Goal: Task Accomplishment & Management: Manage account settings

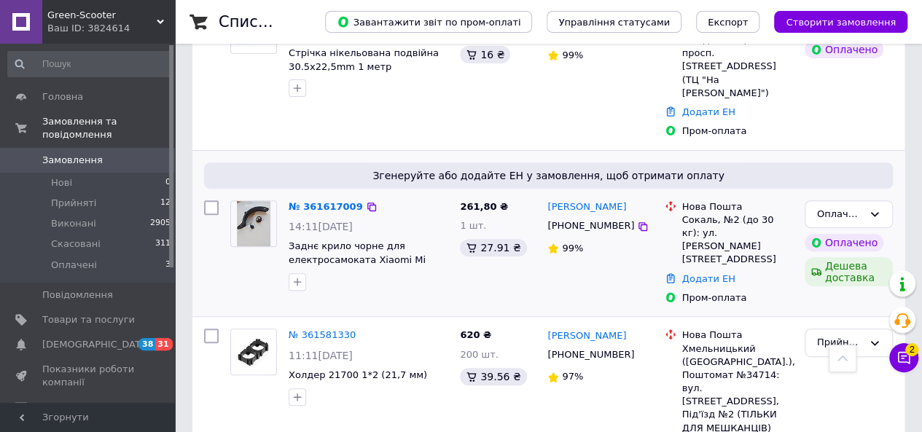
scroll to position [146, 0]
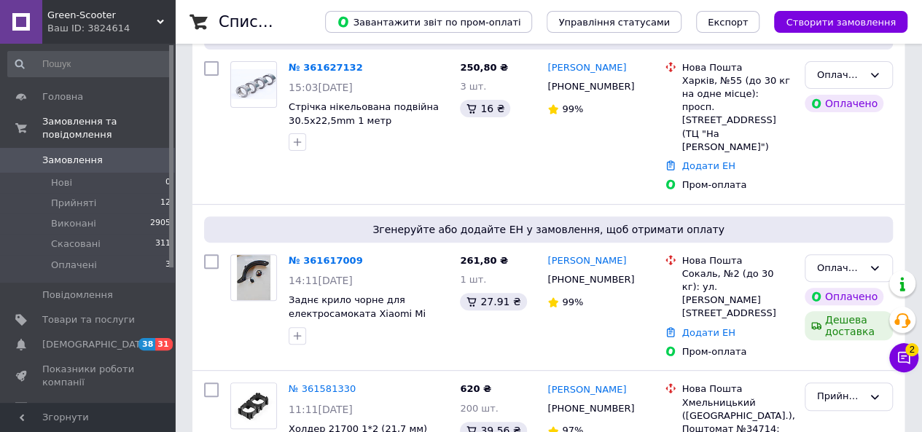
click at [328, 255] on link "№ 361617009" at bounding box center [326, 260] width 74 height 11
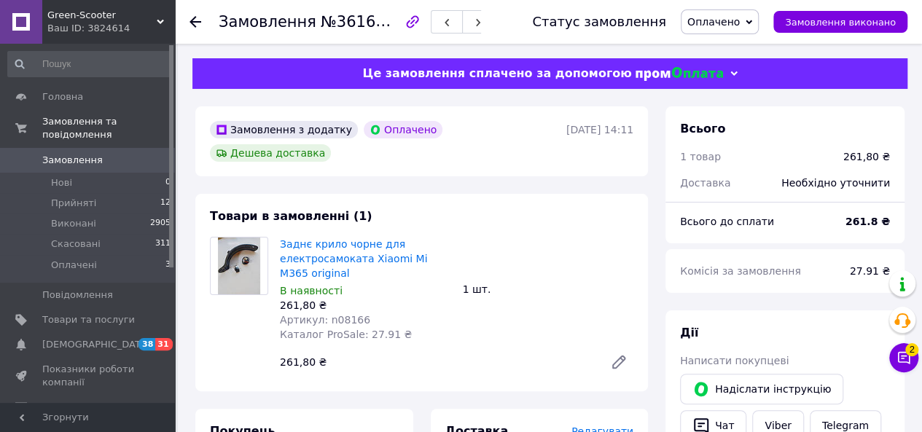
click at [716, 23] on span "Оплачено" at bounding box center [713, 22] width 52 height 12
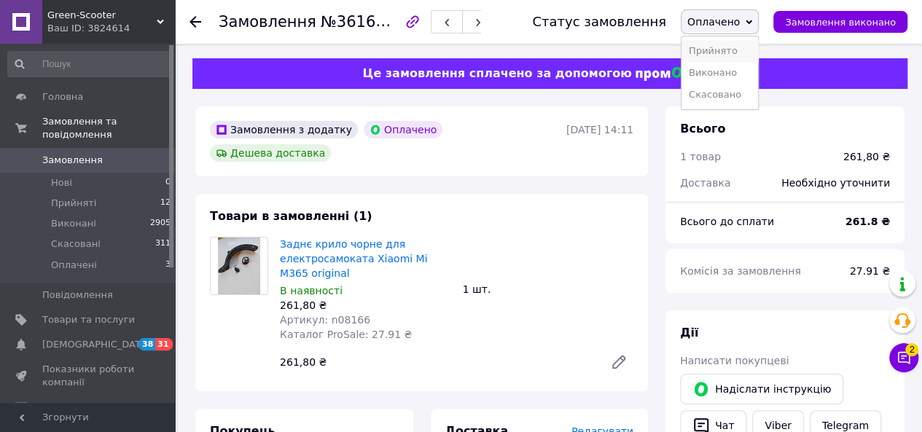
click at [726, 54] on li "Прийнято" at bounding box center [720, 51] width 77 height 22
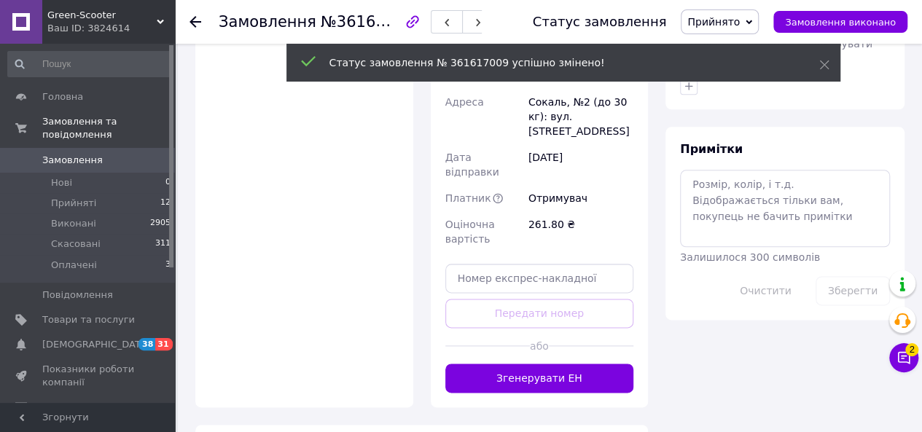
scroll to position [802, 0]
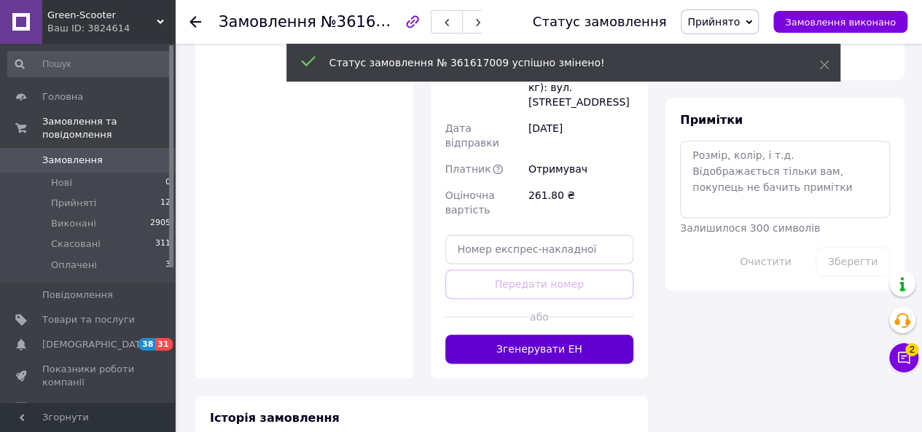
click at [586, 335] on button "Згенерувати ЕН" at bounding box center [539, 349] width 189 height 29
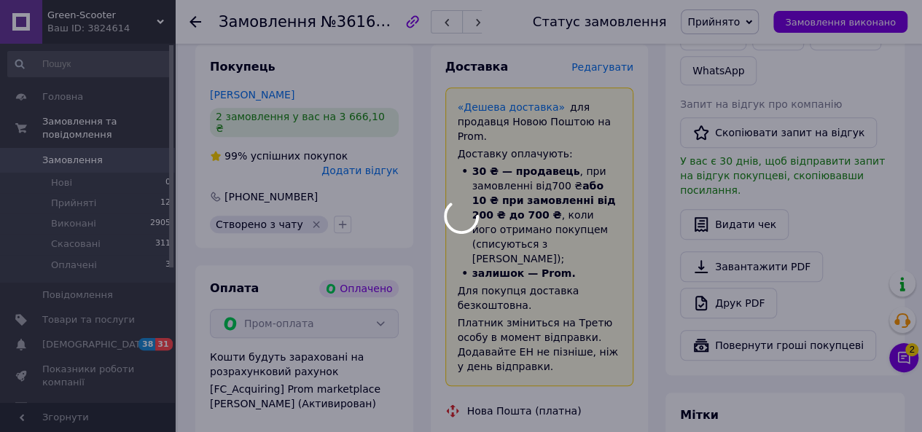
scroll to position [437, 0]
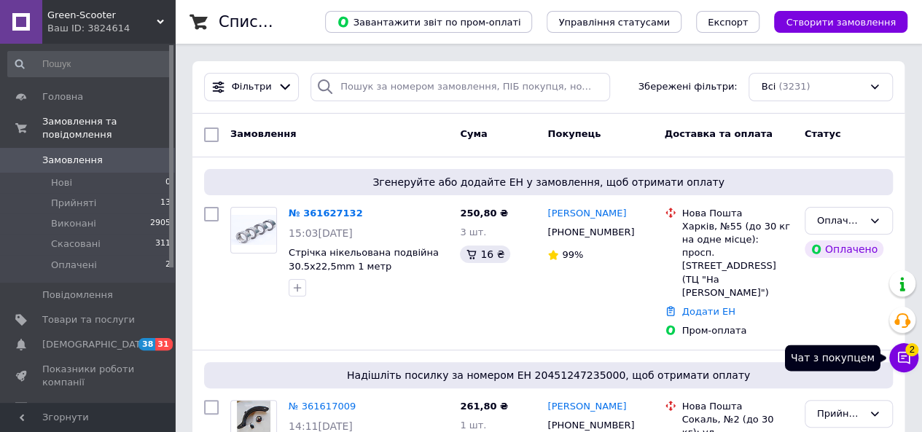
click at [914, 362] on button "Чат з покупцем 2" at bounding box center [903, 357] width 29 height 29
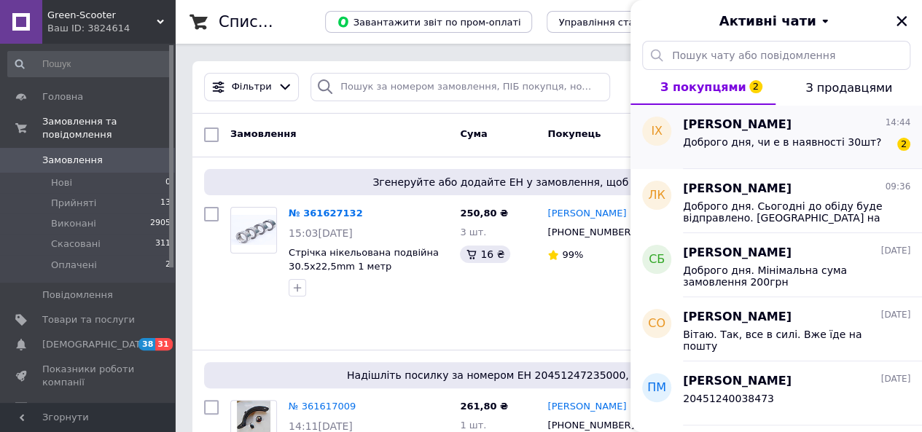
click at [803, 133] on div "Доброго дня, чи е в наявності 30шт? 2" at bounding box center [796, 144] width 227 height 23
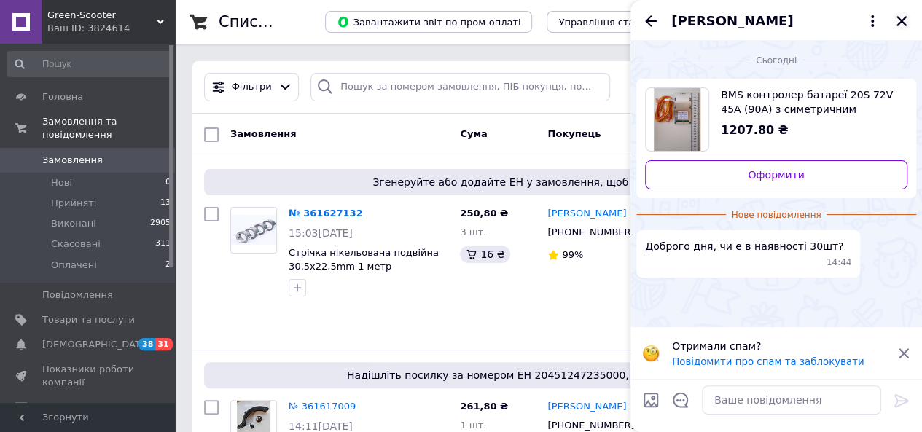
click at [899, 26] on icon "Закрити" at bounding box center [901, 21] width 13 height 13
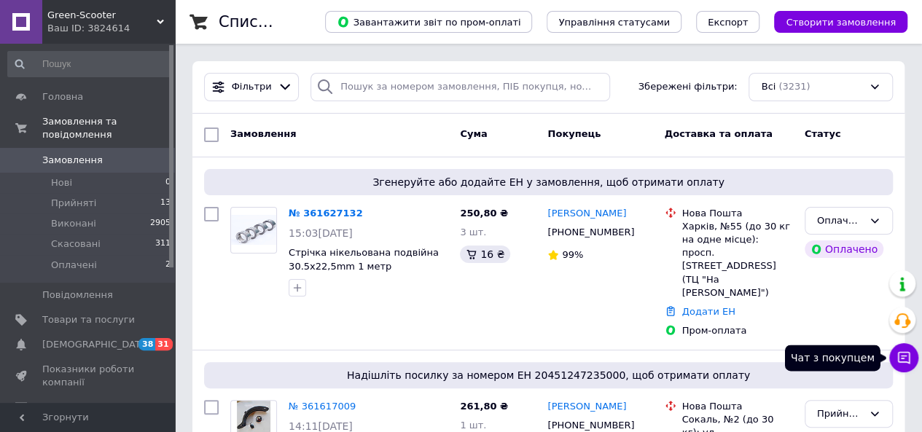
click at [902, 354] on icon at bounding box center [904, 358] width 15 height 15
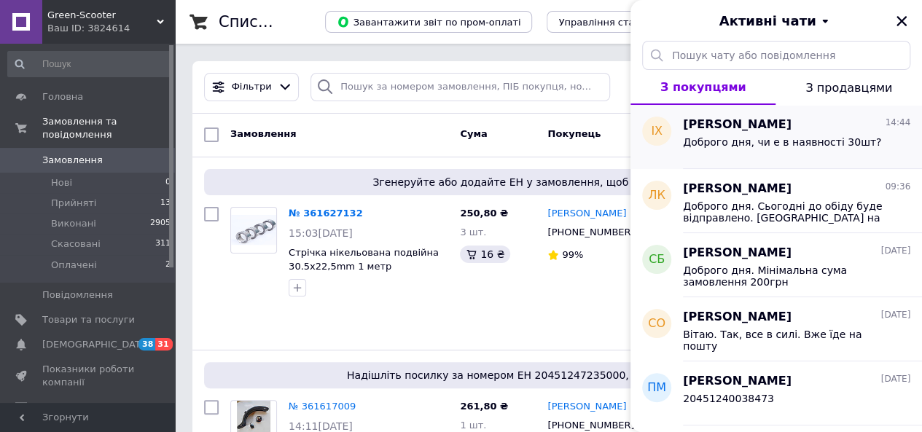
click at [784, 161] on div "Іван Холод 14:44 Доброго дня, чи е в наявності 30шт?" at bounding box center [802, 137] width 239 height 64
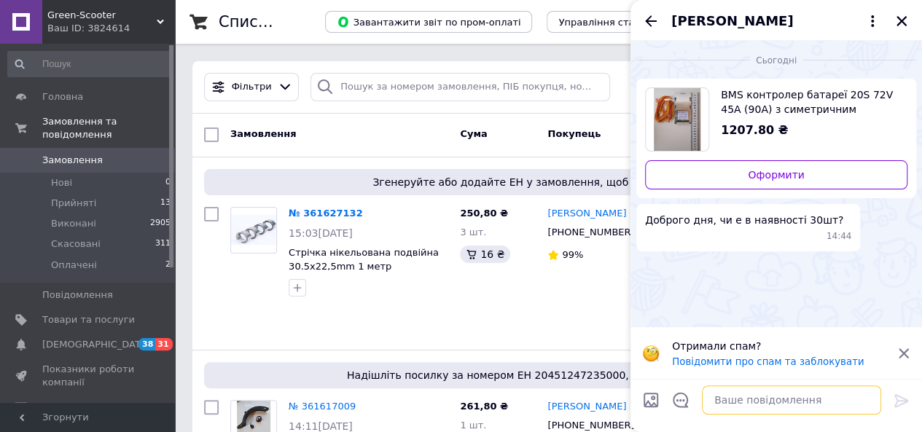
click at [739, 399] on textarea at bounding box center [791, 400] width 179 height 29
type textarea "Доброго дня. Залишилось 11шт"
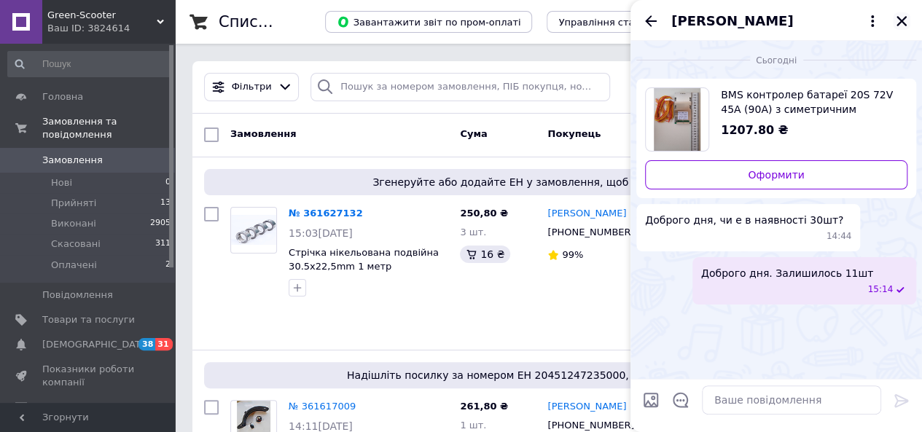
click at [900, 16] on icon "Закрити" at bounding box center [901, 21] width 13 height 13
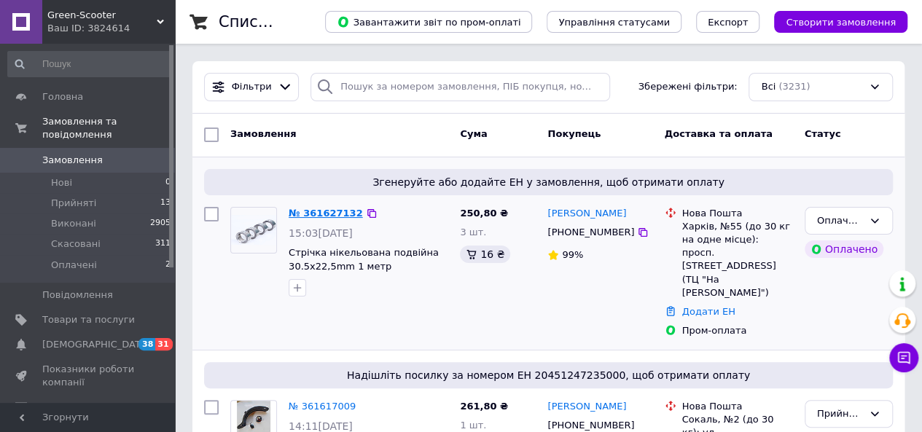
click at [315, 214] on link "№ 361627132" at bounding box center [326, 213] width 74 height 11
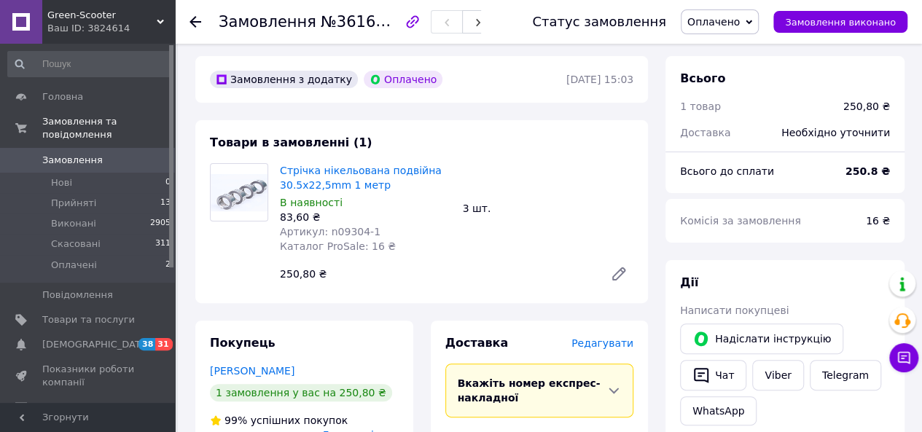
scroll to position [73, 0]
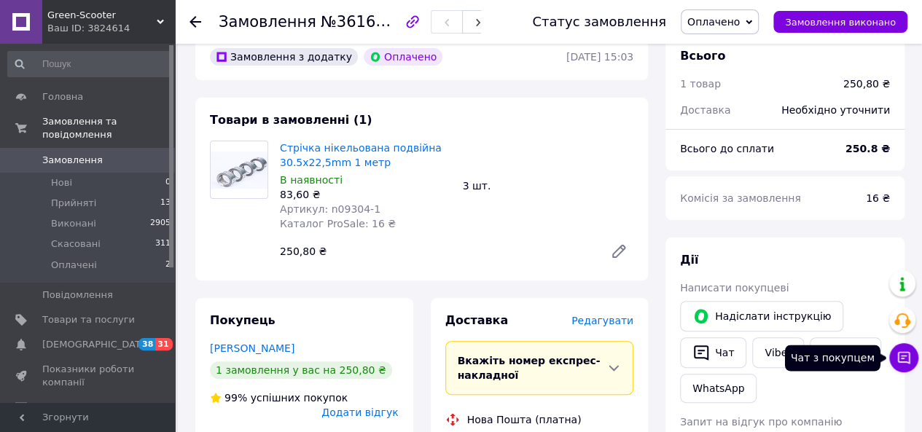
click at [905, 359] on icon at bounding box center [904, 358] width 15 height 15
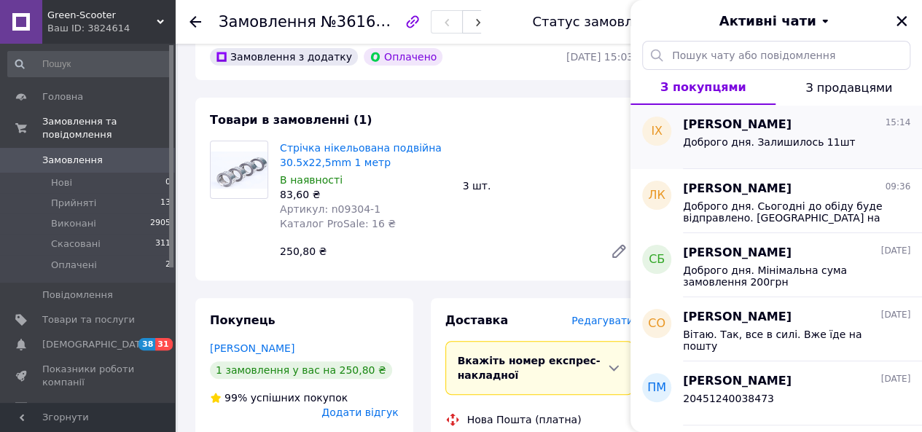
click at [772, 135] on div "Доброго дня. Залишилось 11шт" at bounding box center [796, 144] width 227 height 23
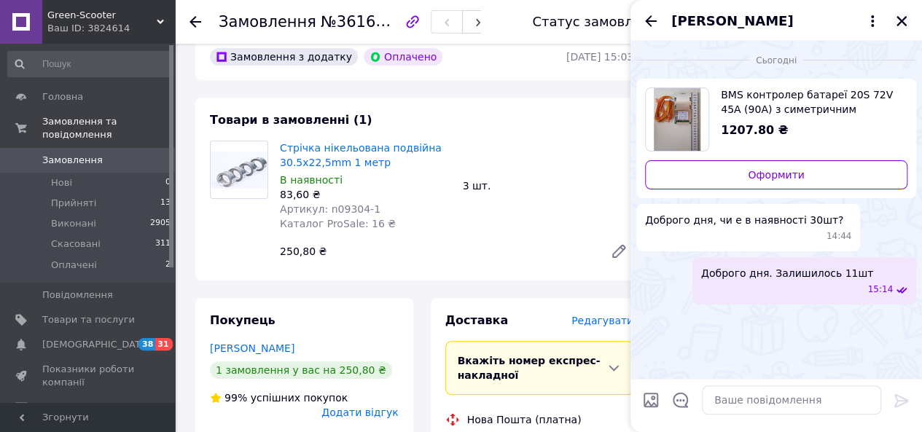
click at [903, 20] on icon "Закрити" at bounding box center [902, 21] width 10 height 10
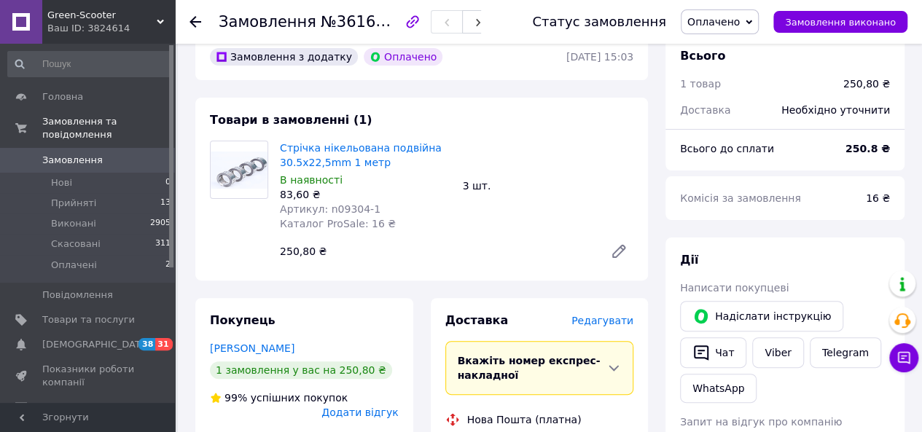
click at [740, 19] on span "Оплачено" at bounding box center [713, 22] width 52 height 12
click at [744, 47] on li "Прийнято" at bounding box center [720, 51] width 77 height 22
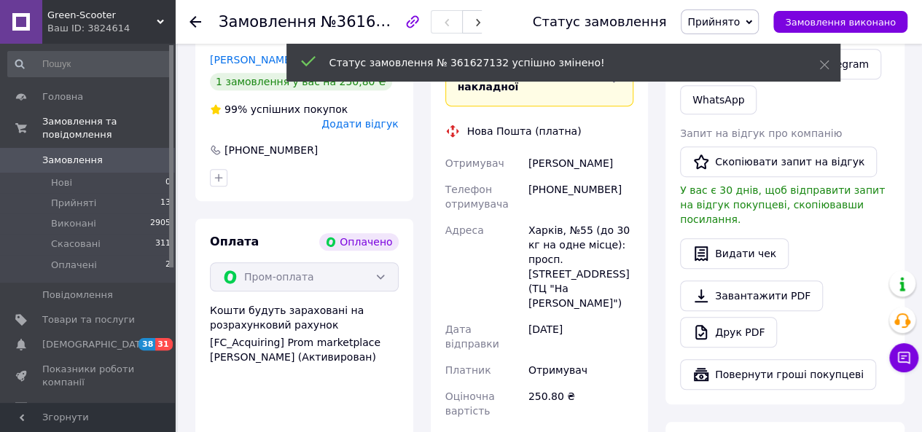
scroll to position [510, 0]
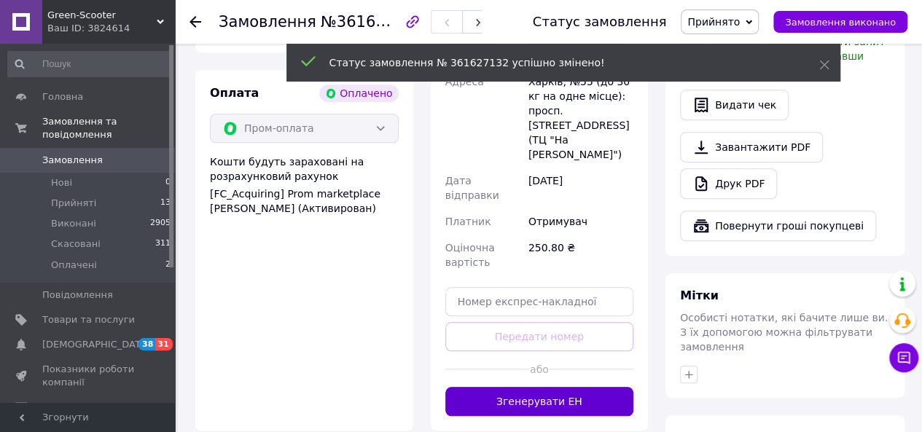
click at [593, 387] on button "Згенерувати ЕН" at bounding box center [539, 401] width 189 height 29
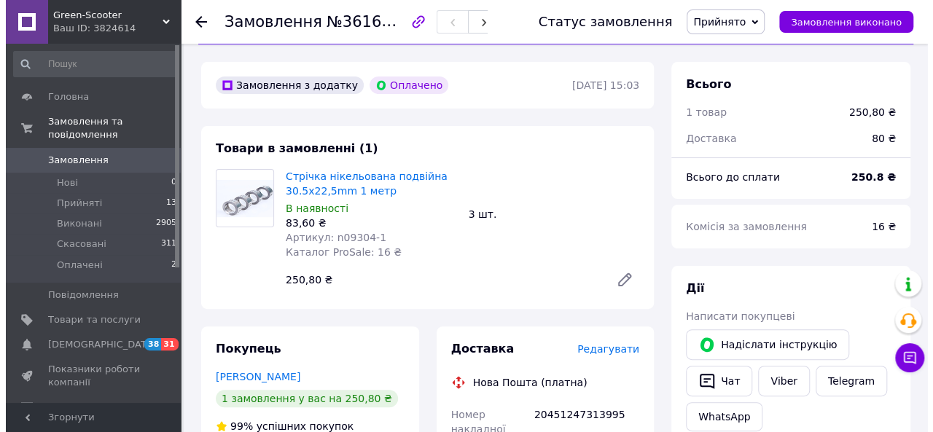
scroll to position [0, 0]
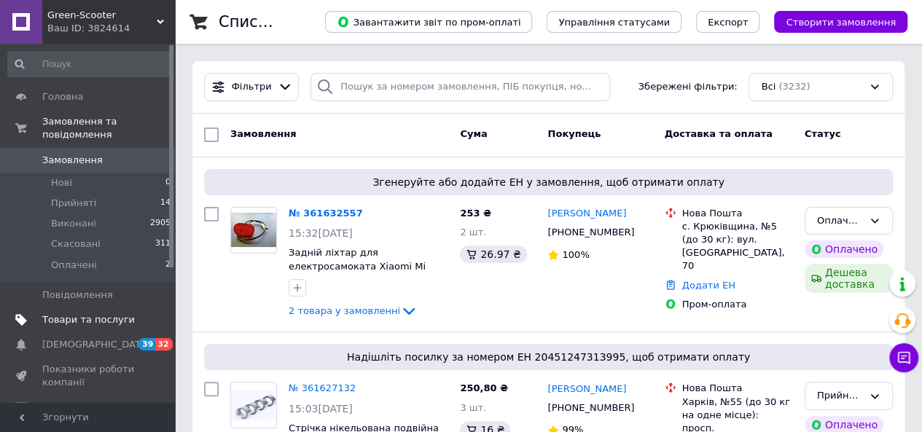
click at [76, 313] on span "Товари та послуги" at bounding box center [88, 319] width 93 height 13
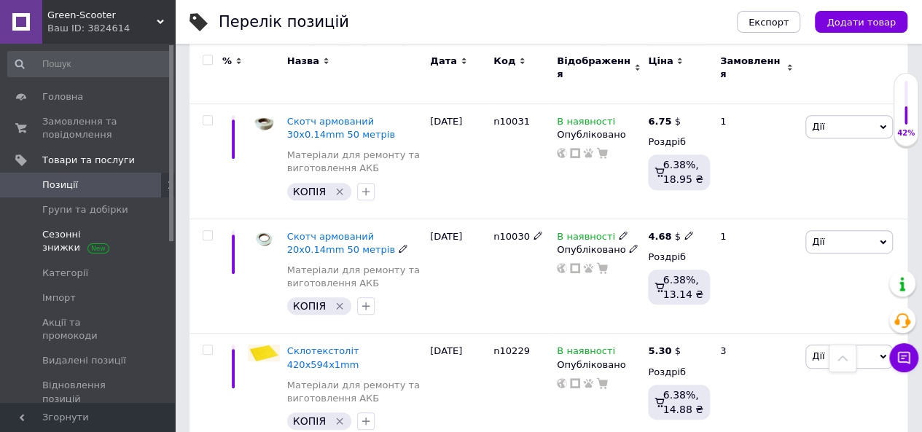
scroll to position [292, 0]
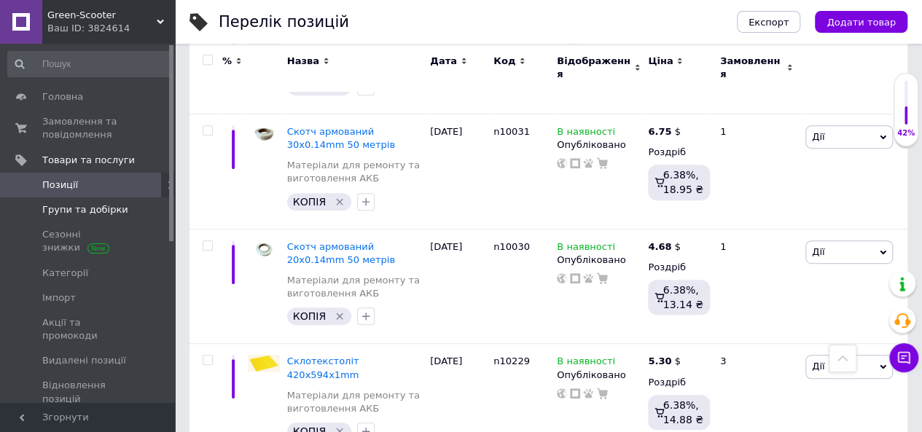
click at [103, 209] on span "Групи та добірки" at bounding box center [85, 209] width 86 height 13
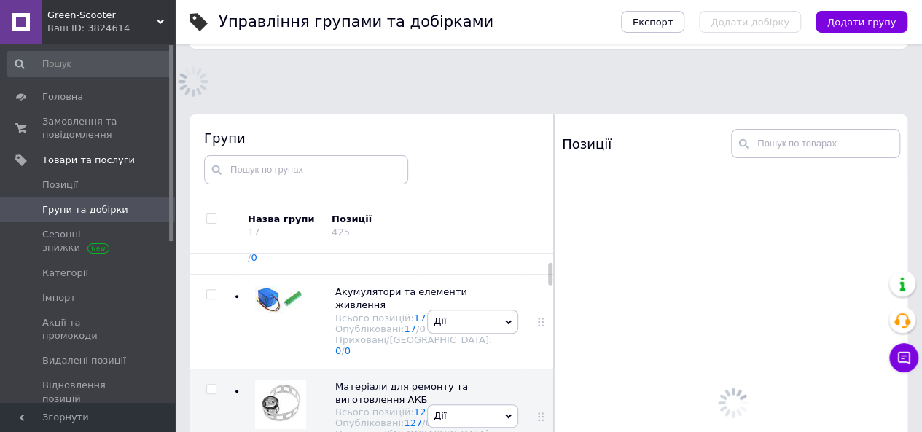
scroll to position [78, 0]
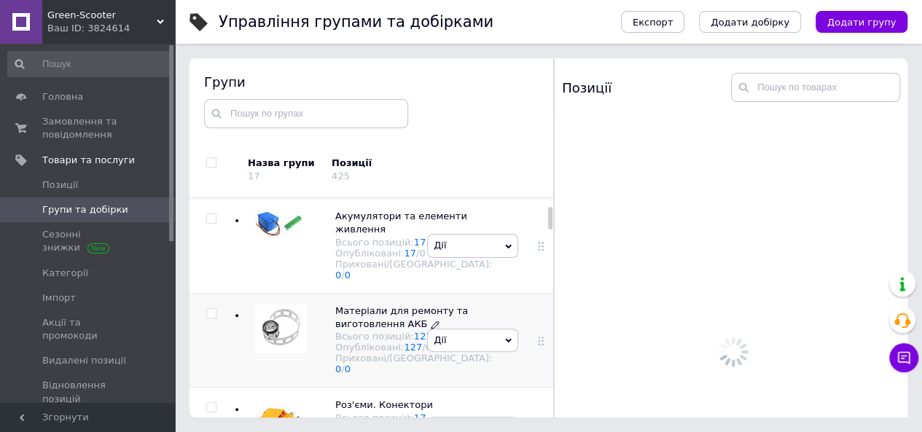
click at [334, 359] on div "Матеріали для ремонту та виготовлення АКБ Всього позицій: 127 Опубліковані: 127…" at bounding box center [406, 341] width 171 height 72
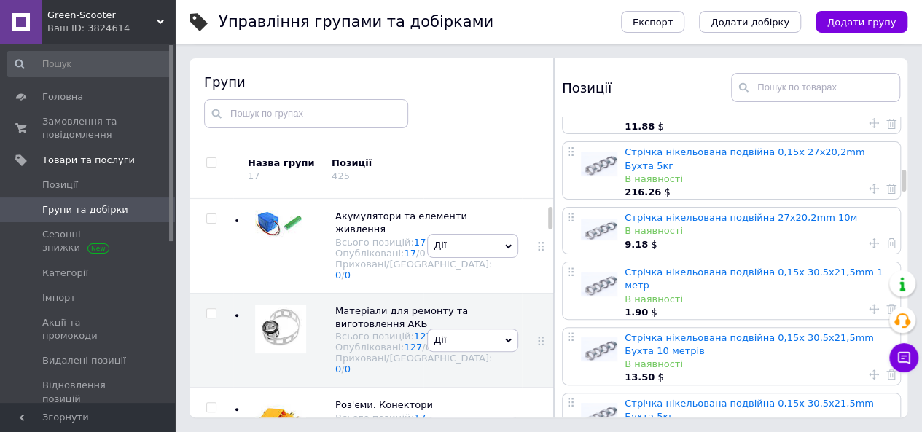
scroll to position [1021, 0]
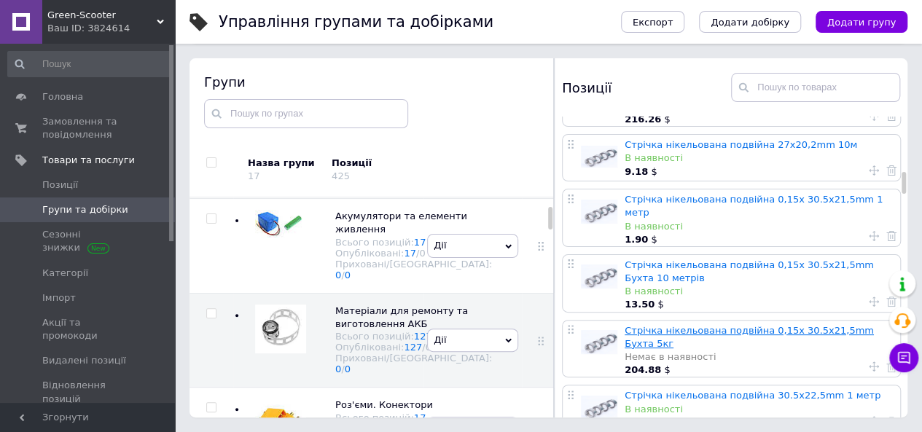
click at [723, 325] on link "Стрічка нікельована подвійна 0,15х 30.5x21,5mm Бухта 5кг" at bounding box center [749, 337] width 249 height 24
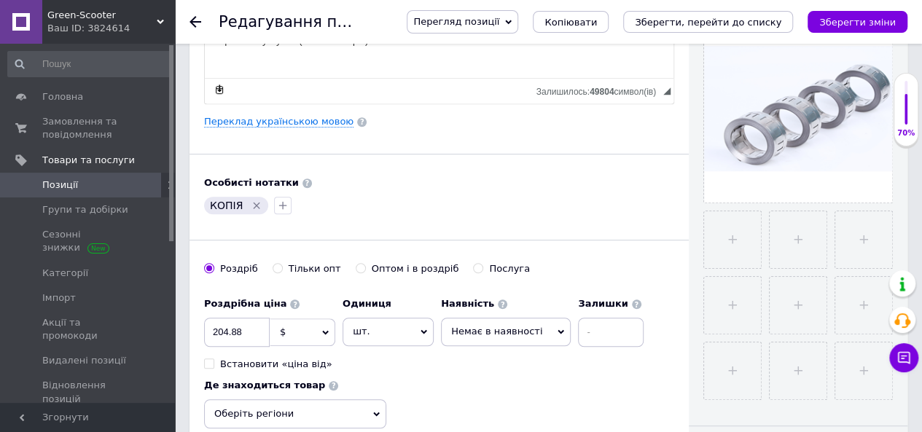
scroll to position [437, 0]
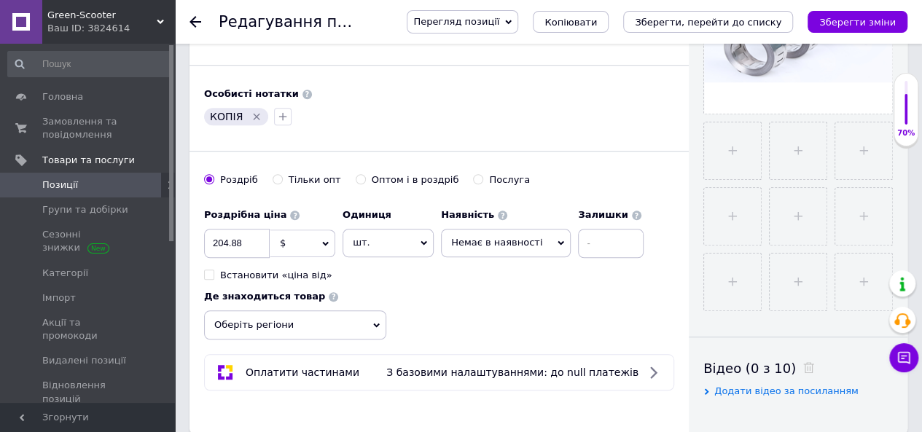
click at [450, 241] on span "Немає в наявності" at bounding box center [506, 243] width 130 height 28
click at [472, 270] on li "В наявності" at bounding box center [506, 273] width 128 height 20
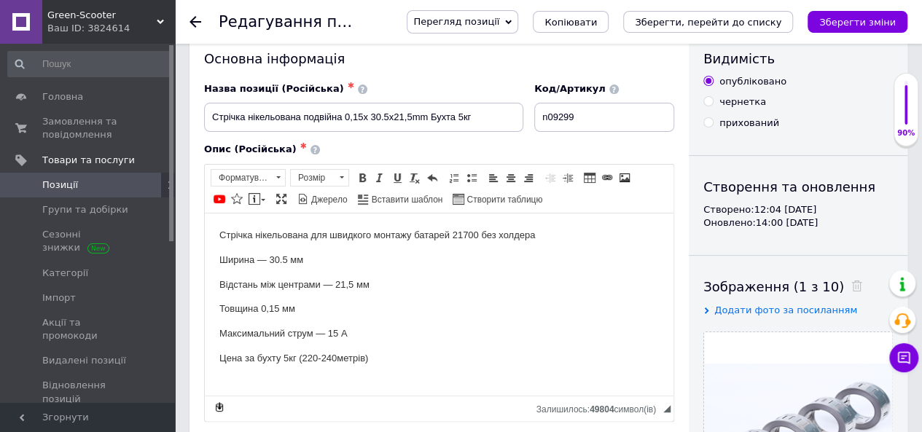
scroll to position [0, 0]
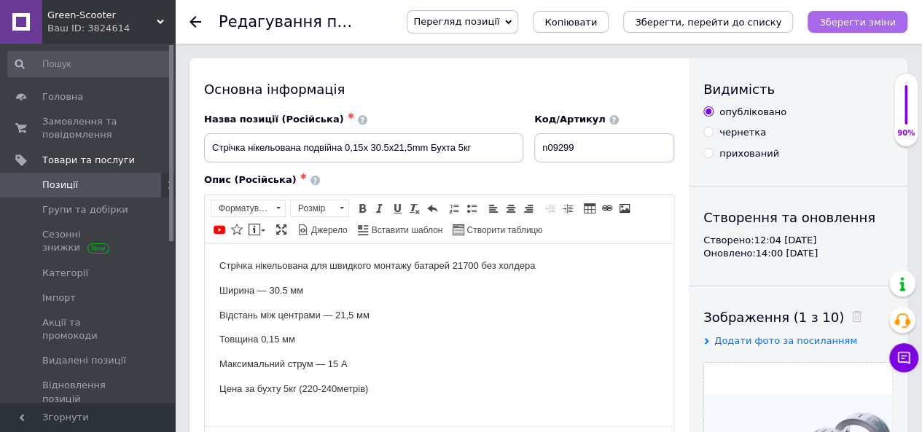
click at [853, 23] on icon "Зберегти зміни" at bounding box center [857, 22] width 77 height 11
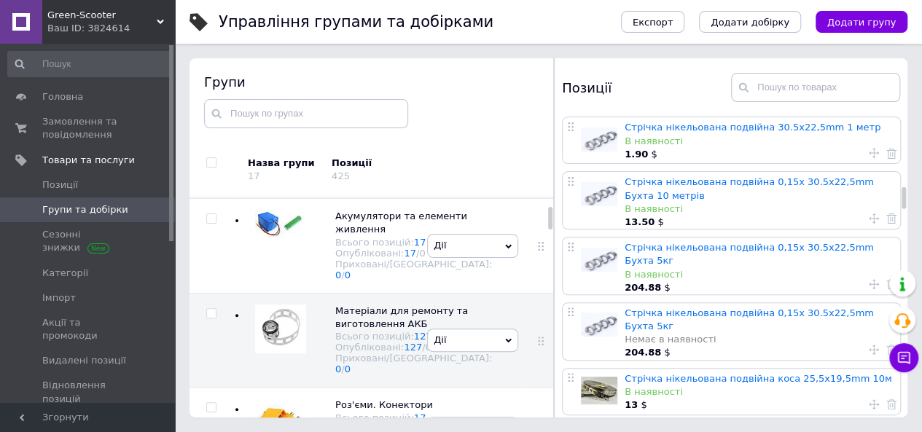
scroll to position [1312, 0]
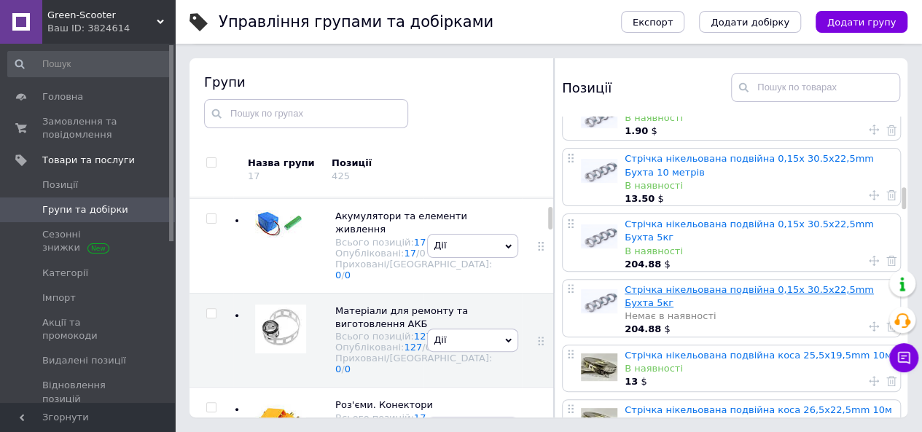
click at [663, 284] on link "Стрічка нікельована подвійна 0,15х 30.5x22,5mm Бухта 5кг" at bounding box center [749, 296] width 249 height 24
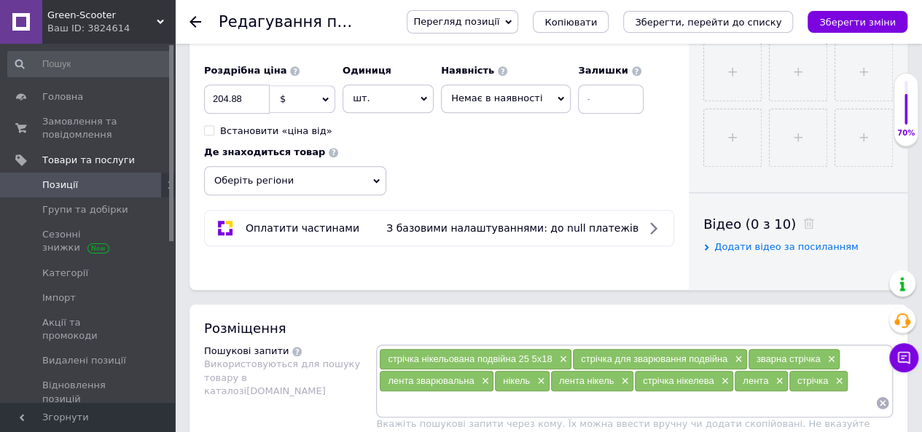
scroll to position [583, 0]
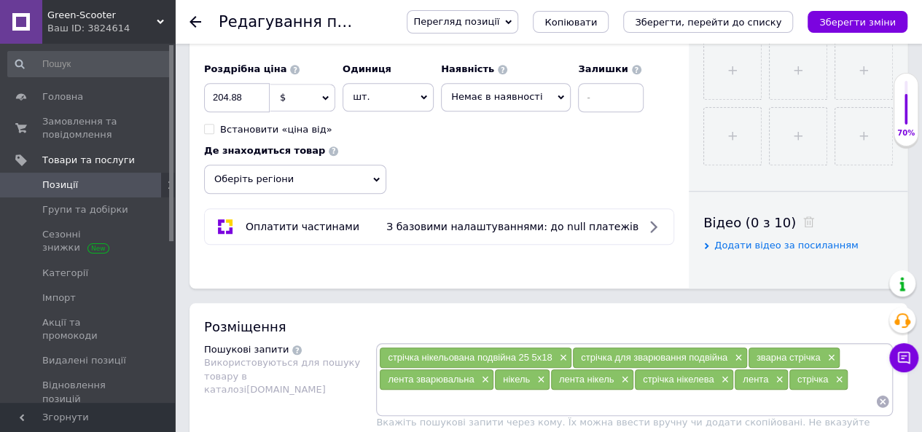
click at [523, 100] on span "Немає в наявності" at bounding box center [506, 97] width 130 height 28
click at [507, 128] on li "В наявності" at bounding box center [506, 127] width 128 height 20
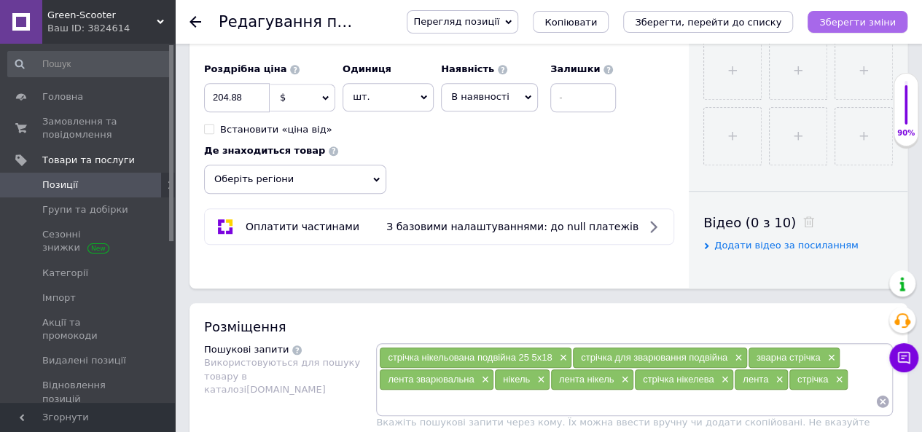
click at [851, 20] on icon "Зберегти зміни" at bounding box center [857, 22] width 77 height 11
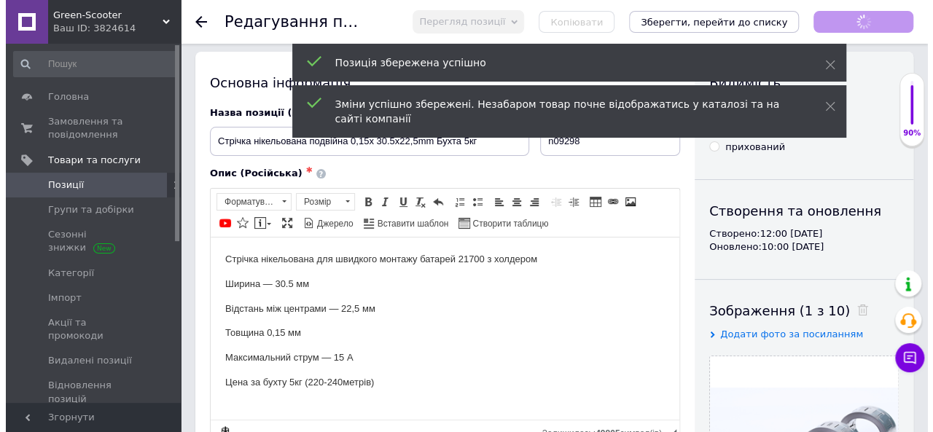
scroll to position [0, 0]
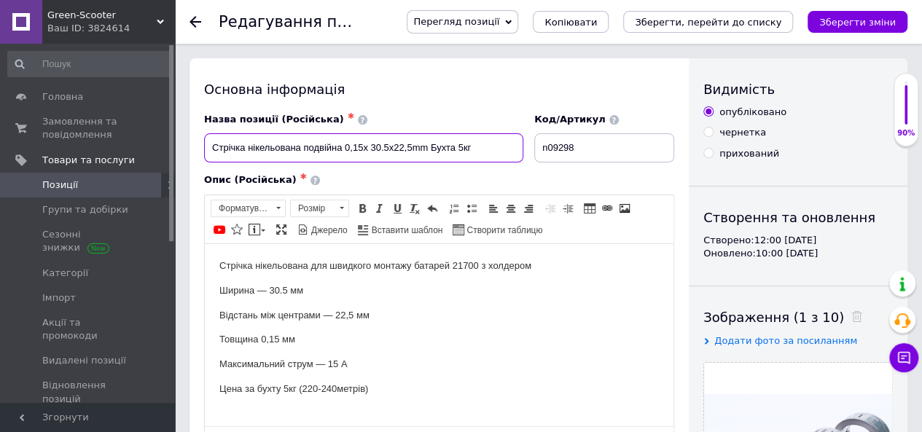
click at [429, 148] on input "Стрічка нікельована подвійна 0,15х 30.5x22,5mm Бухта 5кг" at bounding box center [363, 147] width 319 height 29
type input "Стрічка нікельована подвійна 0,15х 30.5x22,5mm 21700 під холдер Бухта 5кг"
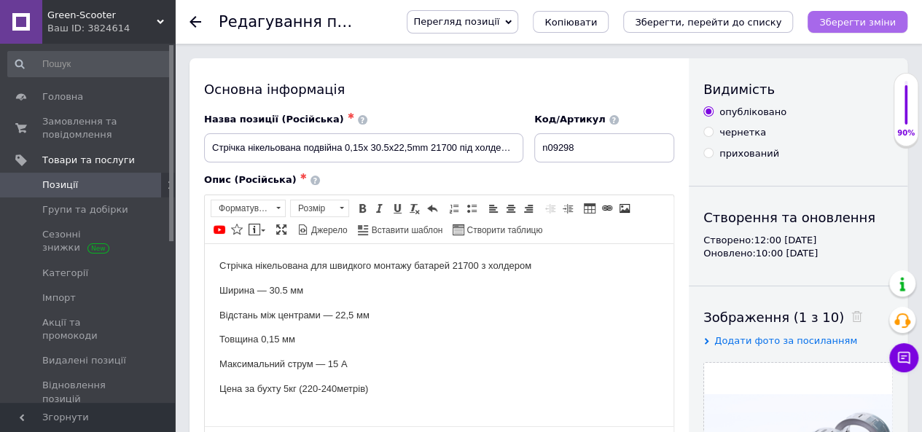
click at [875, 20] on icon "Зберегти зміни" at bounding box center [857, 22] width 77 height 11
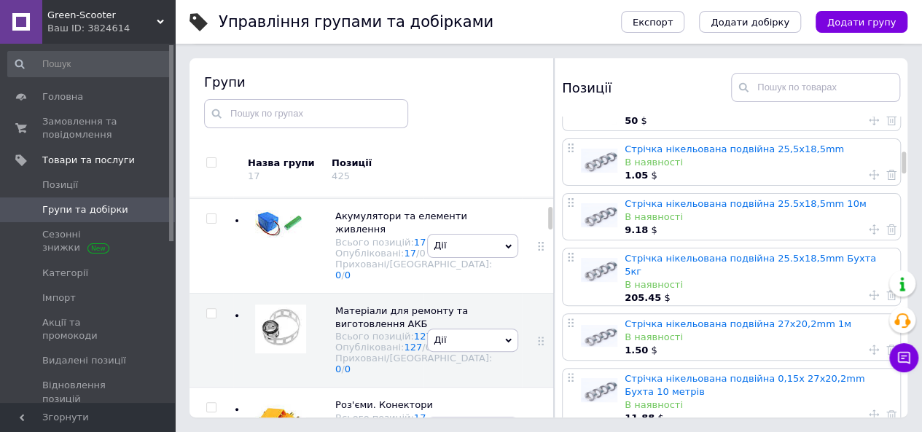
scroll to position [583, 0]
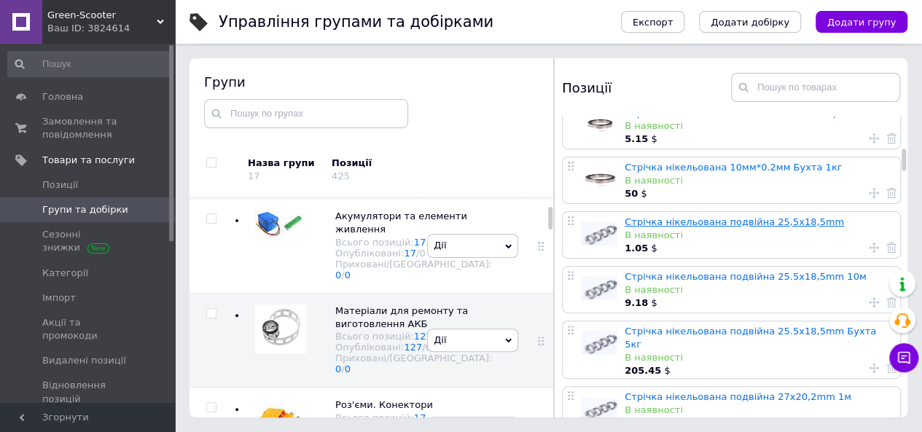
click at [738, 216] on link "Стрічка нікельована подвійна 25,5x18,5mm" at bounding box center [734, 221] width 219 height 11
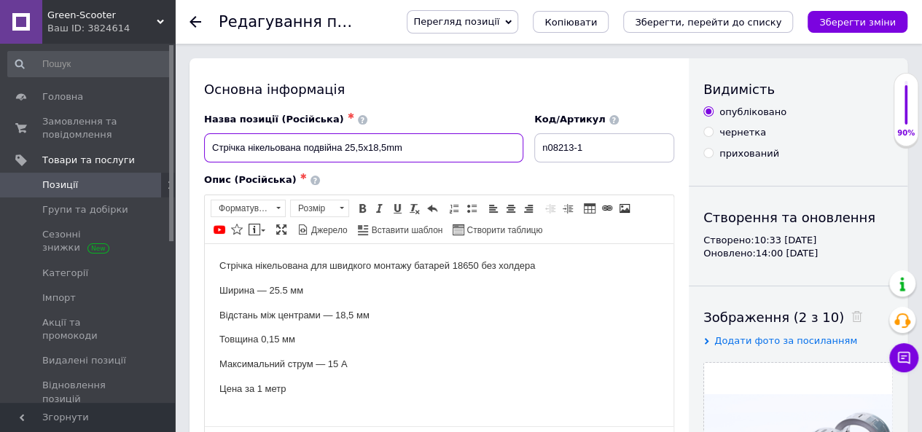
click at [434, 153] on input "Стрічка нікельована подвійна 25,5x18,5mm" at bounding box center [363, 147] width 319 height 29
type input "Стрічка нікельована подвійна 25,5x18,5mm 18650 без холдера"
click at [859, 21] on icon "Зберегти зміни" at bounding box center [857, 22] width 77 height 11
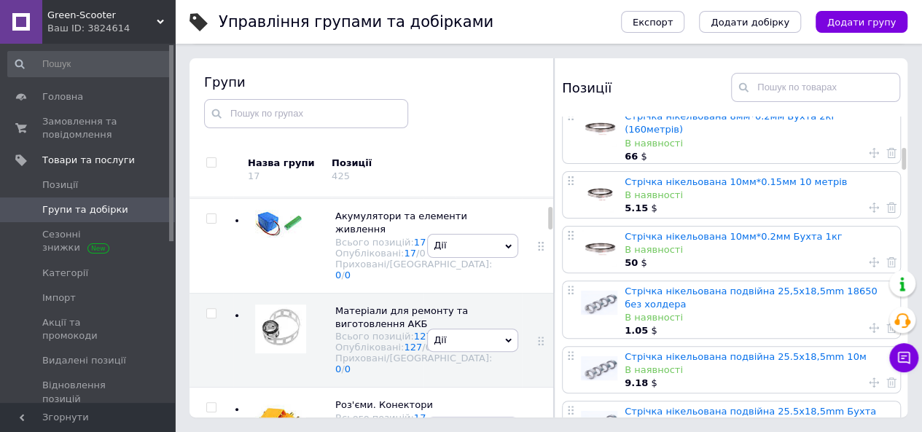
scroll to position [583, 0]
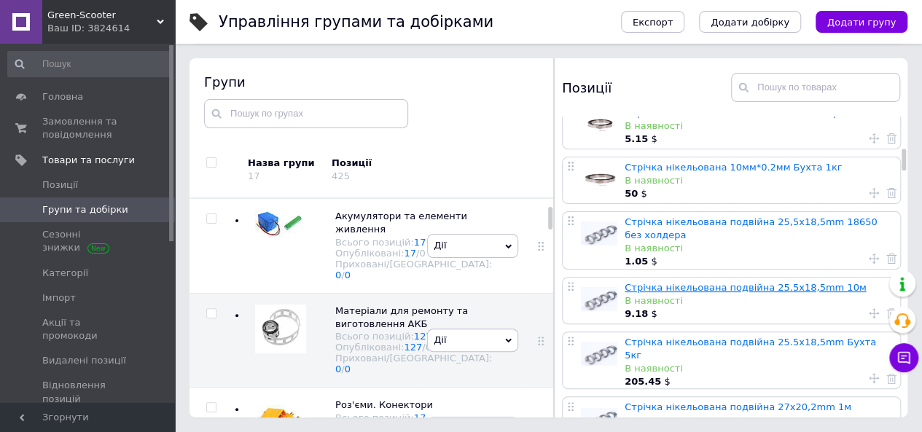
click at [765, 282] on link "Стрічка нікельована подвійна 25.5x18,5mm 10м" at bounding box center [745, 287] width 241 height 11
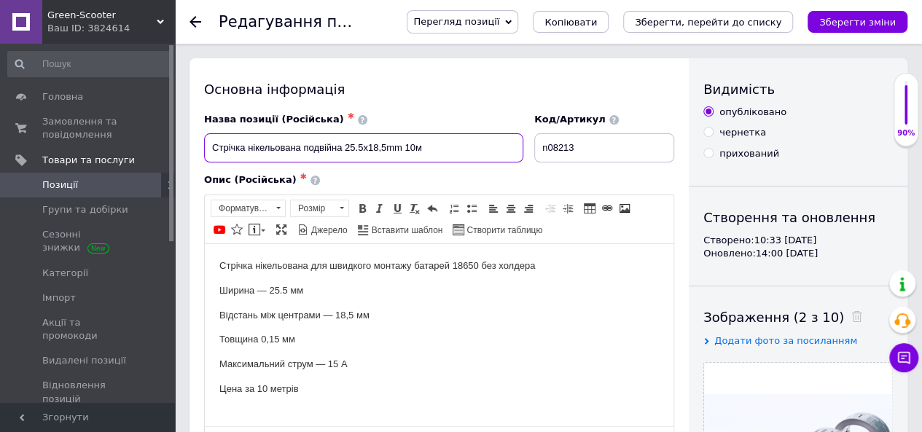
click at [434, 149] on input "Стрічка нікельована подвійна 25.5x18,5mm 10м" at bounding box center [363, 147] width 319 height 29
type input "Стрічка нікельована подвійна 25.5x18,5mm 10м 18650 без холдера"
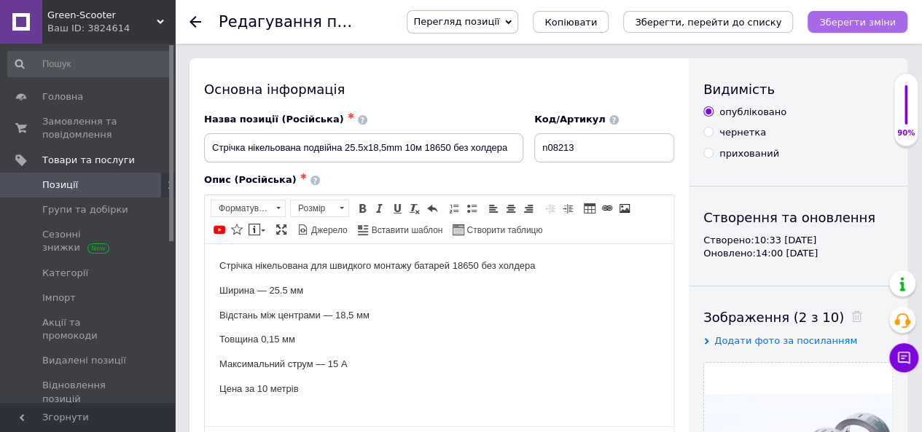
click at [854, 27] on icon "Зберегти зміни" at bounding box center [857, 22] width 77 height 11
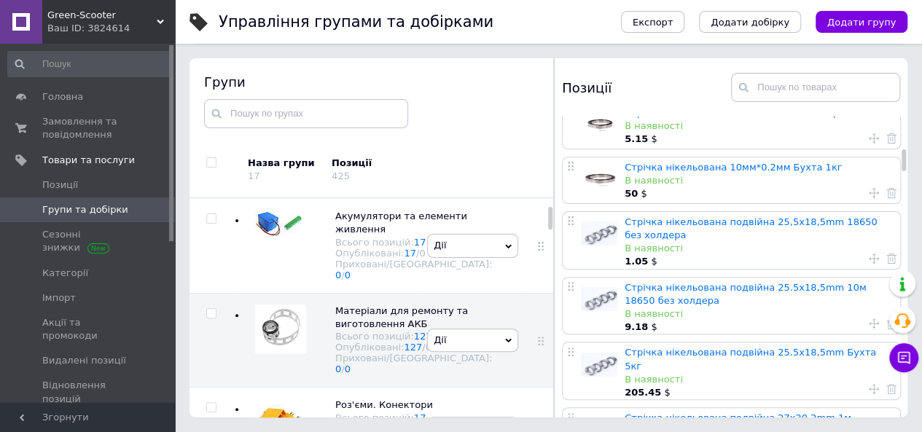
scroll to position [656, 0]
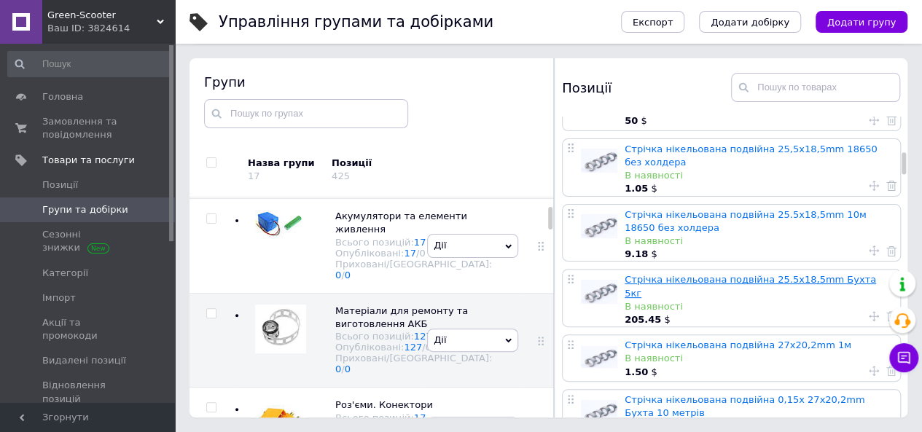
click at [669, 274] on link "Стрічка нікельована подвійна 25.5x18,5mm Бухта 5кг" at bounding box center [750, 286] width 251 height 24
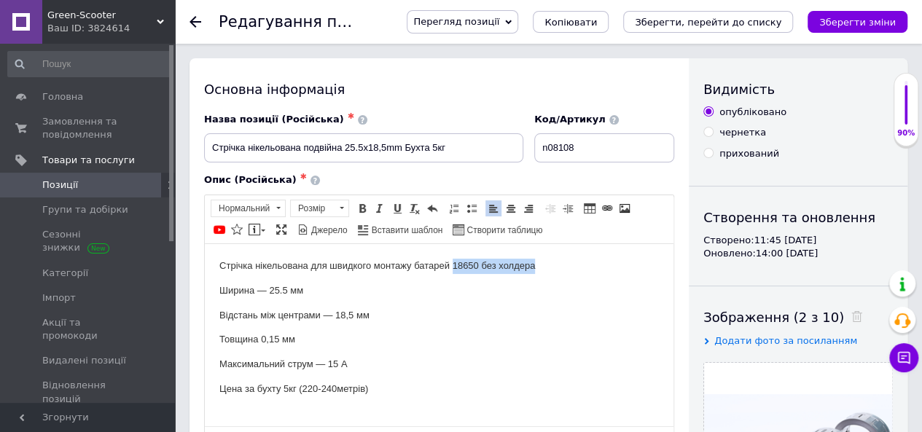
drag, startPoint x: 477, startPoint y: 262, endPoint x: 454, endPoint y: 262, distance: 23.3
click at [454, 262] on p "Стрічка нікельована для швидкого монтажу батарей 18650 без холдера" at bounding box center [439, 265] width 440 height 15
copy p "18650 без холдера"
click at [471, 147] on input "Стрічка нікельована подвійна 25.5x18,5mm Бухта 5кг" at bounding box center [363, 147] width 319 height 29
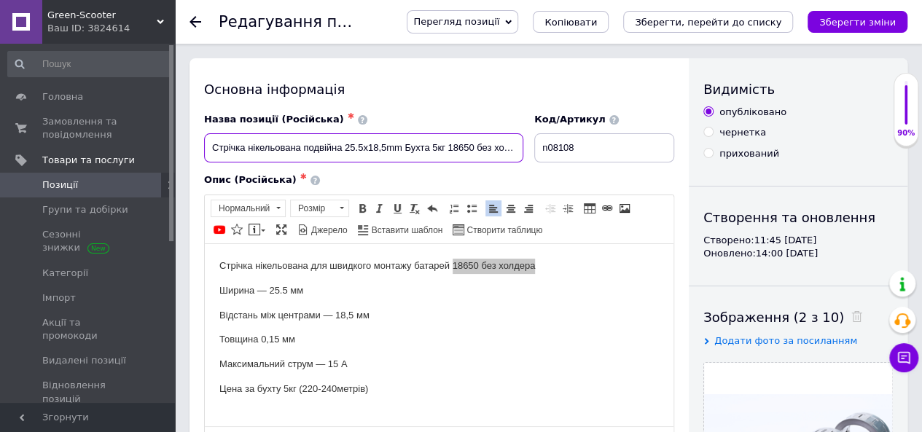
scroll to position [0, 11]
type input "Стрічка нікельована подвійна 25.5x18,5mm Бухта 5кг 18650 без холдера"
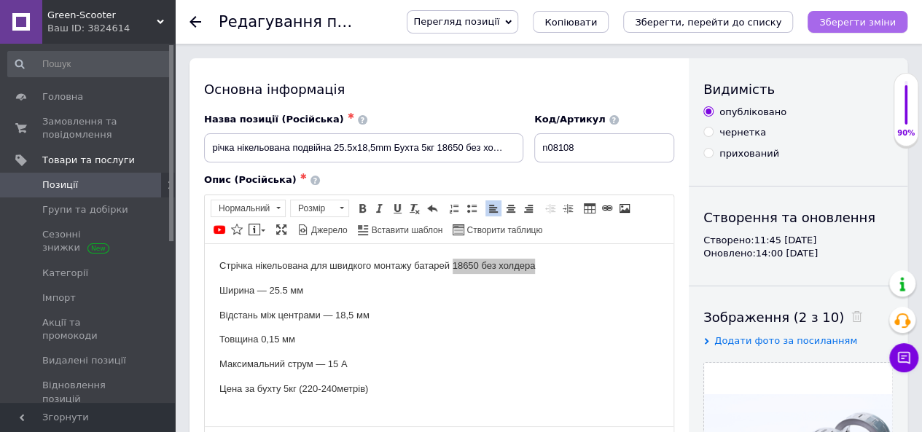
click at [862, 14] on button "Зберегти зміни" at bounding box center [858, 22] width 100 height 22
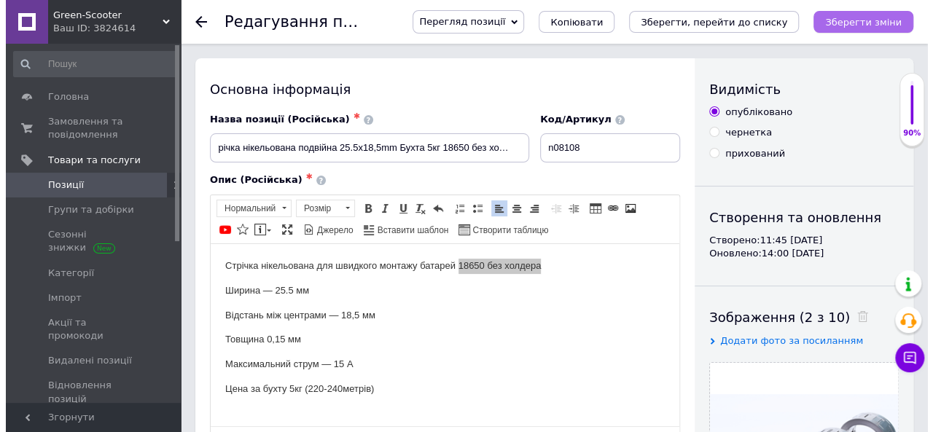
scroll to position [0, 0]
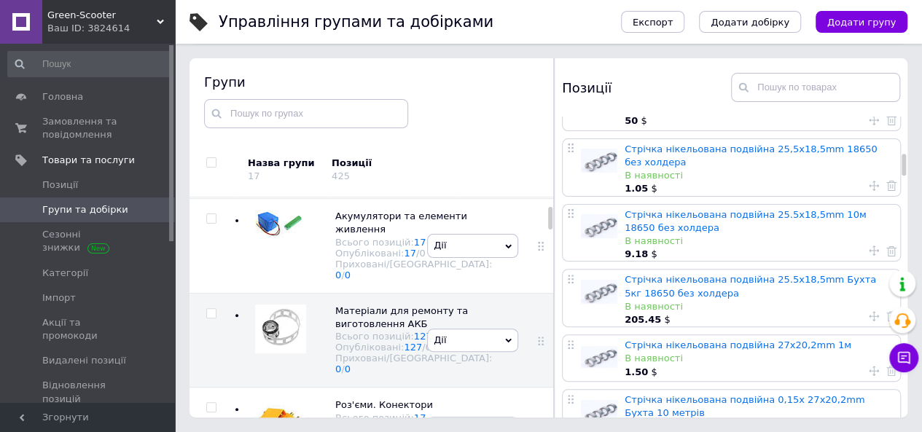
scroll to position [729, 0]
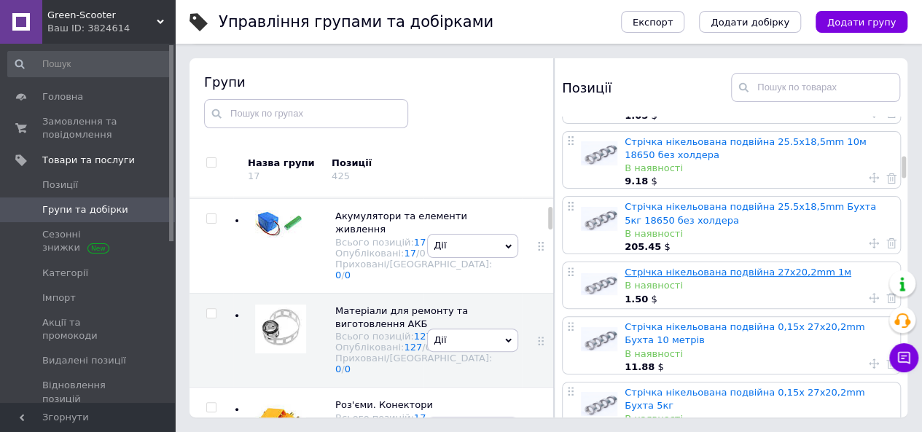
click at [727, 267] on link "Стрічка нікельована подвійна 27x20,2mm 1м" at bounding box center [738, 272] width 227 height 11
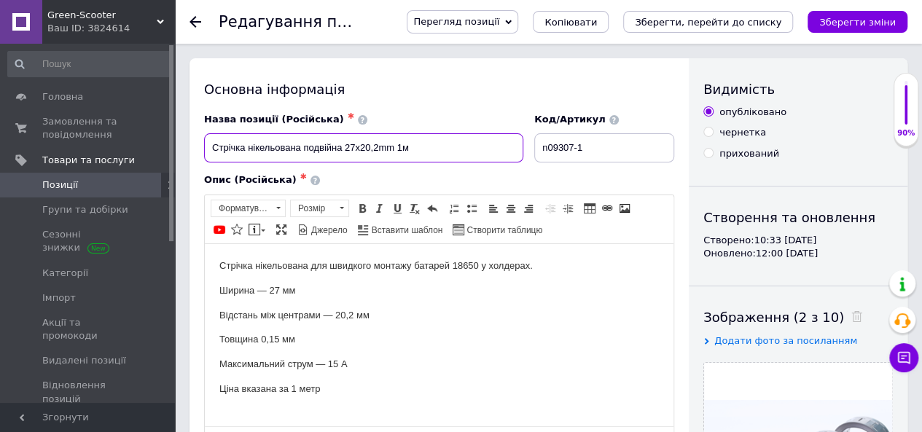
click at [460, 147] on input "Стрічка нікельована подвійна 27x20,2mm 1м" at bounding box center [363, 147] width 319 height 29
type input "Стрічка нікельована подвійна 27x20,2mm 1м 18650 під холдер"
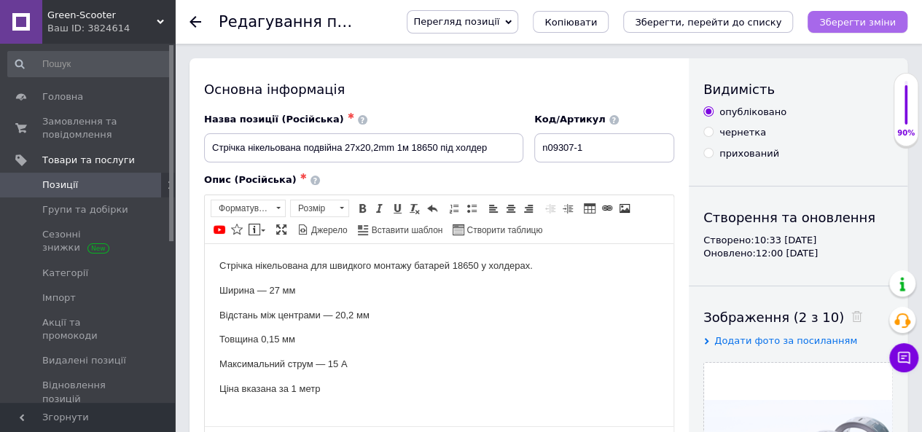
click at [832, 23] on icon "Зберегти зміни" at bounding box center [857, 22] width 77 height 11
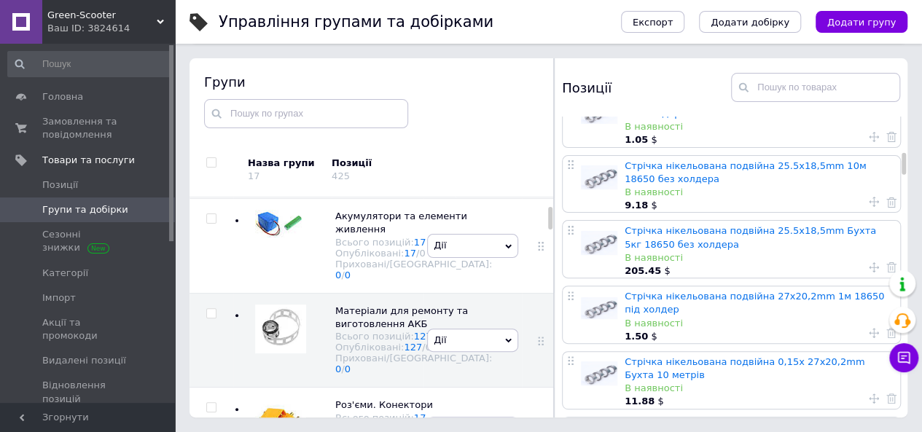
scroll to position [729, 0]
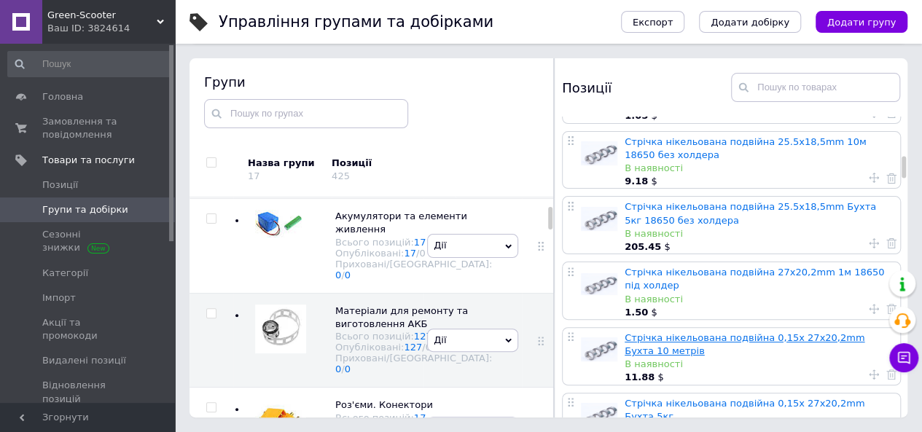
click at [781, 332] on link "Стрічка нікельована подвійна 0,15х 27x20,2mm Бухта 10 метрів" at bounding box center [745, 344] width 240 height 24
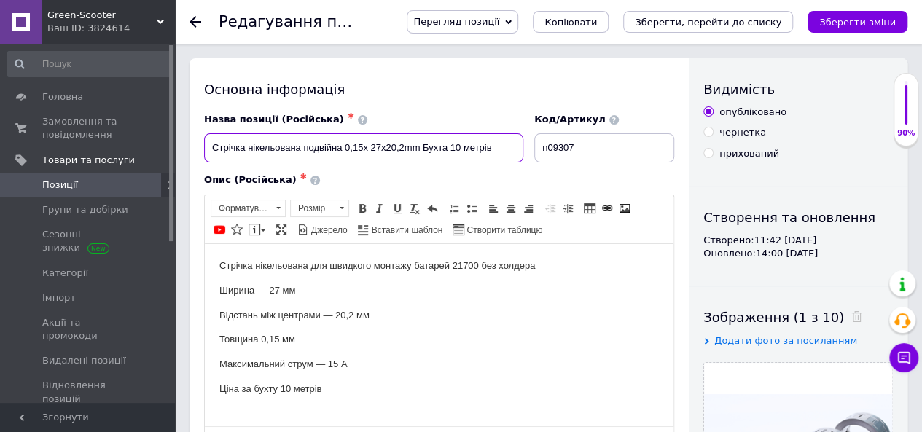
click at [502, 147] on input "Стрічка нікельована подвійна 0,15х 27x20,2mm Бухта 10 метрів" at bounding box center [363, 147] width 319 height 29
type input "Стрічка нікельована подвійна 0,15х 27x20,2mm Бухта 10 метрів 18650 під холдер"
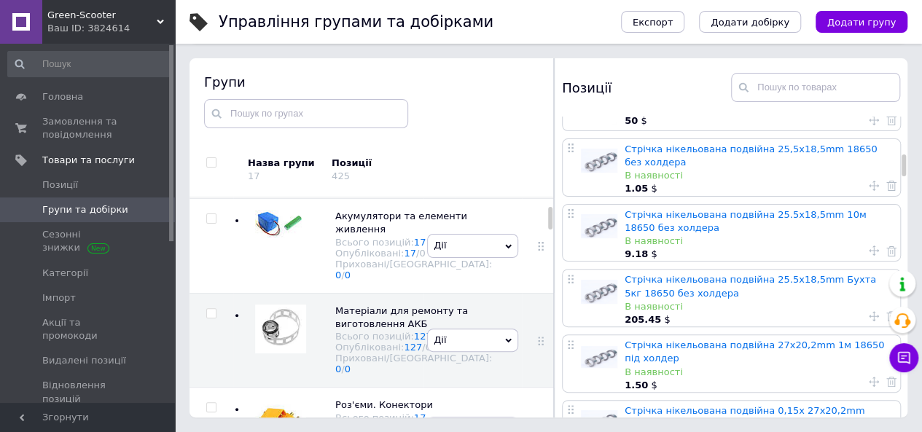
scroll to position [729, 0]
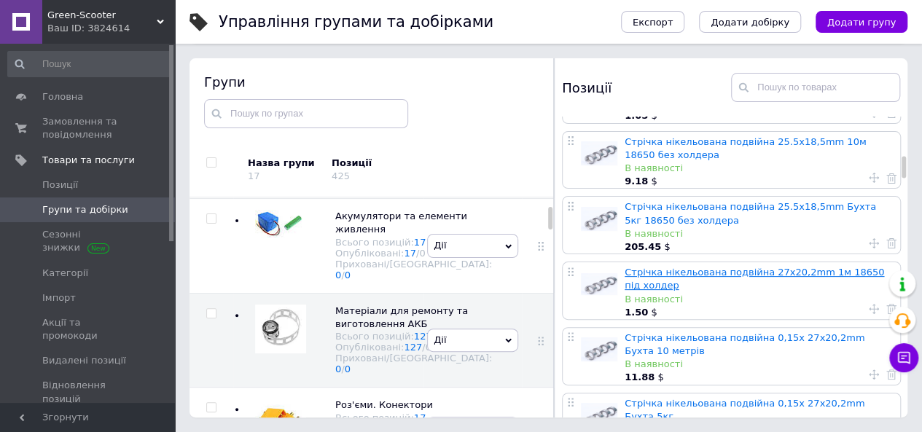
click at [769, 267] on link "Стрічка нікельована подвійна 27x20,2mm 1м 18650 під холдер" at bounding box center [755, 279] width 260 height 24
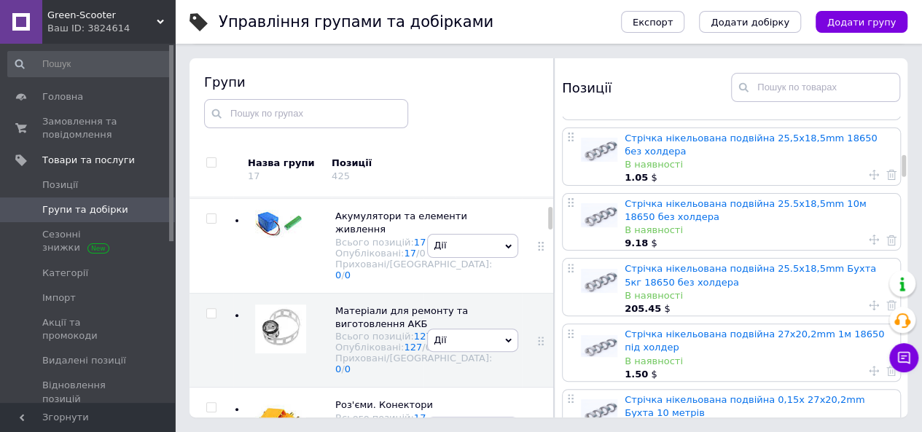
scroll to position [729, 0]
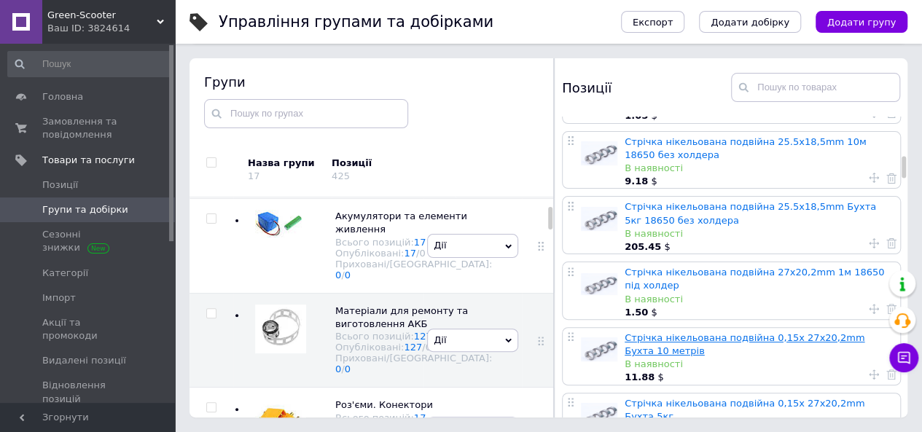
click at [779, 332] on link "Стрічка нікельована подвійна 0,15х 27x20,2mm Бухта 10 метрів" at bounding box center [745, 344] width 240 height 24
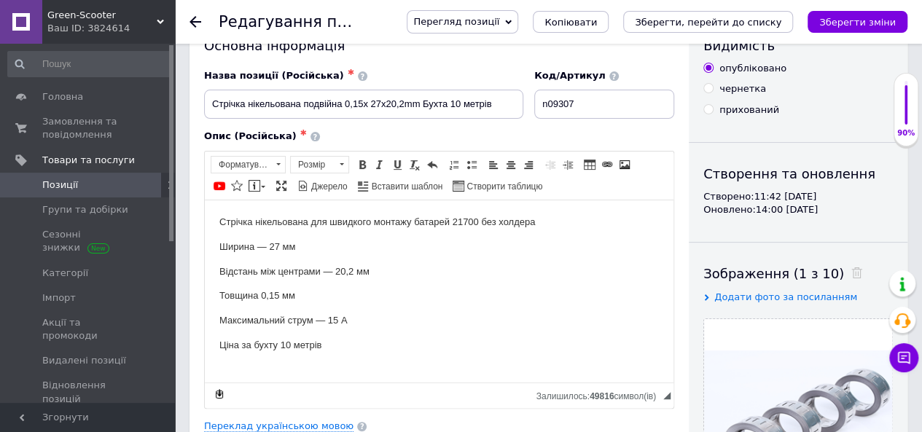
scroll to position [73, 0]
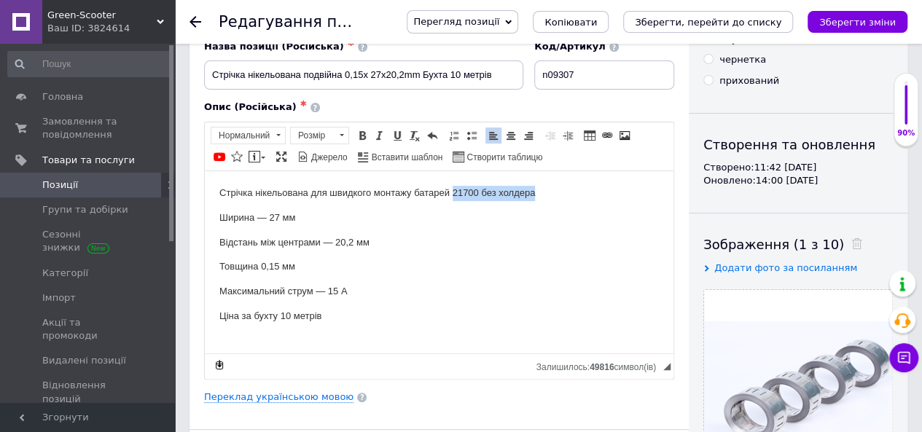
drag, startPoint x: 536, startPoint y: 191, endPoint x: 453, endPoint y: 190, distance: 83.1
click at [453, 190] on p "Стрічка нікельована для швидкого монтажу батарей 21700 без холдера" at bounding box center [439, 192] width 440 height 15
click at [461, 235] on p "Відстань між центрами — 20,2 мм" at bounding box center [439, 242] width 440 height 15
drag, startPoint x: 531, startPoint y: 190, endPoint x: 454, endPoint y: 187, distance: 77.3
click at [454, 187] on p "Стрічка нікельована для швидкого монтажу батарей 18650 під холдер" at bounding box center [439, 192] width 440 height 15
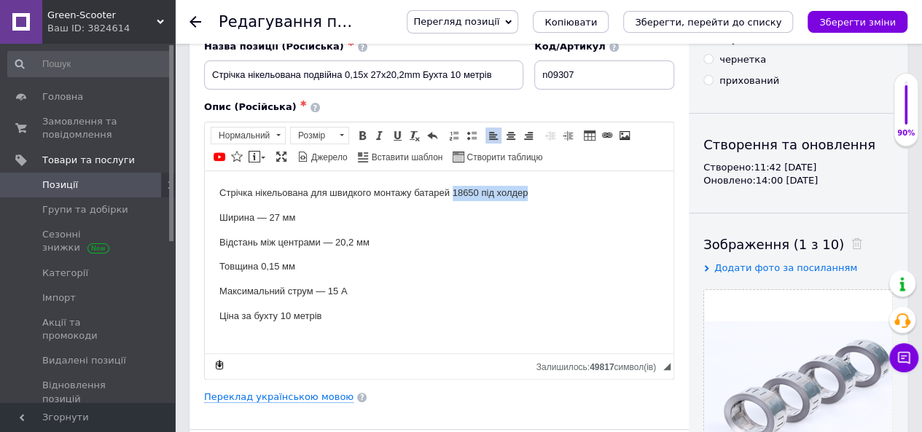
copy p "18650 під холдер"
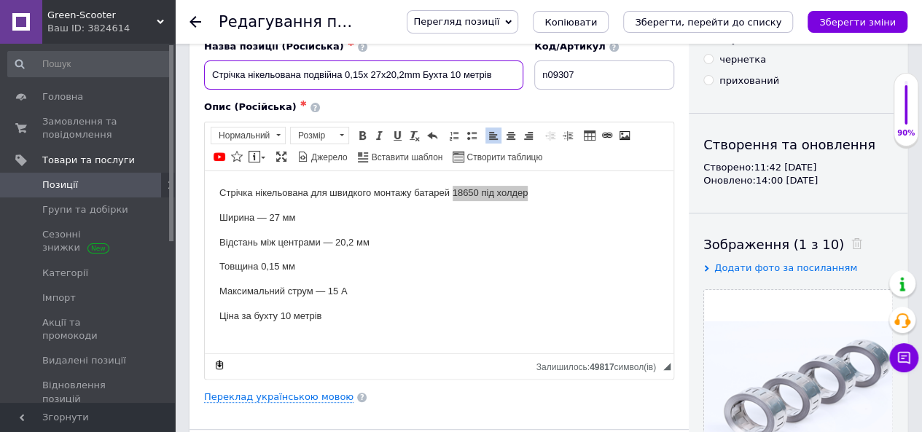
click at [506, 77] on input "Стрічка нікельована подвійна 0,15х 27x20,2mm Бухта 10 метрів" at bounding box center [363, 75] width 319 height 29
type input "Стрічка нікельована подвійна 0,15х 27x20,2mm Бухта 10 метрів 18650 під холдер"
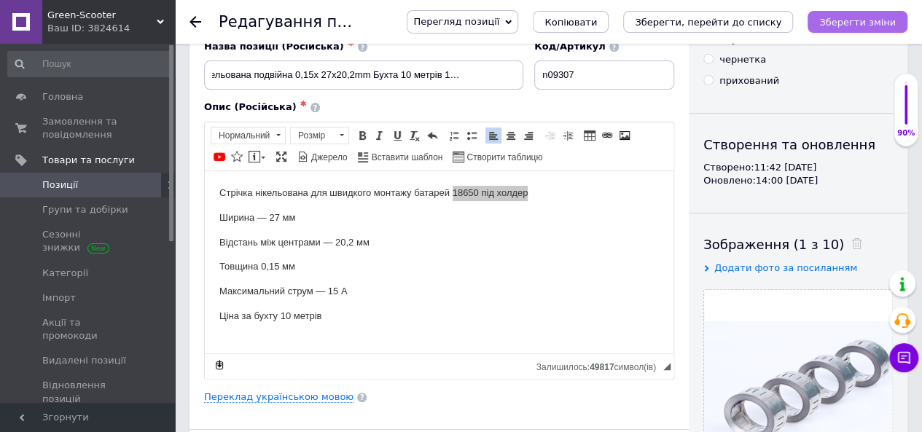
click at [841, 20] on icon "Зберегти зміни" at bounding box center [857, 22] width 77 height 11
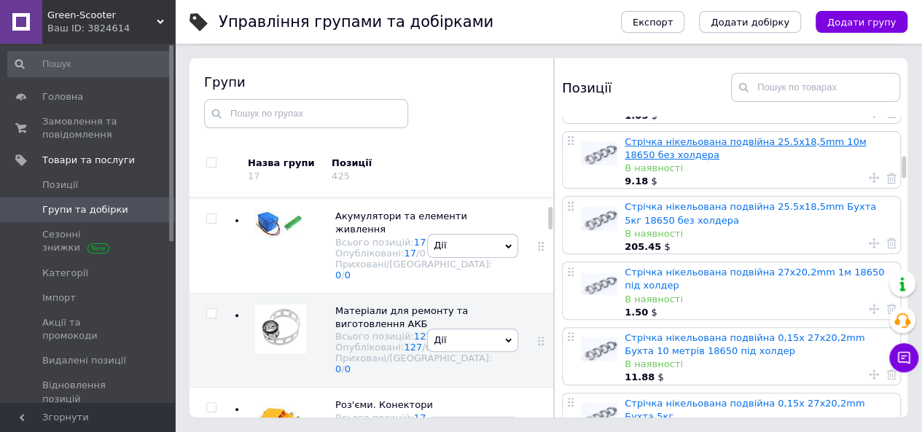
scroll to position [802, 0]
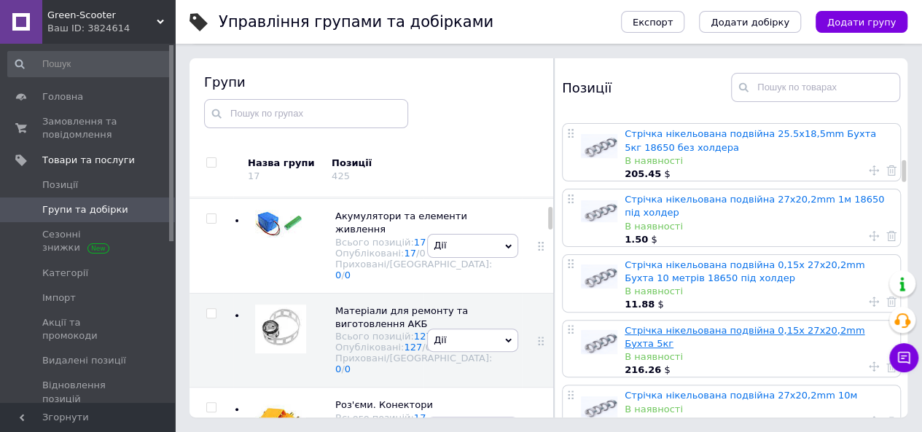
click at [787, 325] on link "Стрічка нікельована подвійна 0,15х 27x20,2mm Бухта 5кг" at bounding box center [745, 337] width 240 height 24
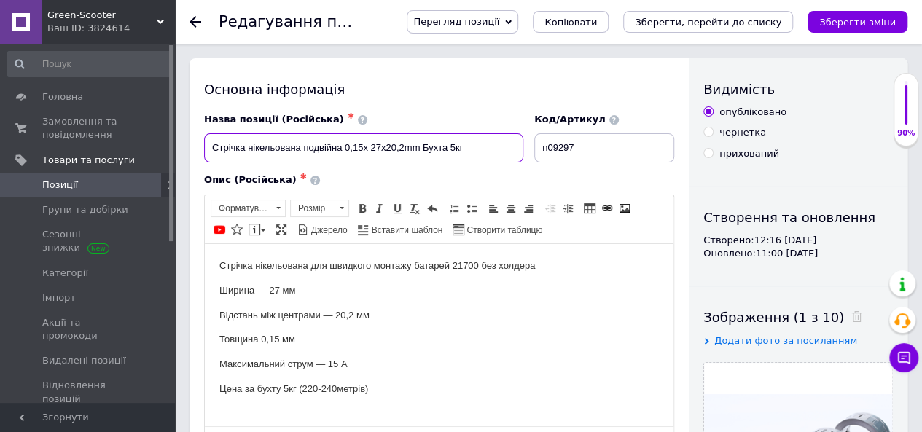
click at [495, 151] on input "Стрічка нікельована подвійна 0,15х 27x20,2mm Бухта 5кг" at bounding box center [363, 147] width 319 height 29
paste input "18650 під холдер"
type input "Стрічка нікельована подвійна 0,15х 27x20,2mm Бухта 5кг 18650 під холдер"
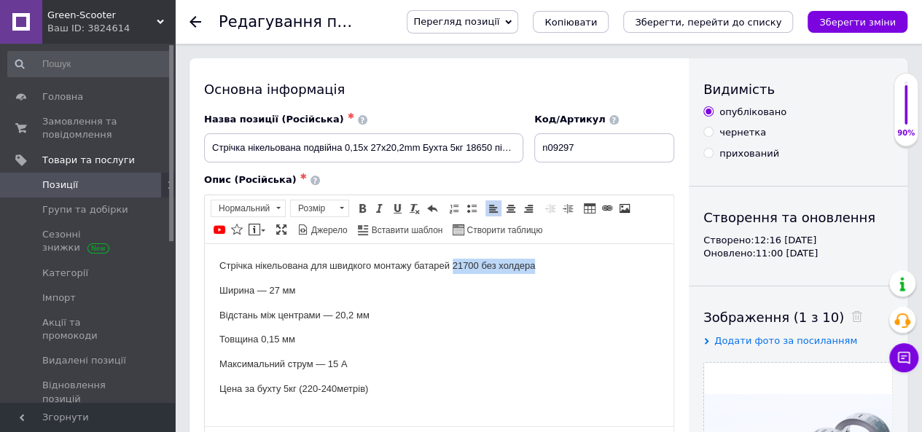
drag, startPoint x: 533, startPoint y: 265, endPoint x: 452, endPoint y: 264, distance: 80.9
click at [452, 264] on p "Стрічка нікельована для швидкого монтажу батарей 21700 без холдера" at bounding box center [439, 265] width 440 height 15
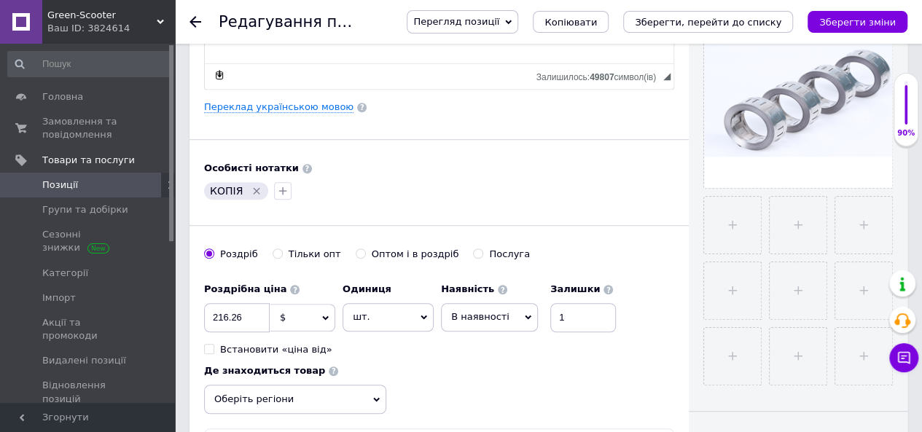
scroll to position [364, 0]
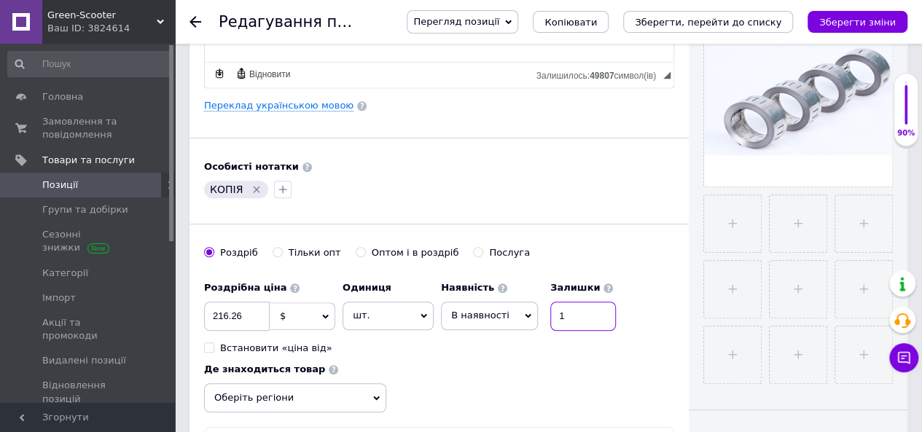
click at [571, 313] on input "1" at bounding box center [583, 316] width 66 height 29
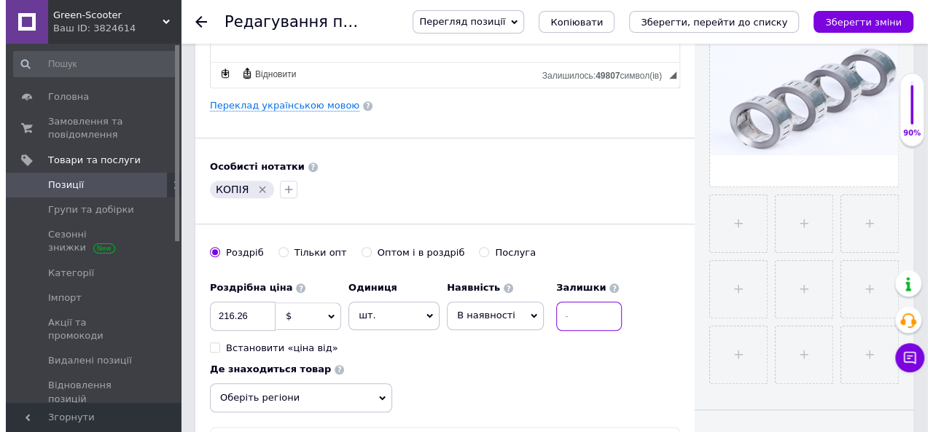
scroll to position [0, 0]
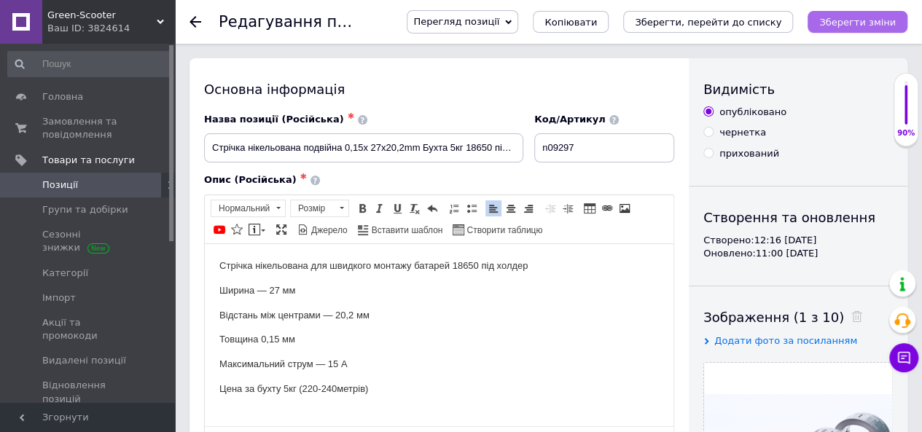
click at [855, 23] on icon "Зберегти зміни" at bounding box center [857, 22] width 77 height 11
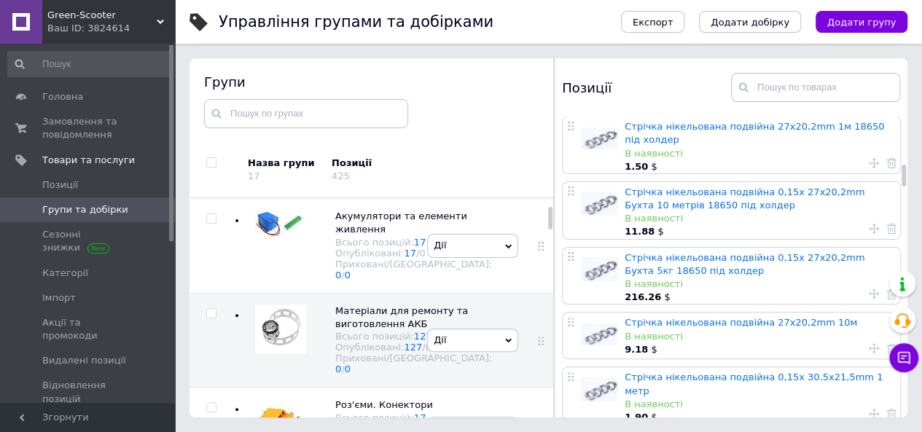
scroll to position [948, 0]
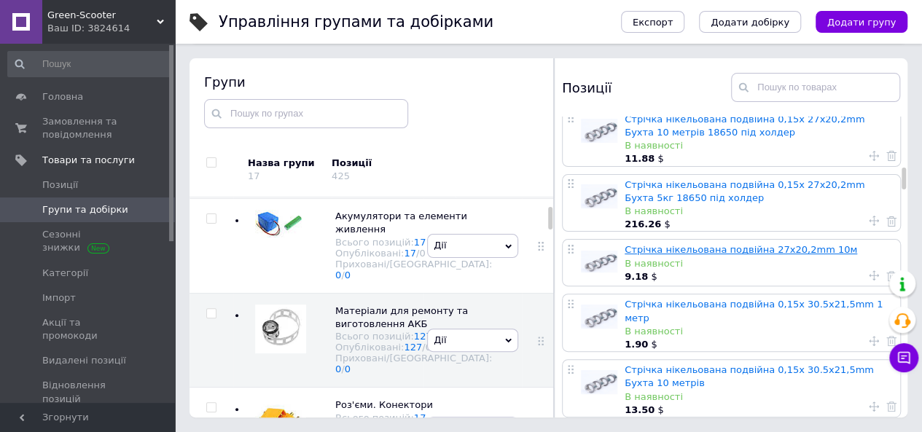
click at [710, 244] on link "Стрічка нікельована подвійна 27x20,2mm 10м" at bounding box center [741, 249] width 233 height 11
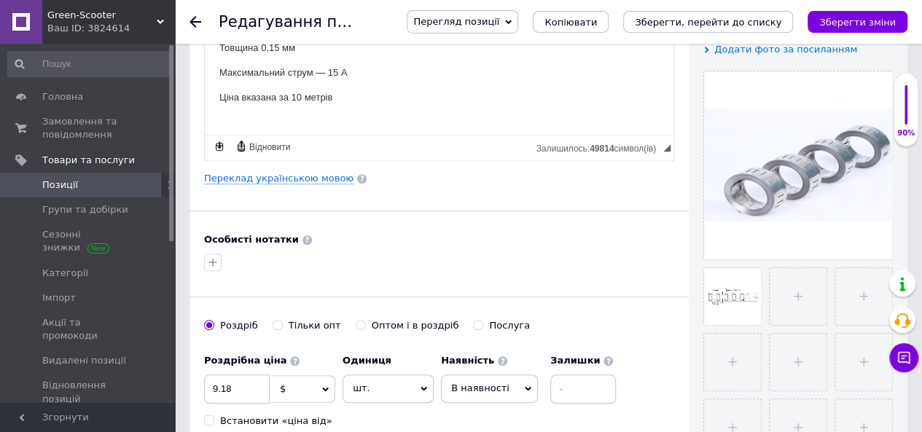
scroll to position [364, 0]
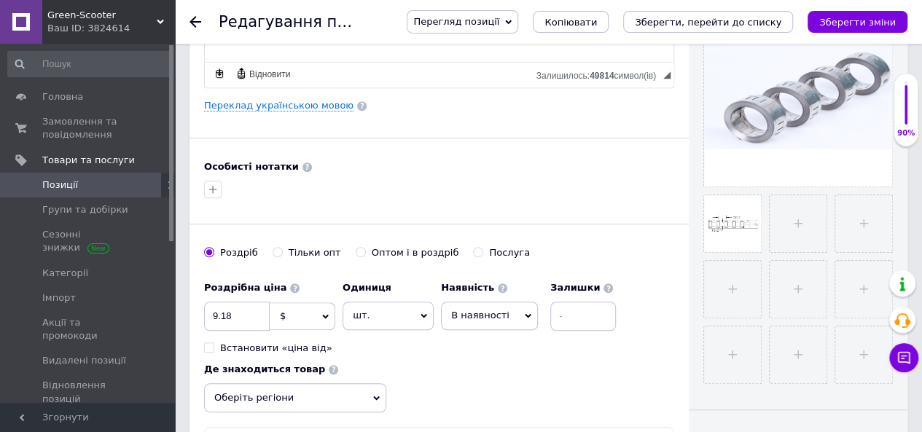
drag, startPoint x: 504, startPoint y: 325, endPoint x: 510, endPoint y: 315, distance: 11.8
click at [504, 324] on span "В наявності" at bounding box center [489, 316] width 97 height 28
click at [480, 348] on li "Немає в наявності" at bounding box center [489, 353] width 95 height 34
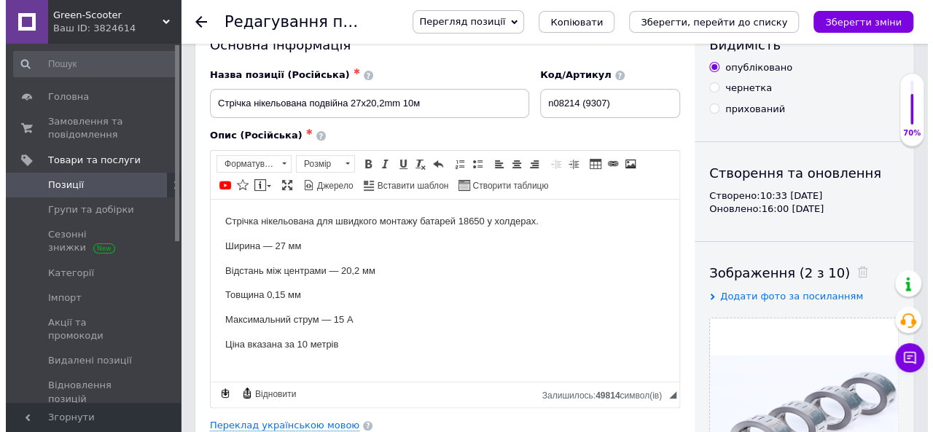
scroll to position [0, 0]
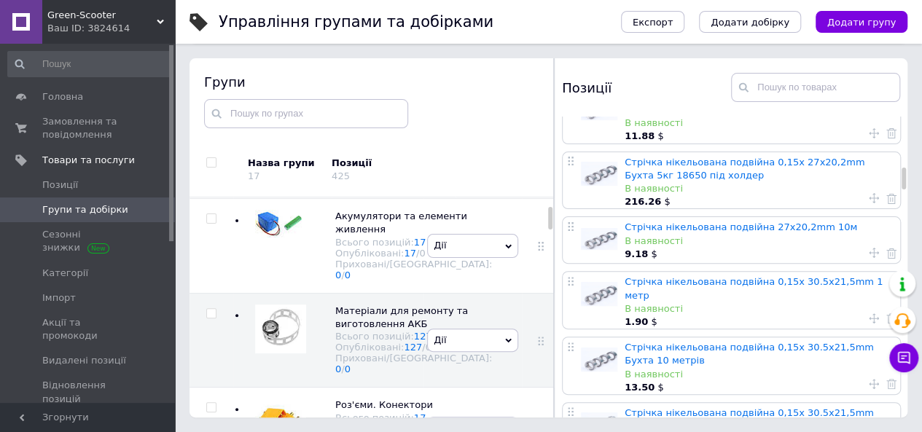
scroll to position [948, 0]
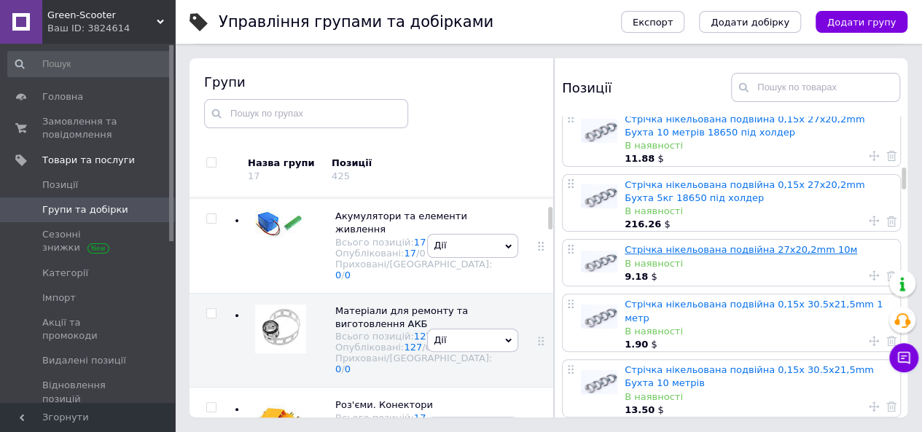
click at [730, 244] on link "Стрічка нікельована подвійна 27x20,2mm 10м" at bounding box center [741, 249] width 233 height 11
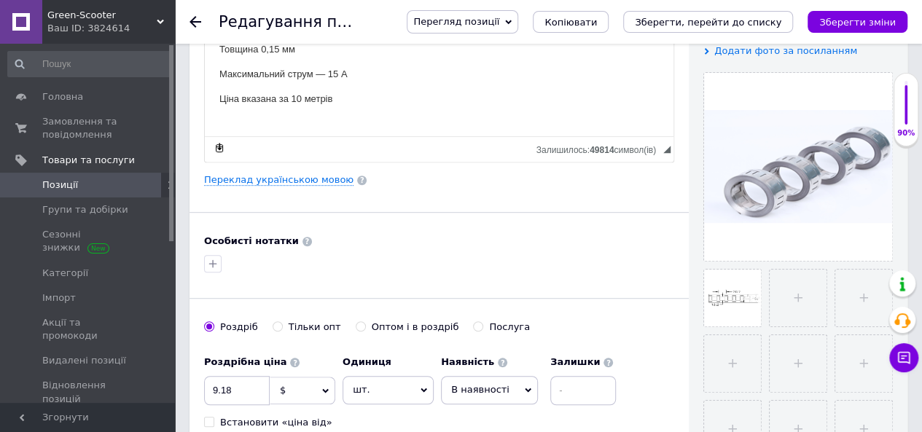
scroll to position [364, 0]
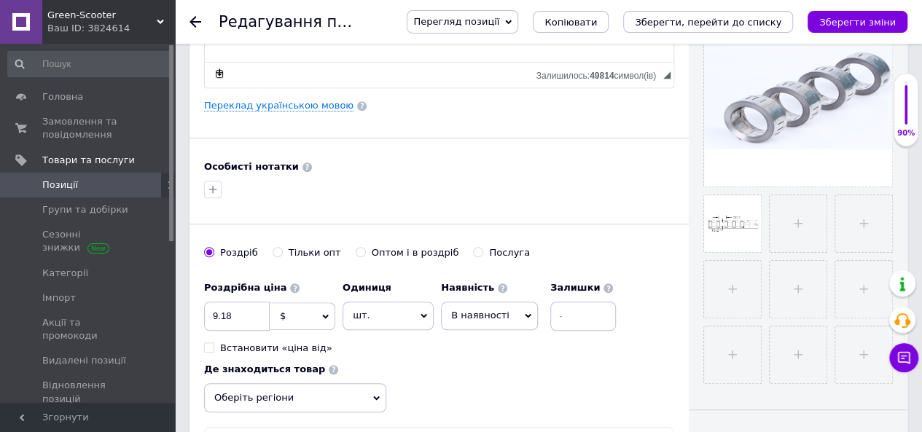
click at [512, 319] on span "В наявності" at bounding box center [489, 316] width 97 height 28
click at [474, 345] on li "Немає в наявності" at bounding box center [489, 353] width 95 height 34
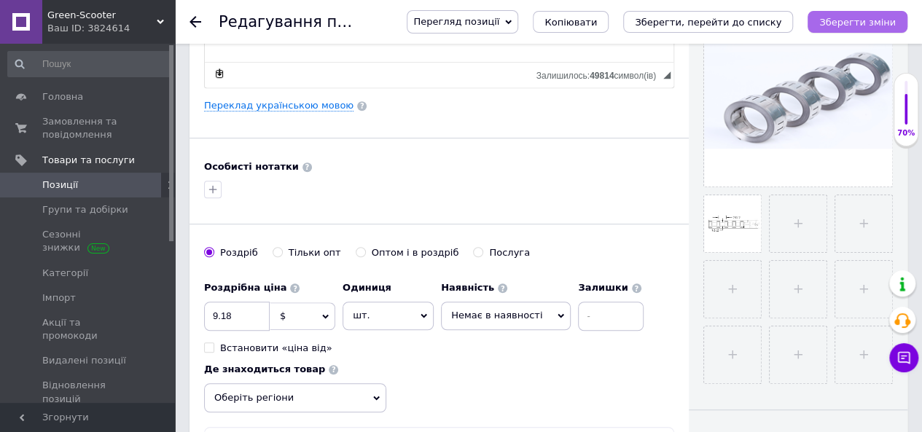
click at [847, 26] on icon "Зберегти зміни" at bounding box center [857, 22] width 77 height 11
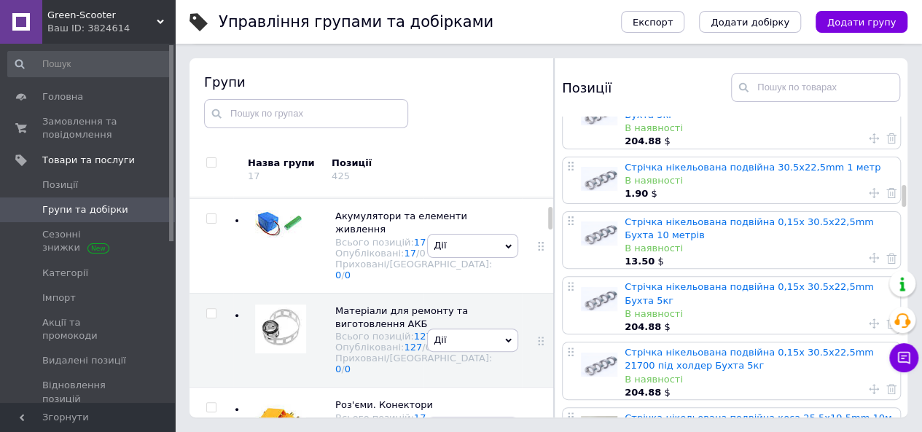
scroll to position [1312, 0]
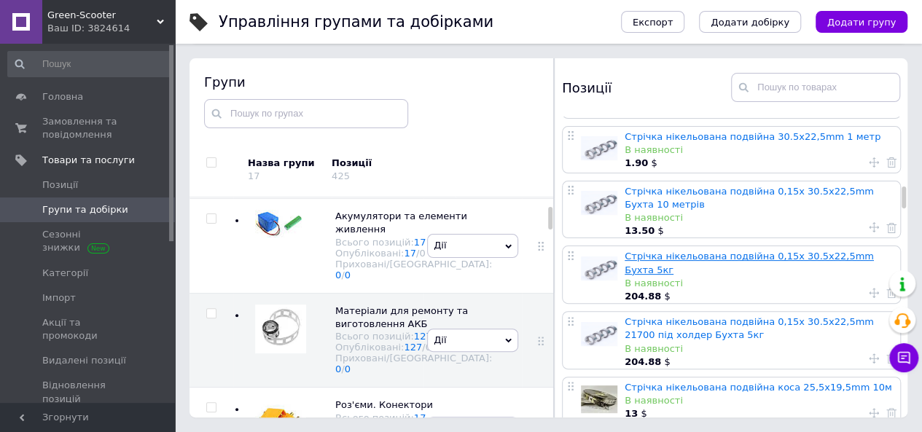
click at [748, 251] on link "Стрічка нікельована подвійна 0,15х 30.5x22,5mm Бухта 5кг" at bounding box center [749, 263] width 249 height 24
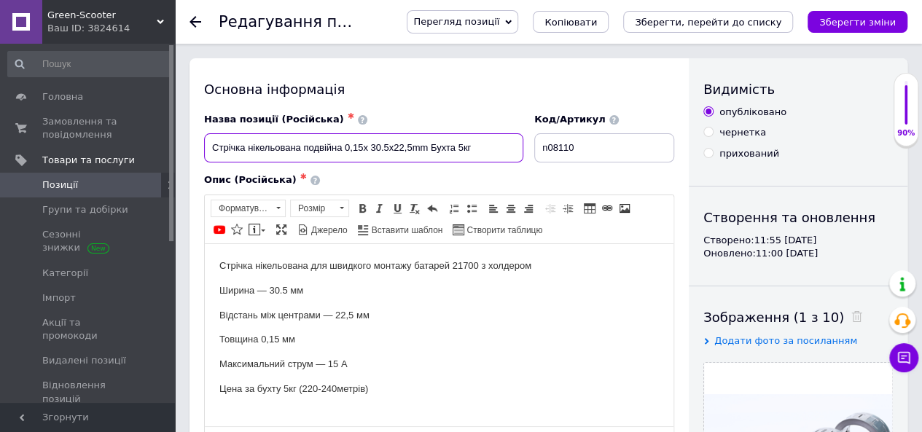
click at [480, 142] on input "Стрічка нікельована подвійна 0,15х 30.5x22,5mm Бухта 5кг" at bounding box center [363, 147] width 319 height 29
type input "Стрічка нікельована подвійна 0,15х 30.5x22,5mm Бухта 5кг 21700 під холдер"
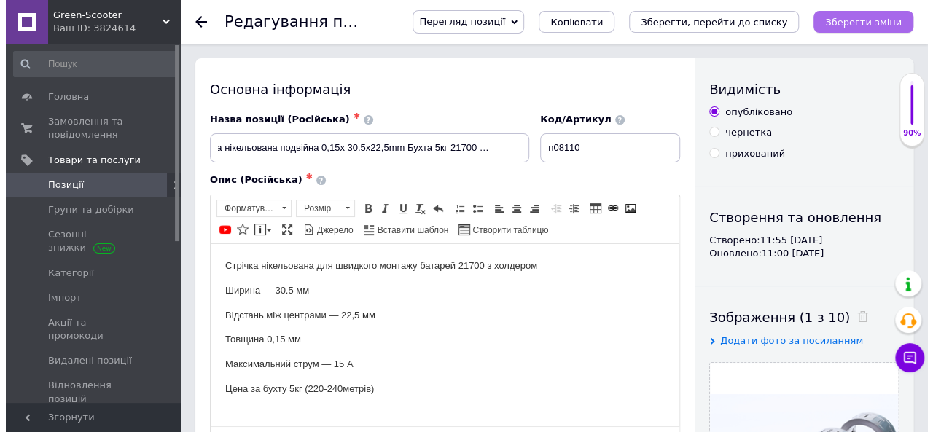
scroll to position [0, 0]
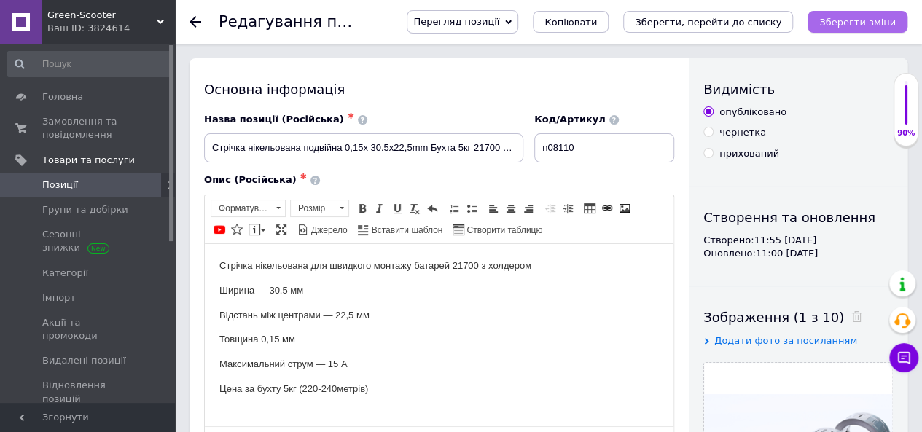
click at [867, 23] on icon "Зберегти зміни" at bounding box center [857, 22] width 77 height 11
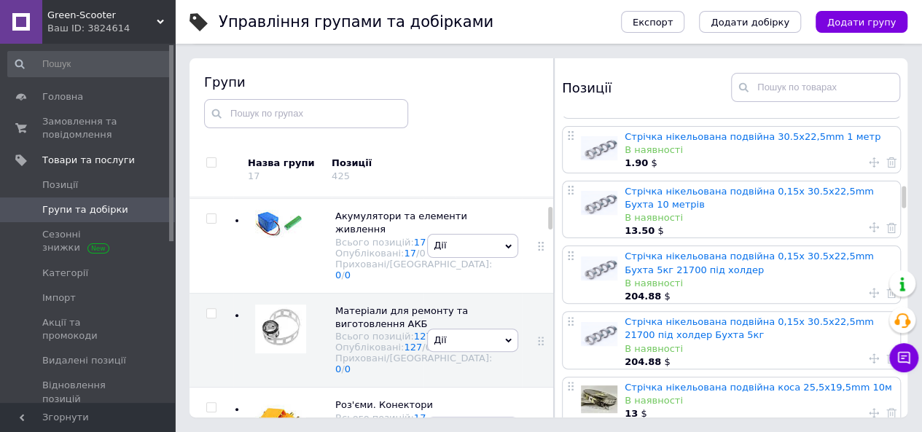
scroll to position [1239, 0]
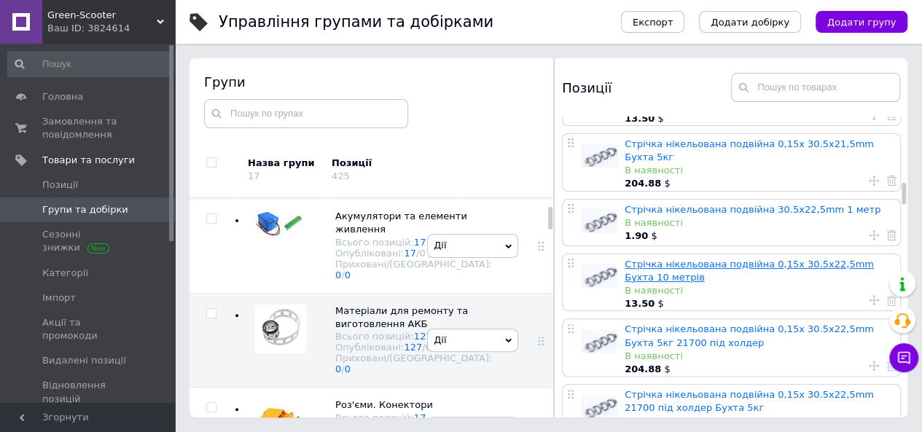
click at [796, 259] on link "Стрічка нікельована подвійна 0,15х 30.5x22,5mm Бухта 10 метрів" at bounding box center [749, 271] width 249 height 24
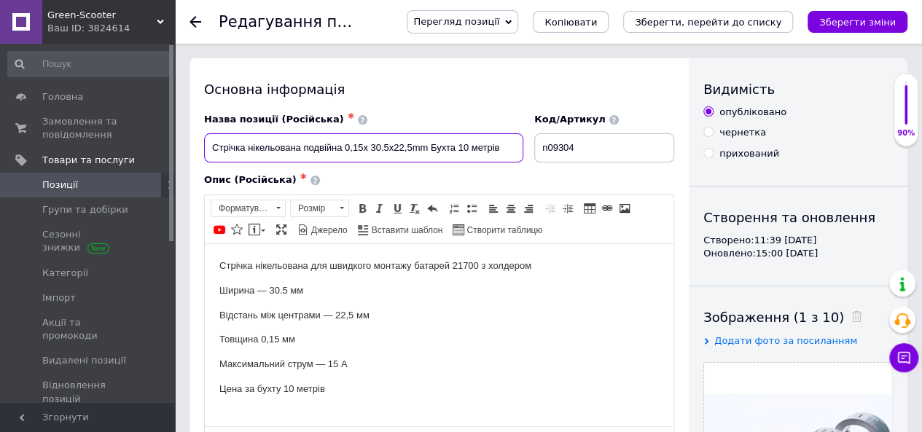
click at [513, 147] on input "Стрічка нікельована подвійна 0,15х 30.5x22,5mm Бухта 10 метрів" at bounding box center [363, 147] width 319 height 29
type input "Стрічка нікельована подвійна 0,15х 30.5x22,5mm Бухта 10 метрів 21700 під холдер"
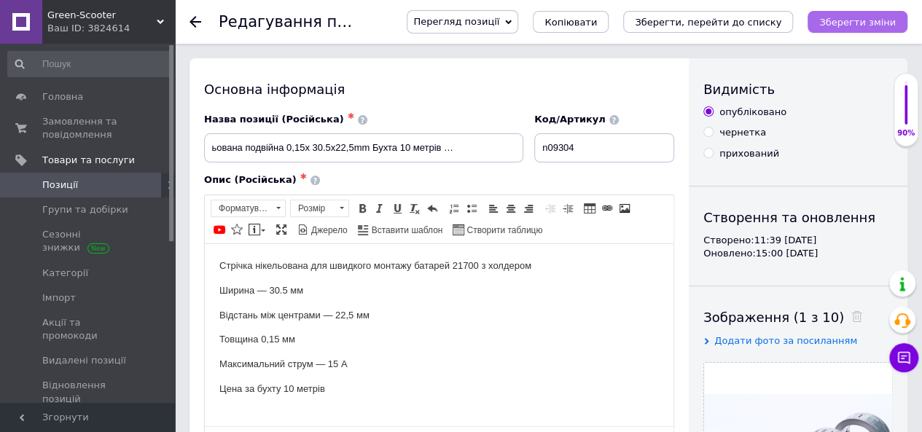
click at [862, 23] on icon "Зберегти зміни" at bounding box center [857, 22] width 77 height 11
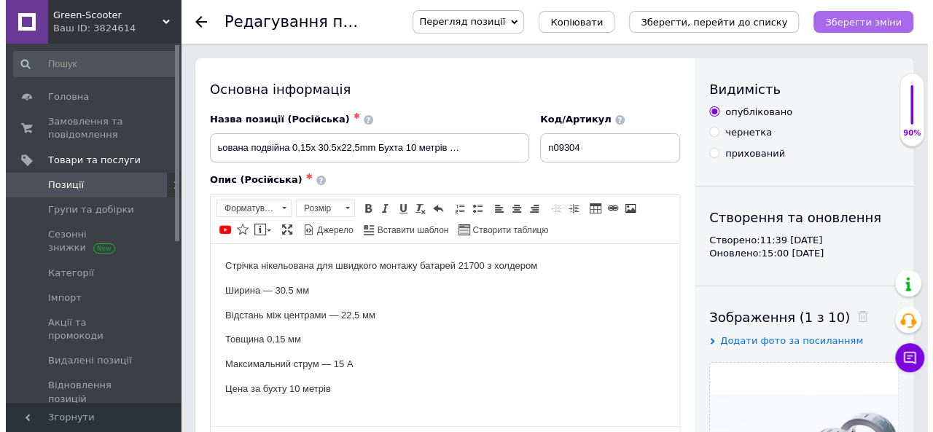
scroll to position [0, 0]
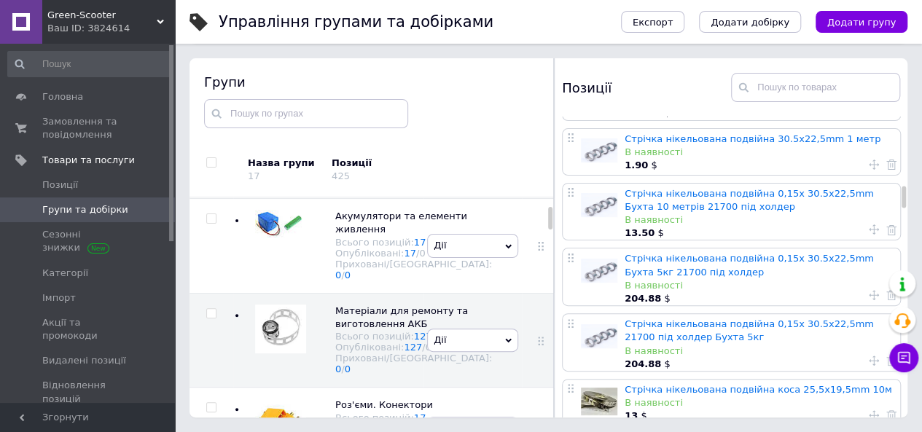
scroll to position [1312, 0]
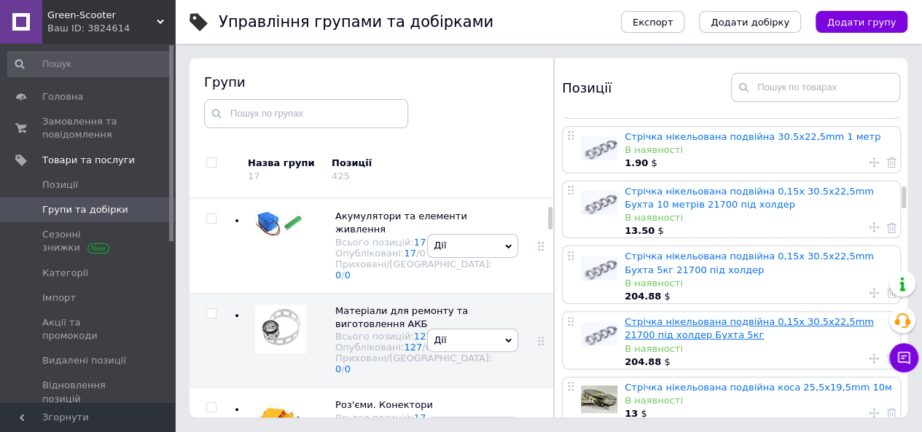
click at [677, 316] on link "Стрічка нікельована подвійна 0,15х 30.5x22,5mm 21700 під холдер Бухта 5кг" at bounding box center [749, 328] width 249 height 24
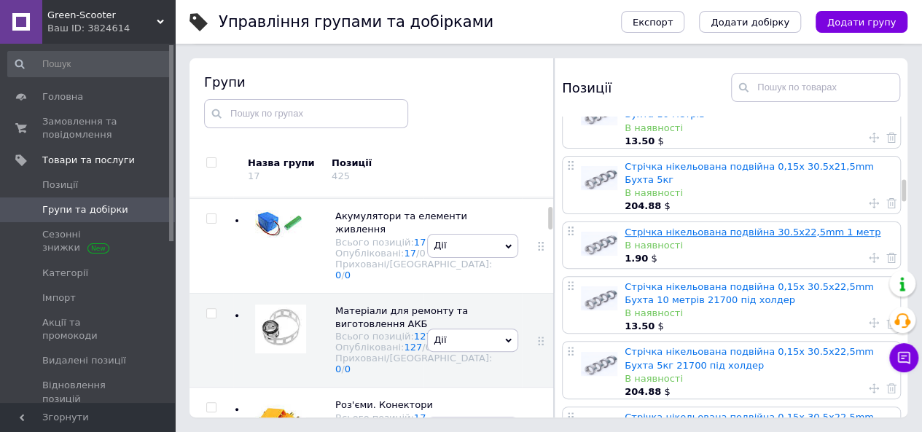
scroll to position [1239, 0]
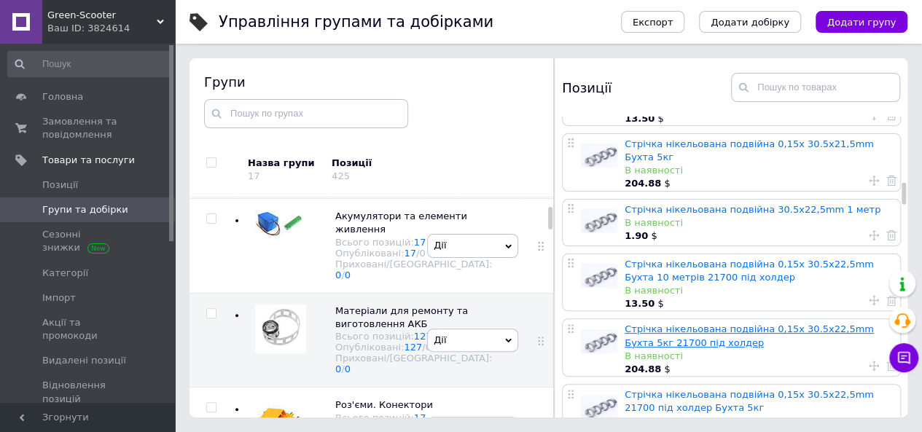
click at [732, 324] on link "Стрічка нікельована подвійна 0,15х 30.5x22,5mm Бухта 5кг 21700 під холдер" at bounding box center [749, 336] width 249 height 24
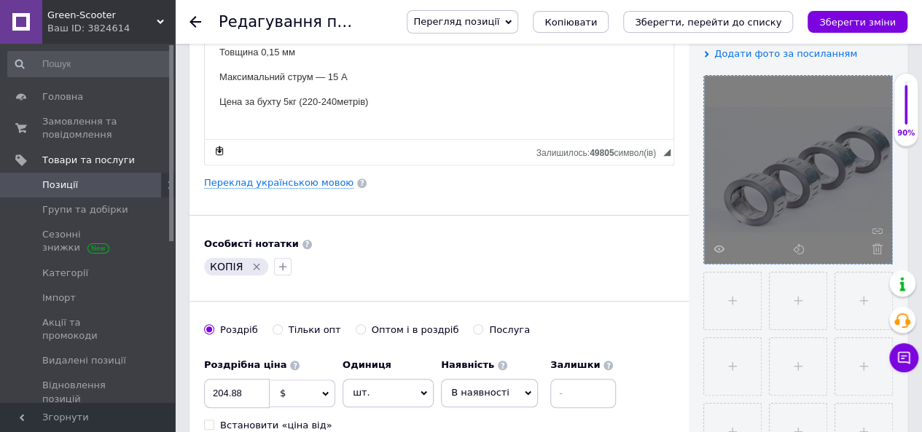
scroll to position [292, 0]
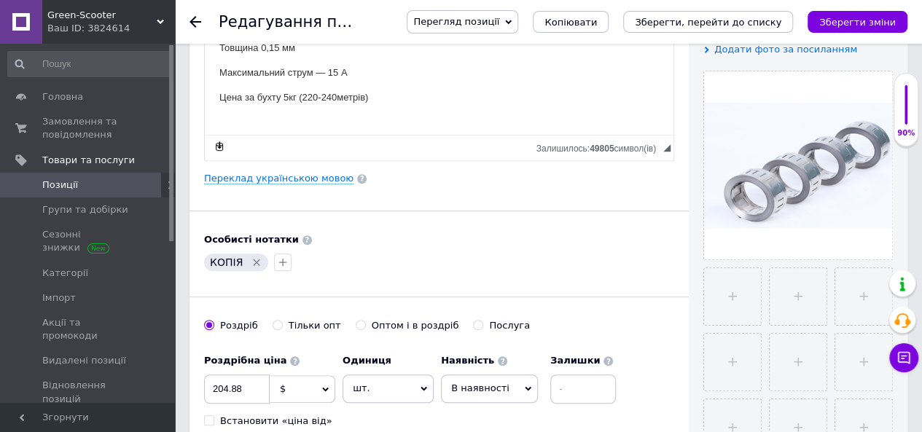
click at [499, 389] on span "В наявності" at bounding box center [480, 388] width 58 height 11
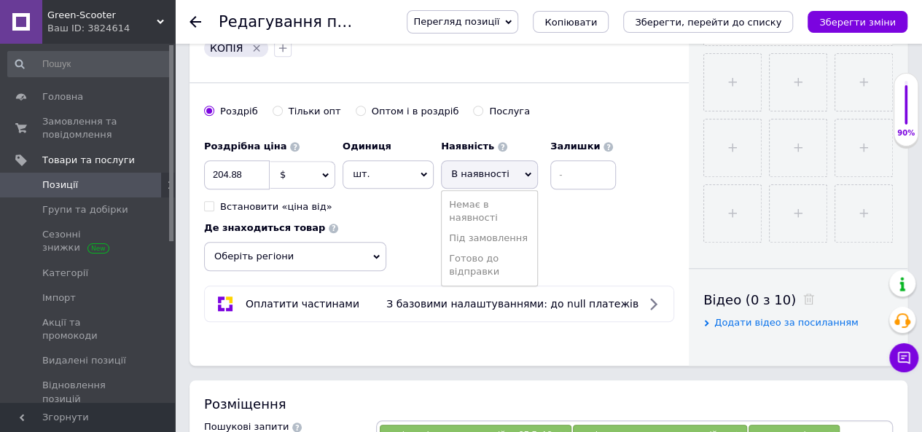
scroll to position [510, 0]
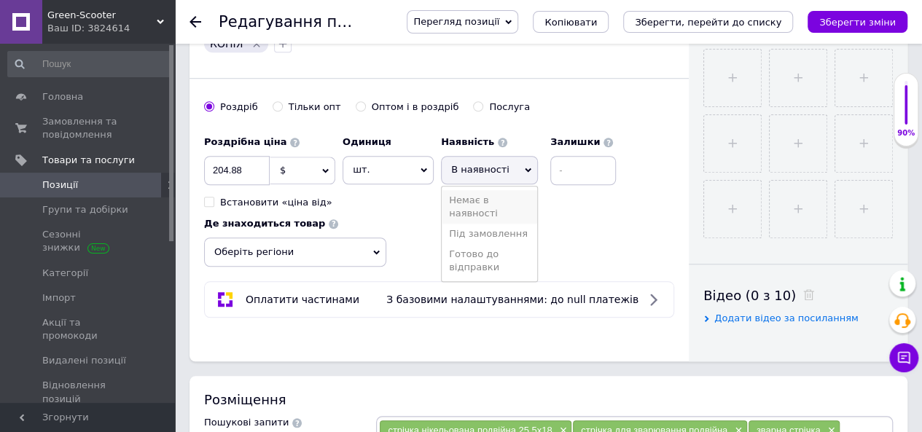
click at [475, 208] on li "Немає в наявності" at bounding box center [489, 207] width 95 height 34
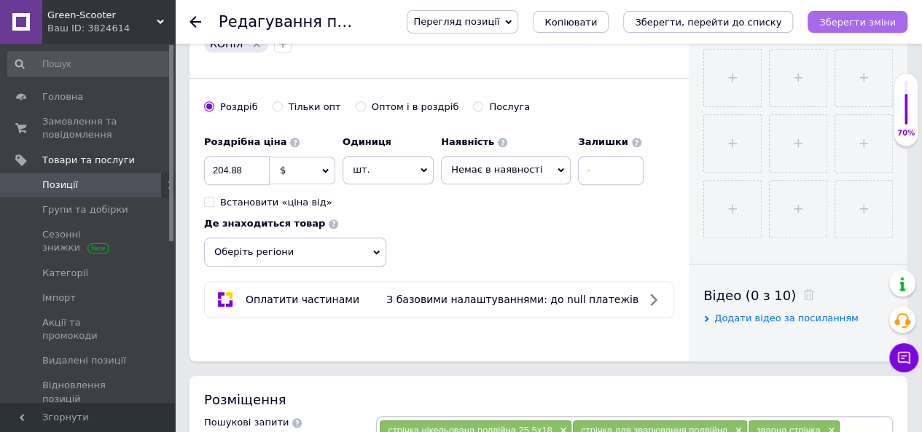
click at [859, 23] on icon "Зберегти зміни" at bounding box center [857, 22] width 77 height 11
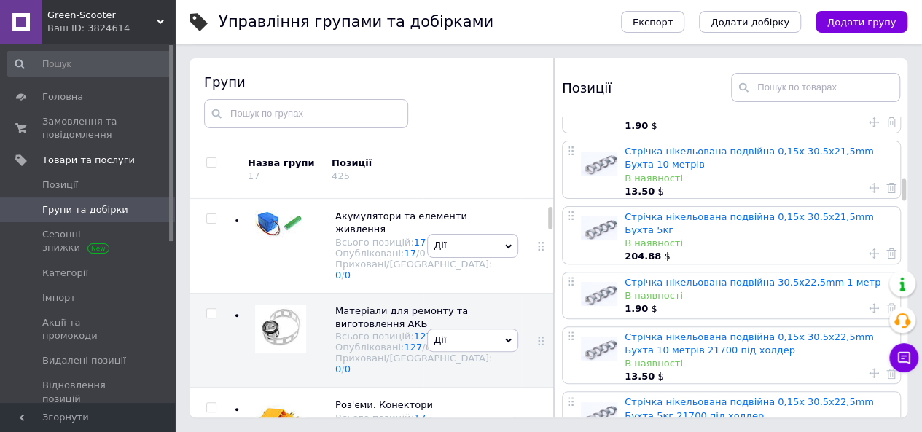
scroll to position [1093, 0]
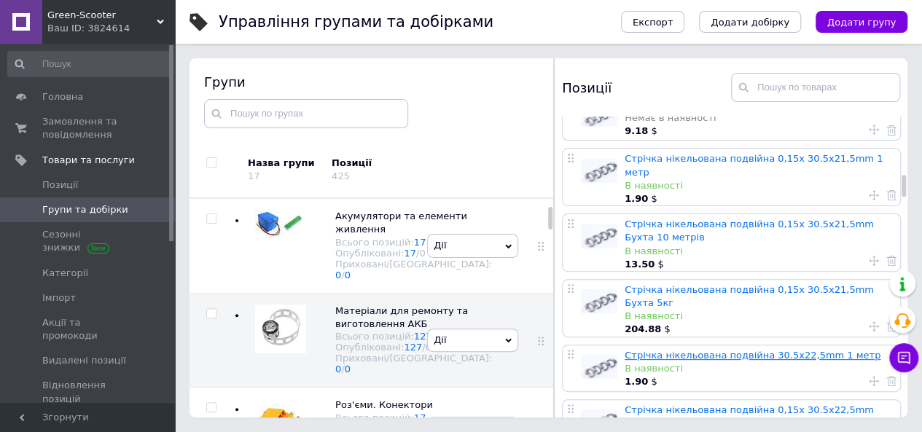
click at [741, 350] on link "Стрічка нікельована подвійна 30.5x22,5mm 1 метр" at bounding box center [753, 355] width 256 height 11
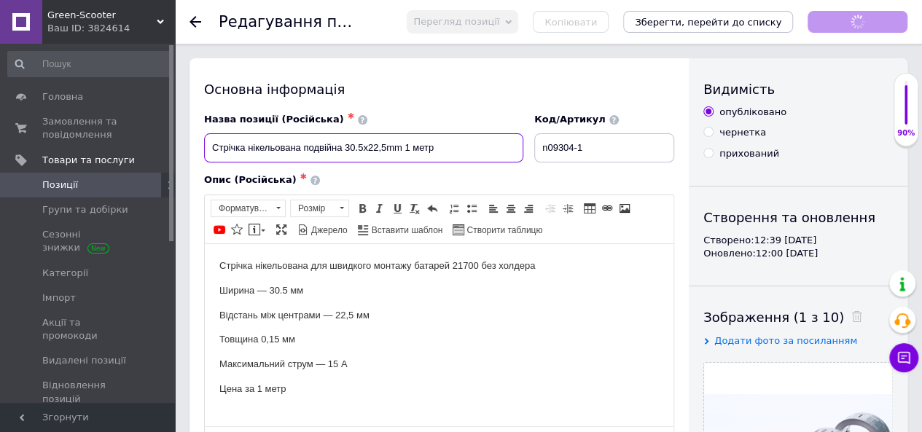
click at [452, 159] on input "Стрічка нікельована подвійна 30.5x22,5mm 1 метр" at bounding box center [363, 147] width 319 height 29
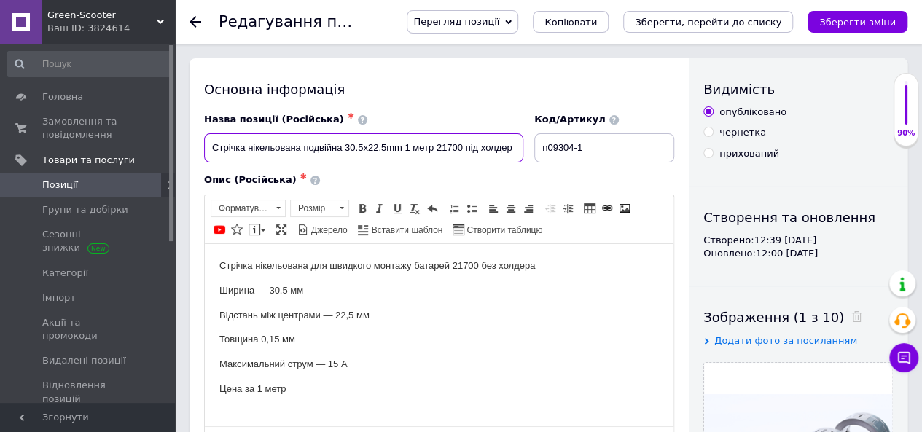
drag, startPoint x: 513, startPoint y: 145, endPoint x: 439, endPoint y: 142, distance: 74.4
click at [439, 142] on input "Стрічка нікельована подвійна 30.5x22,5mm 1 метр 21700 під холдер" at bounding box center [363, 147] width 319 height 29
type input "Стрічка нікельована подвійна 30.5x22,5mm 1 метр 21700 під холдер"
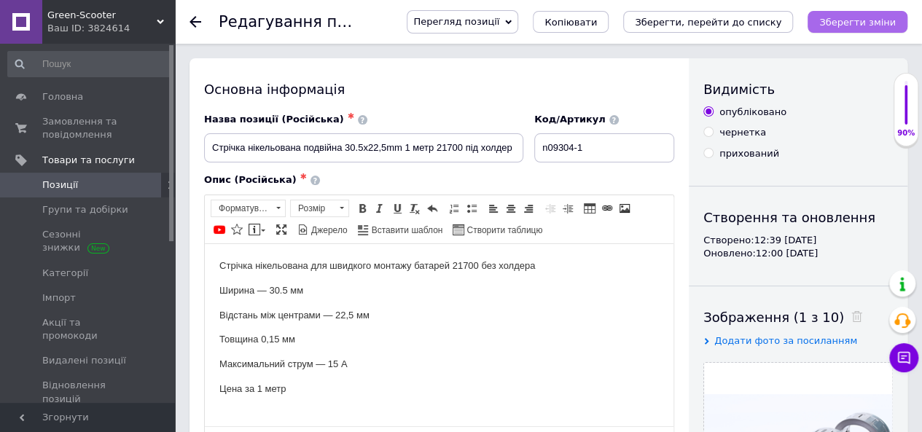
click at [857, 18] on icon "Зберегти зміни" at bounding box center [857, 22] width 77 height 11
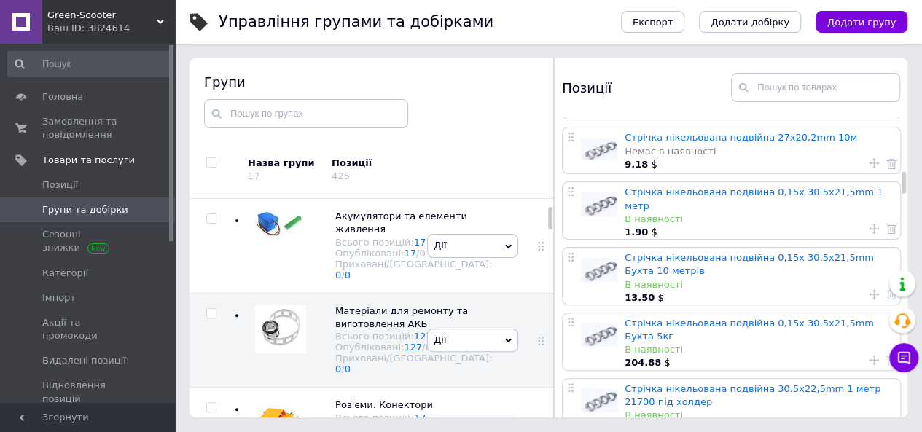
scroll to position [1093, 0]
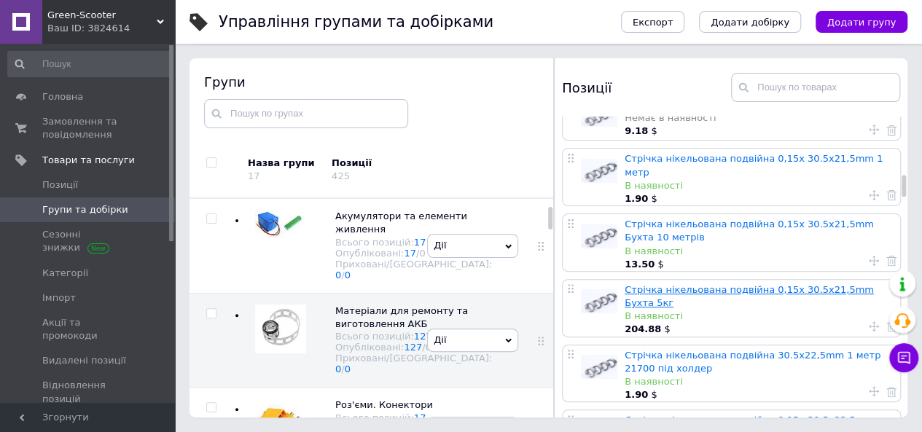
click at [722, 284] on link "Стрічка нікельована подвійна 0,15х 30.5x21,5mm Бухта 5кг" at bounding box center [749, 296] width 249 height 24
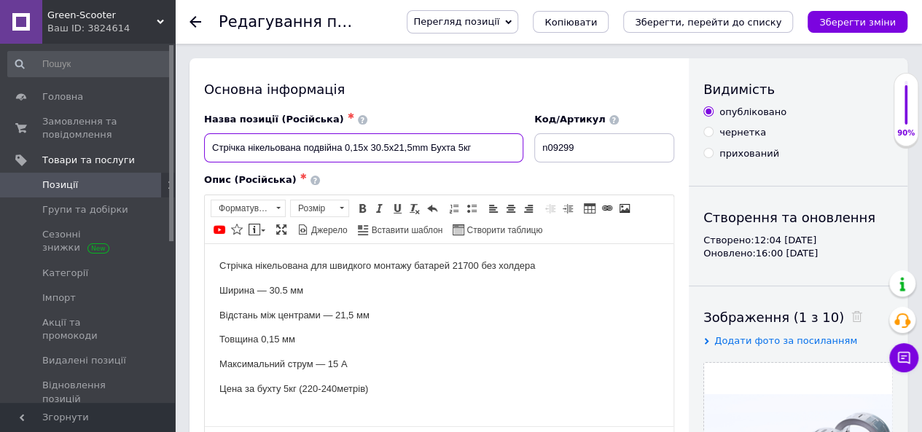
click at [489, 152] on input "Стрічка нікельована подвійна 0,15х 30.5x21,5mm Бухта 5кг" at bounding box center [363, 147] width 319 height 29
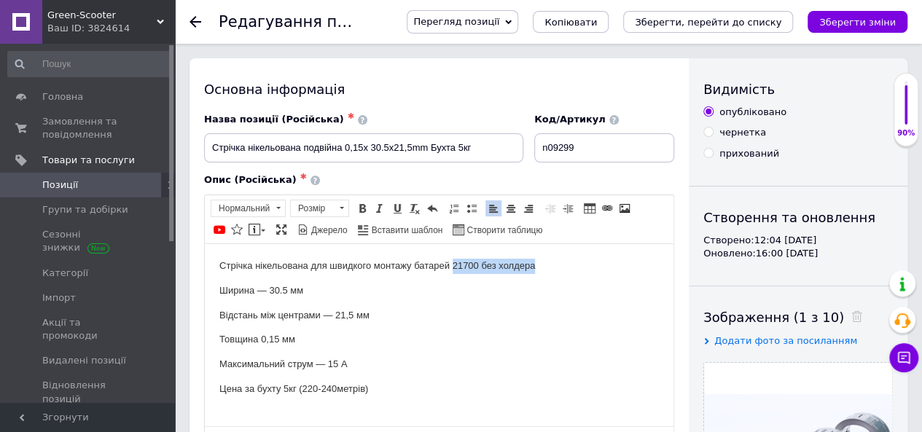
drag, startPoint x: 545, startPoint y: 265, endPoint x: 453, endPoint y: 259, distance: 92.0
click at [453, 259] on p "Стрічка нікельована для швидкого монтажу батарей 21700 без холдера" at bounding box center [439, 265] width 440 height 15
copy p "21700 без холдера"
click at [490, 152] on input "Стрічка нікельована подвійна 0,15х 30.5x21,5mm Бухта 5кг" at bounding box center [363, 147] width 319 height 29
paste input "21700 без холдера"
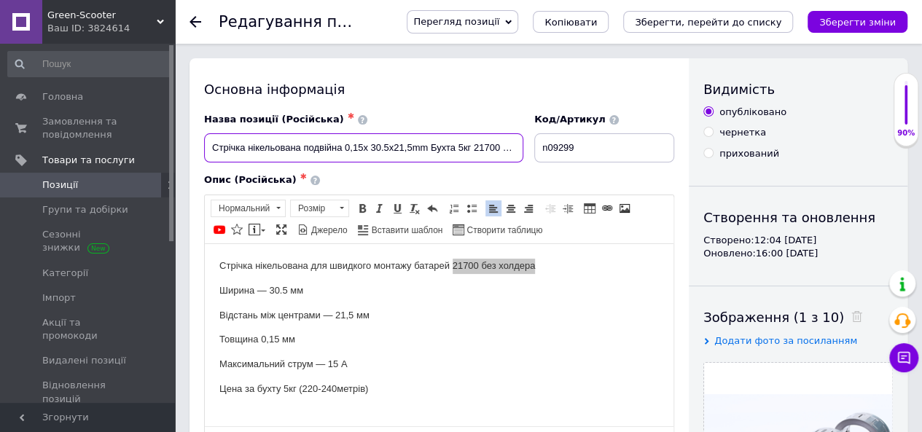
scroll to position [0, 36]
type input "Стрічка нікельована подвійна 0,15х 30.5x21,5mm Бухта 5кг 21700 без холдера"
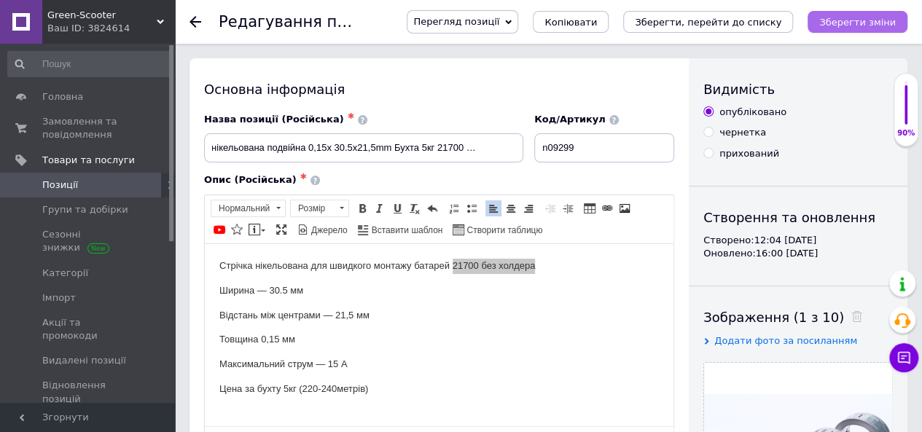
click at [851, 20] on icon "Зберегти зміни" at bounding box center [857, 22] width 77 height 11
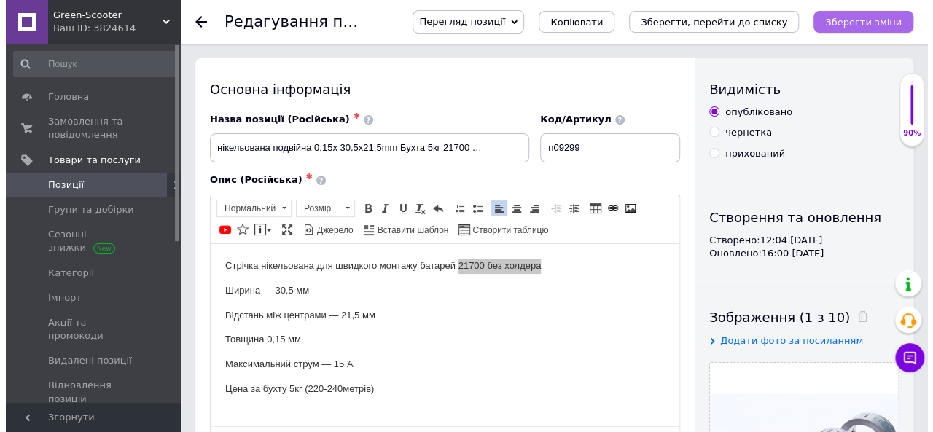
scroll to position [0, 0]
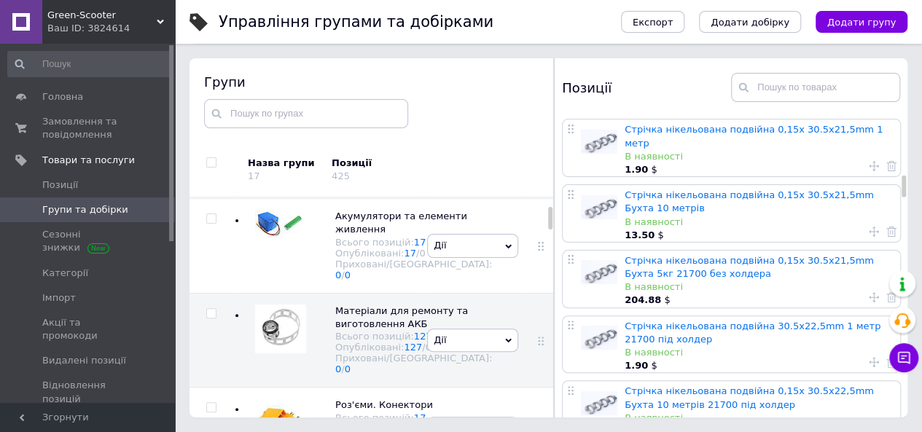
scroll to position [1093, 0]
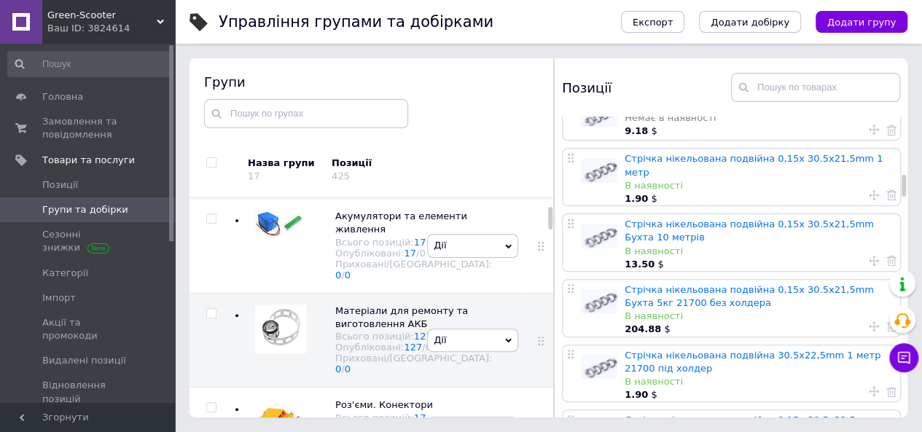
click at [793, 219] on link "Стрічка нікельована подвійна 0,15х 30.5x21,5mm Бухта 10 метрів" at bounding box center [749, 231] width 249 height 24
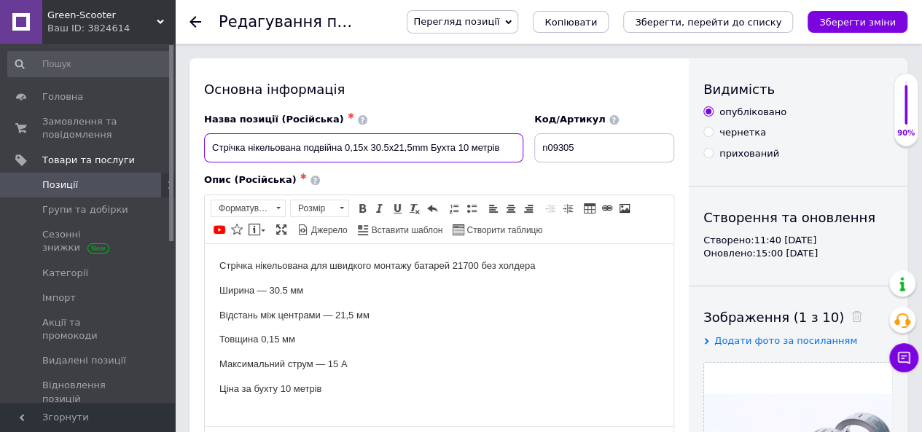
click at [505, 148] on input "Стрічка нікельована подвійна 0,15х 30.5x21,5mm Бухта 10 метрів" at bounding box center [363, 147] width 319 height 29
paste input "21700 без холдера"
type input "Стрічка нікельована подвійна 0,15х 30.5x21,5mm Бухта 10 метрів 21700 без холдера"
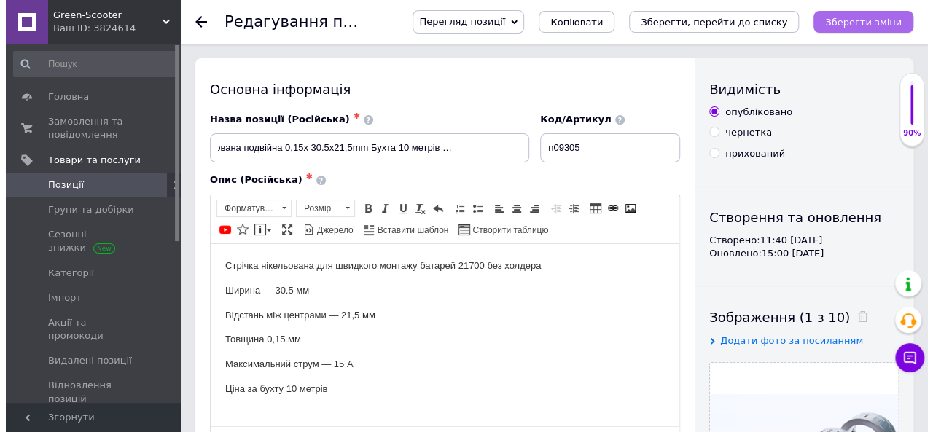
scroll to position [0, 0]
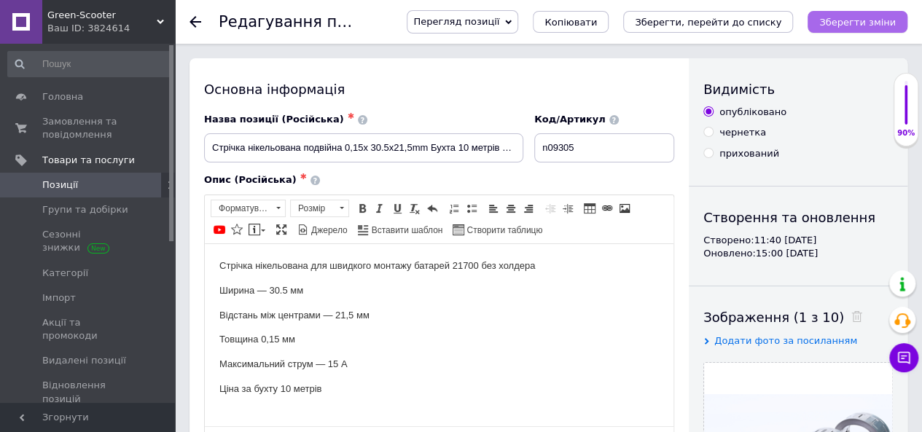
click at [865, 12] on button "Зберегти зміни" at bounding box center [858, 22] width 100 height 22
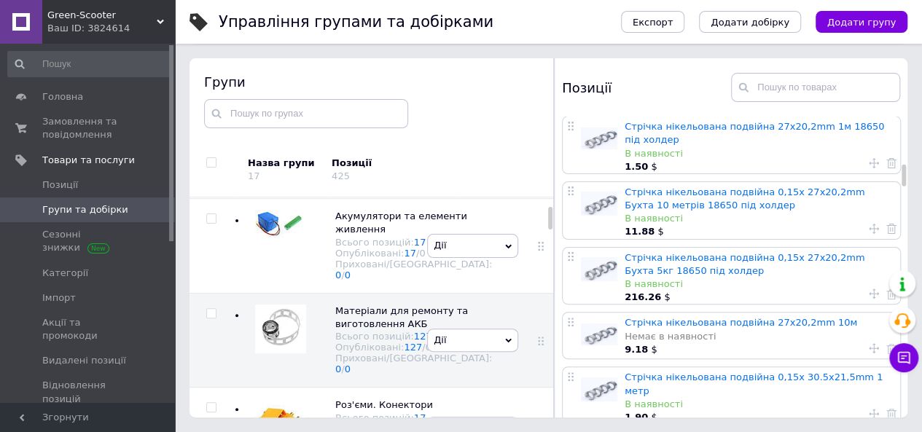
scroll to position [948, 0]
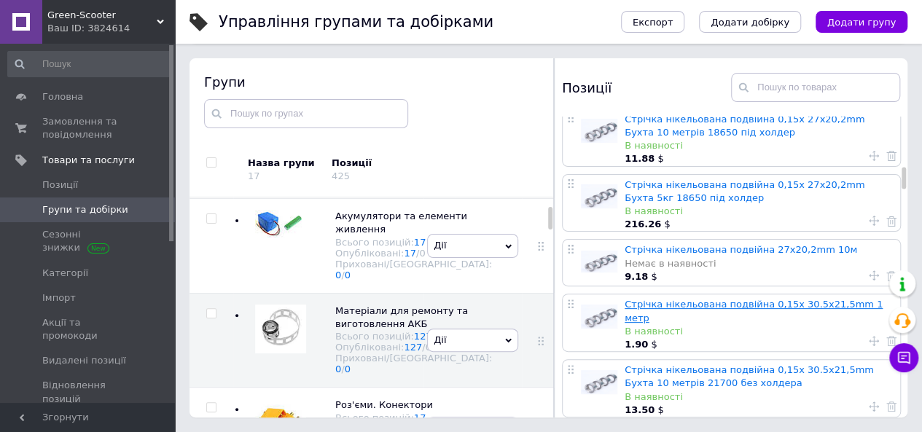
click at [717, 299] on link "Стрічка нікельована подвійна 0,15х 30.5x21,5mm 1 метр" at bounding box center [754, 311] width 258 height 24
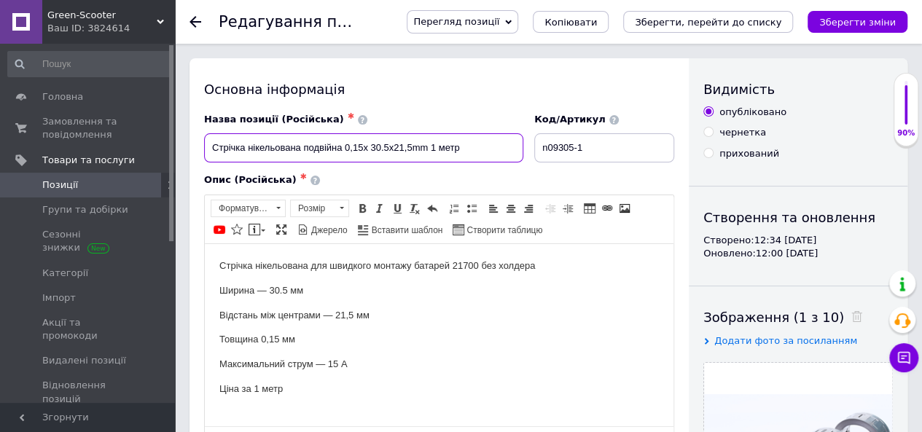
click at [485, 154] on input "Стрічка нікельована подвійна 0,15х 30.5x21,5mm 1 метр" at bounding box center [363, 147] width 319 height 29
paste input "21700 без холдера"
type input "Стрічка нікельована подвійна 0,15х 30.5x21,5mm 1 метр 21700 без холдера"
click at [884, 20] on icon "Зберегти зміни" at bounding box center [857, 22] width 77 height 11
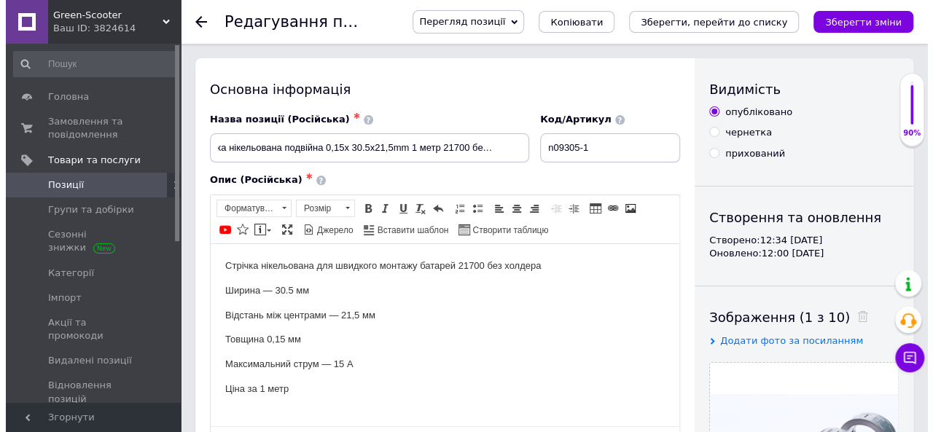
scroll to position [0, 0]
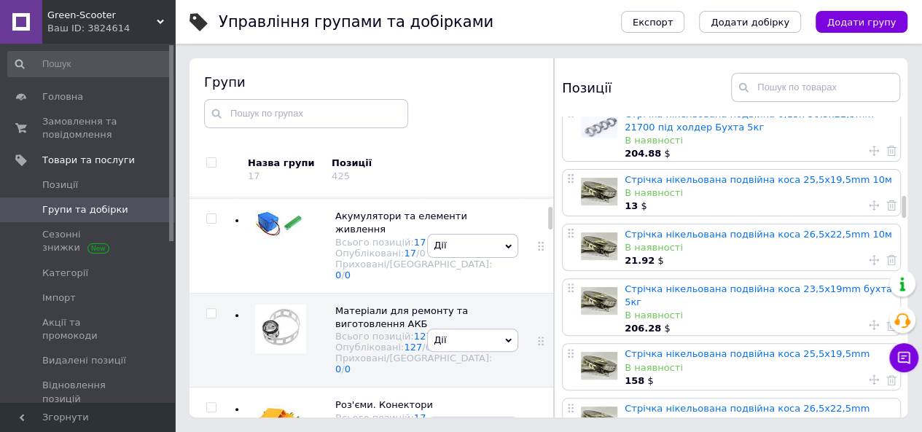
scroll to position [1458, 0]
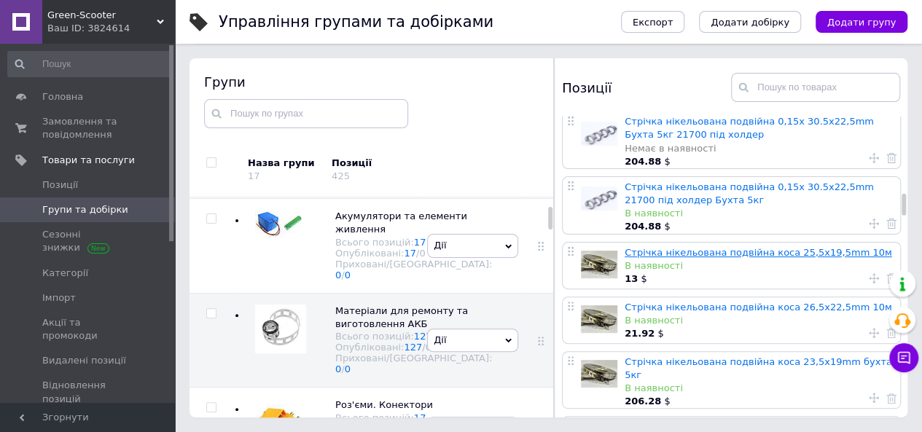
click at [744, 247] on link "Стрічка нікельована подвійна коса 25,5x19,5mm 10м" at bounding box center [758, 252] width 267 height 11
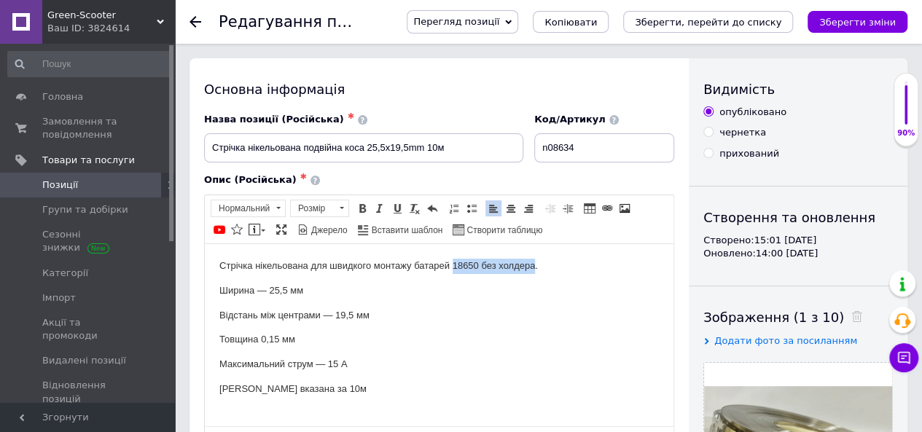
drag, startPoint x: 534, startPoint y: 264, endPoint x: 454, endPoint y: 263, distance: 80.2
click at [454, 263] on p "Стрічка нікельована для швидкого монтажу батарей 18650 без холдера." at bounding box center [439, 265] width 440 height 15
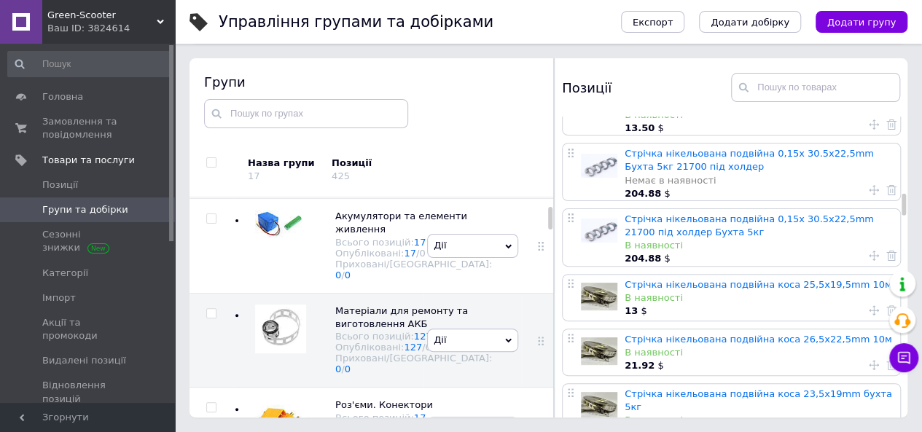
scroll to position [1458, 0]
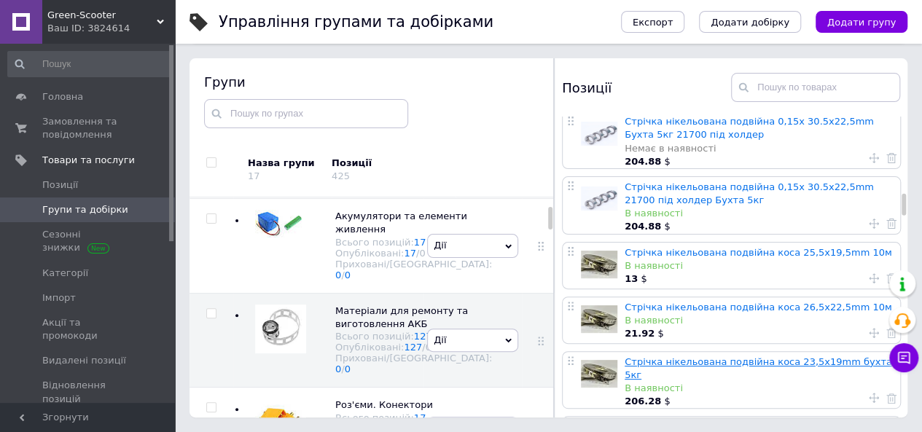
click at [796, 356] on link "Стрічка нікельована подвійна коса 23,5x19mm бухта 5кг" at bounding box center [759, 368] width 268 height 24
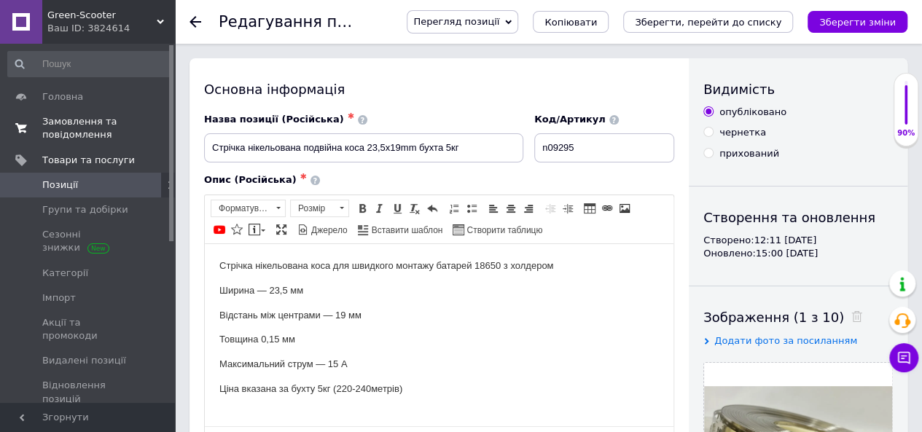
click at [74, 133] on span "Замовлення та повідомлення" at bounding box center [88, 128] width 93 height 26
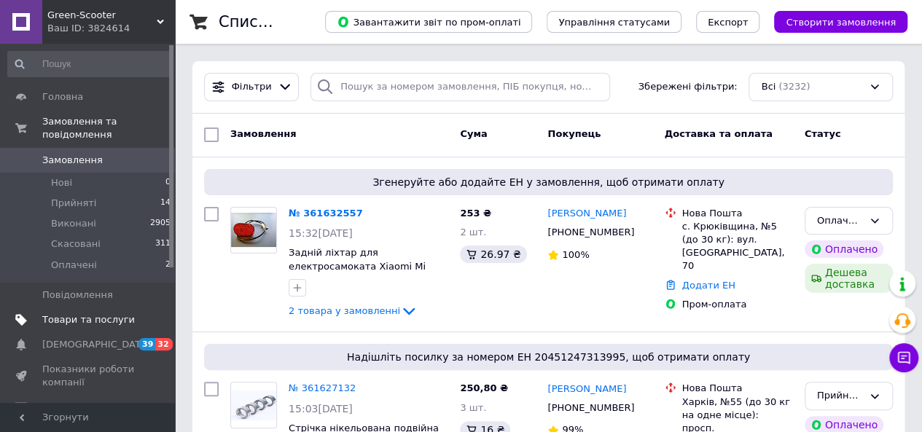
click at [82, 313] on span "Товари та послуги" at bounding box center [88, 319] width 93 height 13
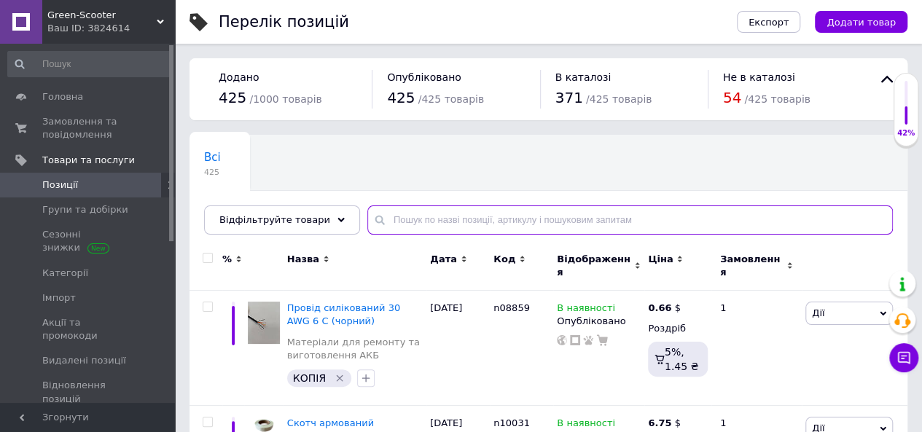
click at [529, 216] on input "text" at bounding box center [630, 220] width 526 height 29
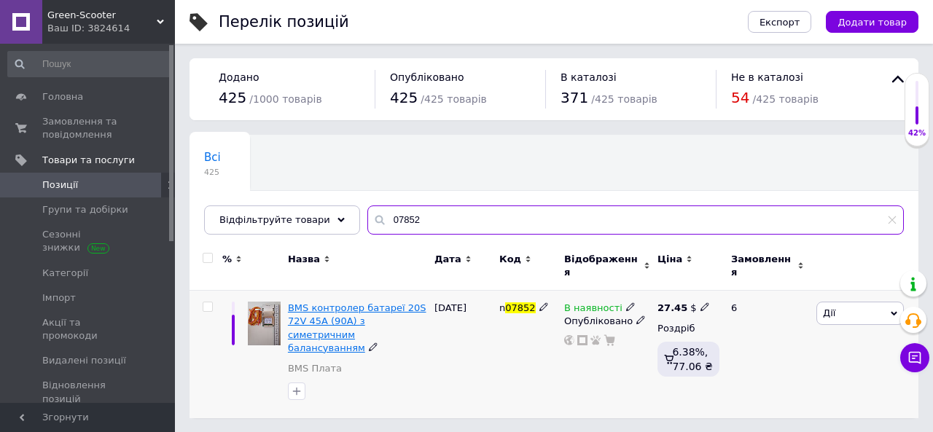
type input "07852"
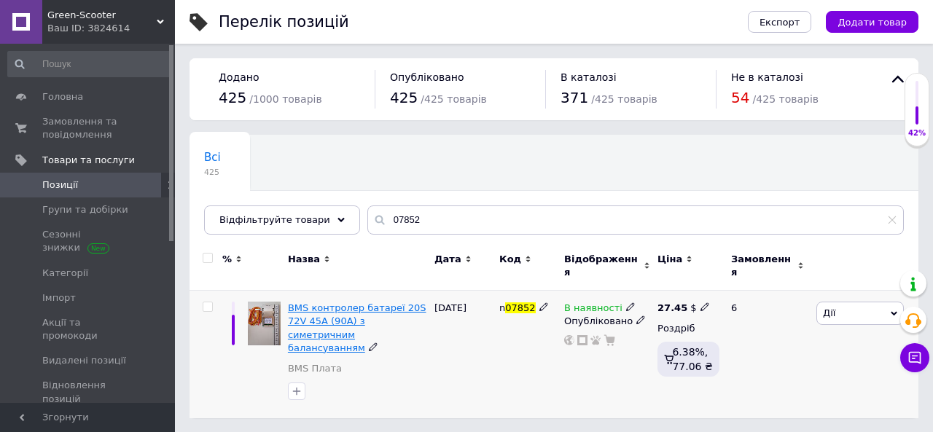
click at [364, 303] on span "BMS контролер батареї 20S 72V 45A (90A) з симетричним балансуванням" at bounding box center [357, 328] width 139 height 51
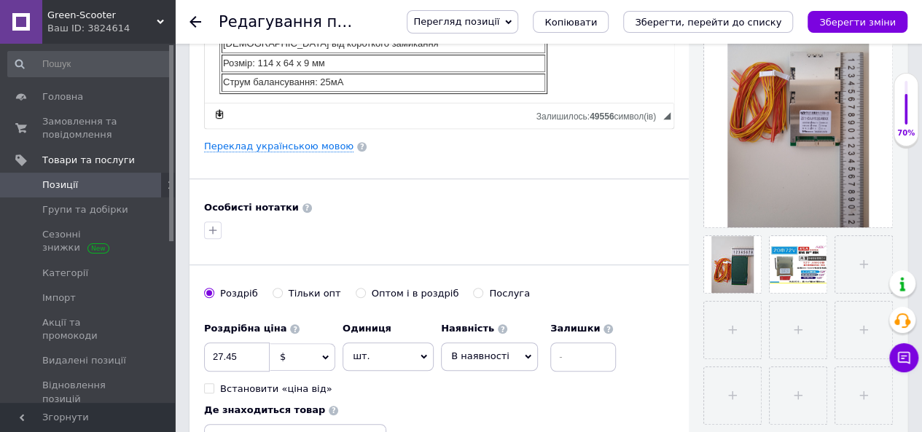
scroll to position [364, 0]
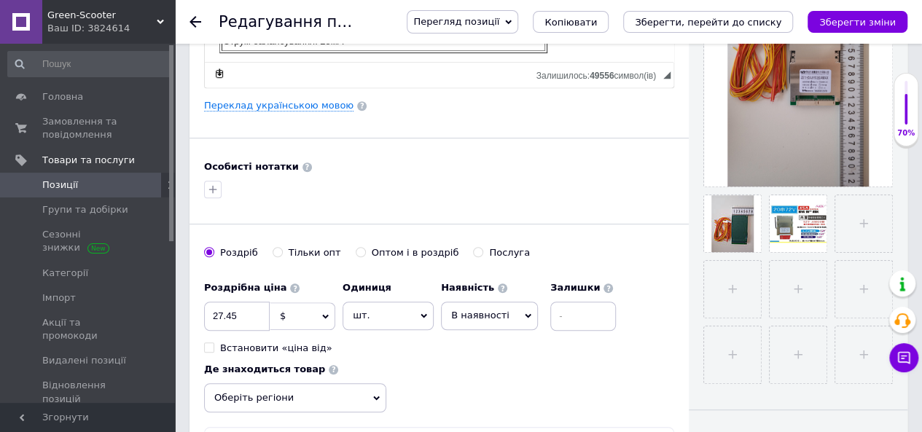
click at [501, 319] on span "В наявності" at bounding box center [489, 316] width 97 height 28
click at [492, 351] on li "Немає в наявності" at bounding box center [489, 353] width 95 height 34
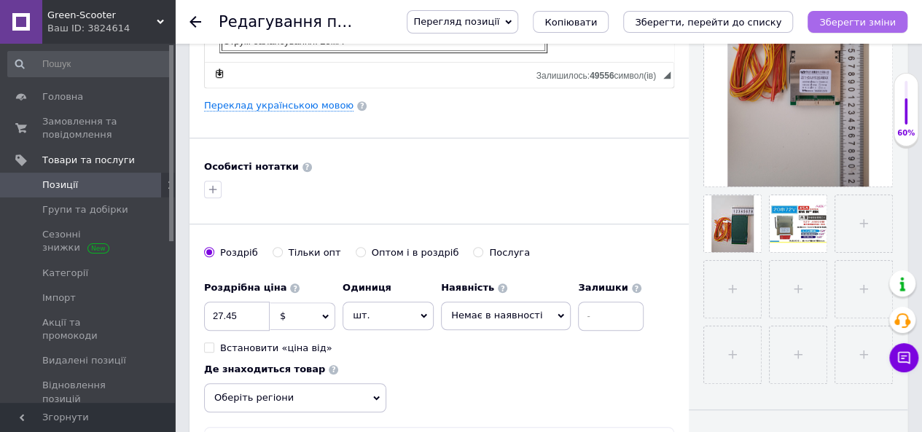
click at [872, 17] on icon "Зберегти зміни" at bounding box center [857, 22] width 77 height 11
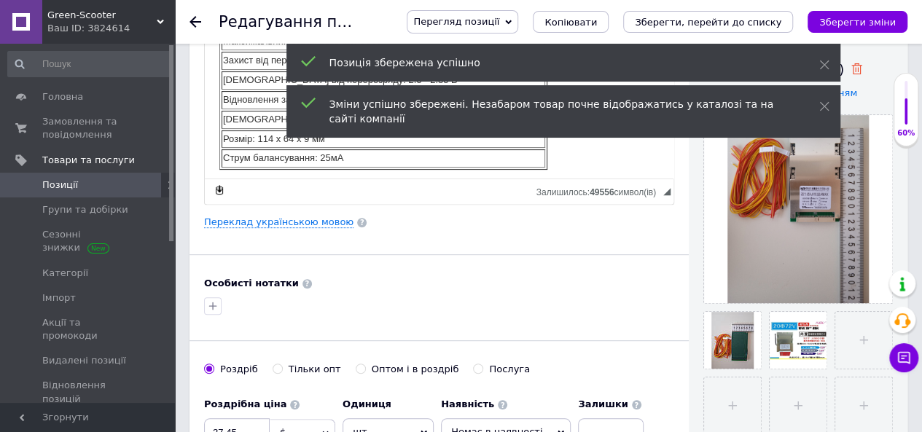
scroll to position [219, 0]
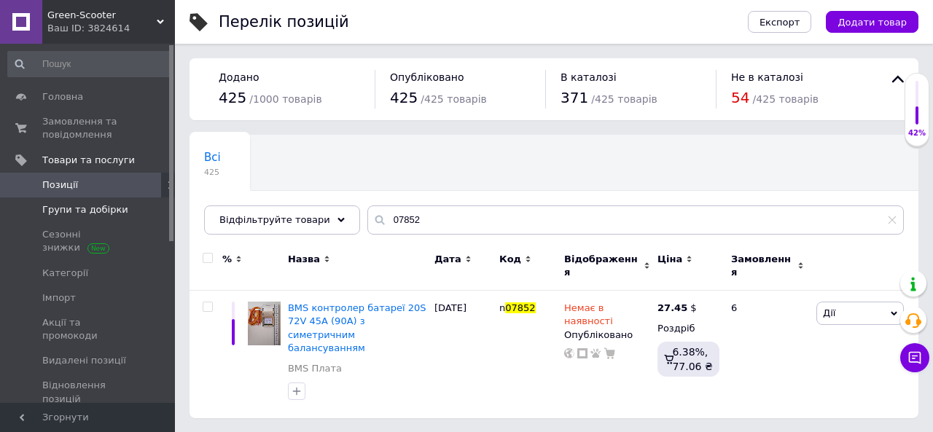
click at [73, 208] on span "Групи та добірки" at bounding box center [85, 209] width 86 height 13
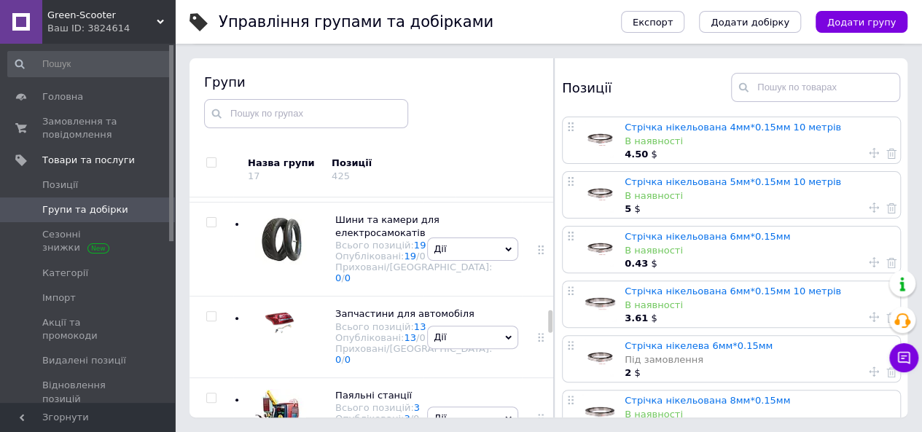
scroll to position [1171, 0]
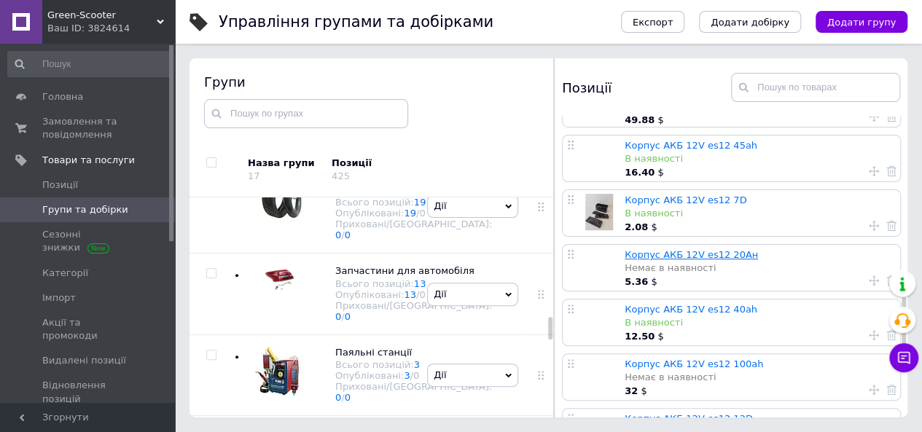
scroll to position [790, 0]
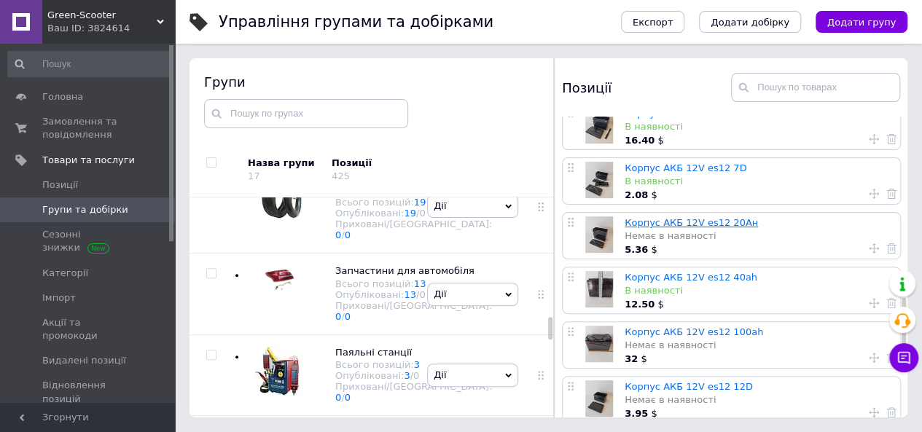
click at [657, 222] on link "Корпус АКБ 12V es12 20Ан" at bounding box center [691, 222] width 133 height 11
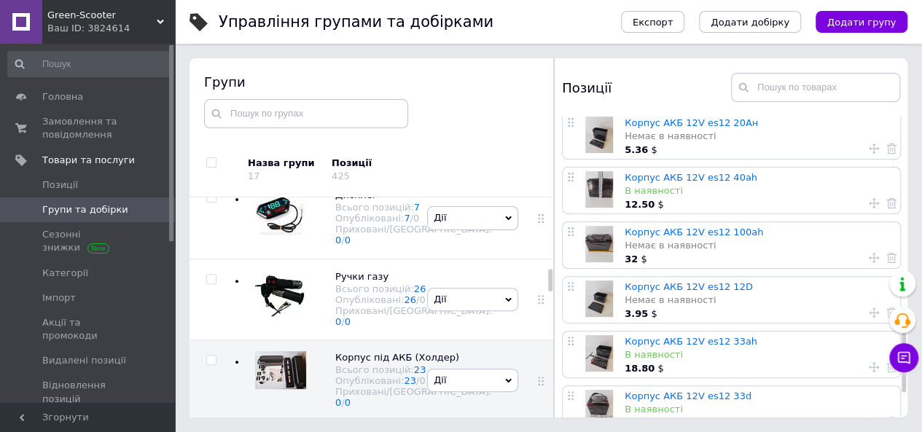
scroll to position [863, 0]
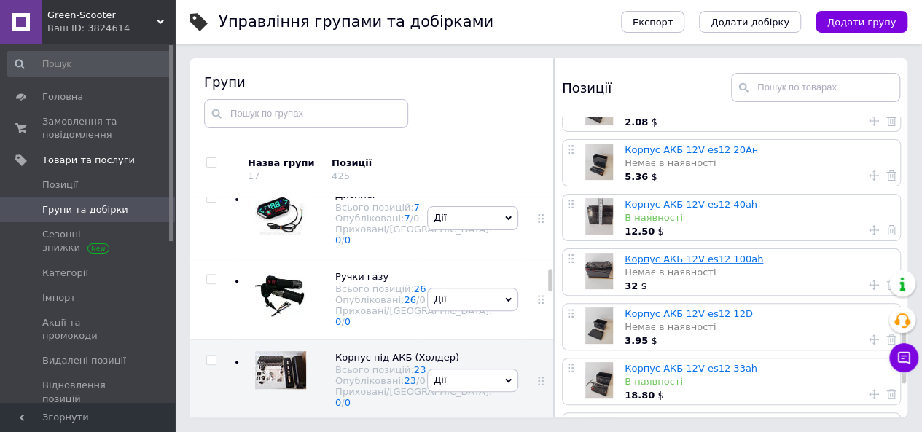
click at [678, 254] on link "Корпус АКБ 12V es12 100ah" at bounding box center [694, 259] width 139 height 11
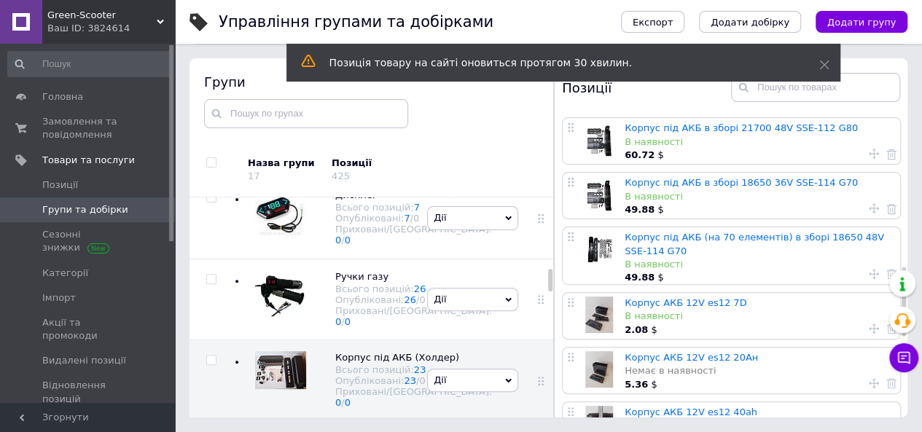
scroll to position [656, 0]
click at [869, 323] on icon at bounding box center [874, 328] width 10 height 10
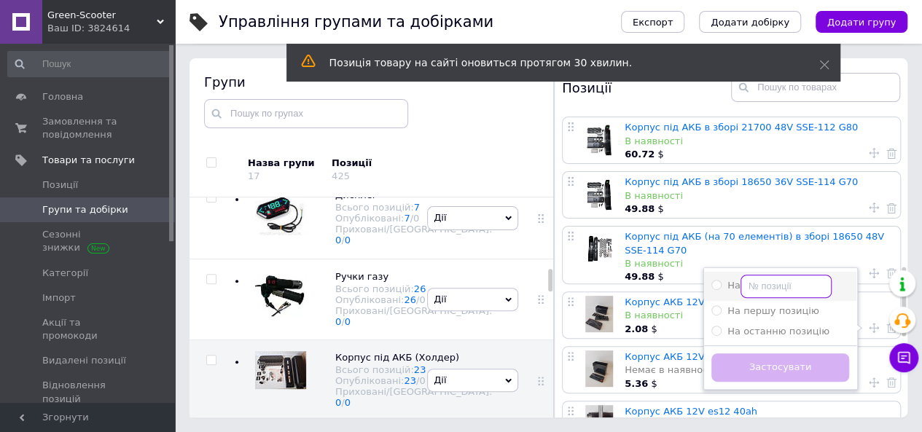
click at [773, 289] on input "На" at bounding box center [786, 286] width 91 height 23
radio input "true"
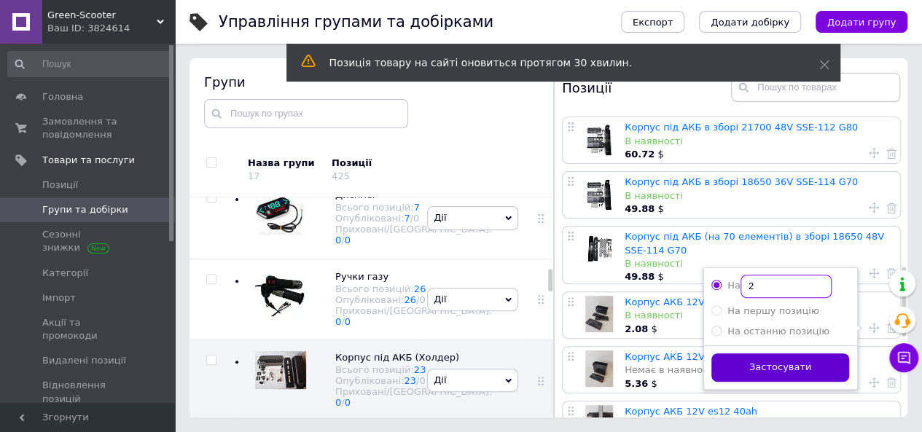
type input "2"
click at [808, 357] on button "Застосувати" at bounding box center [780, 368] width 138 height 28
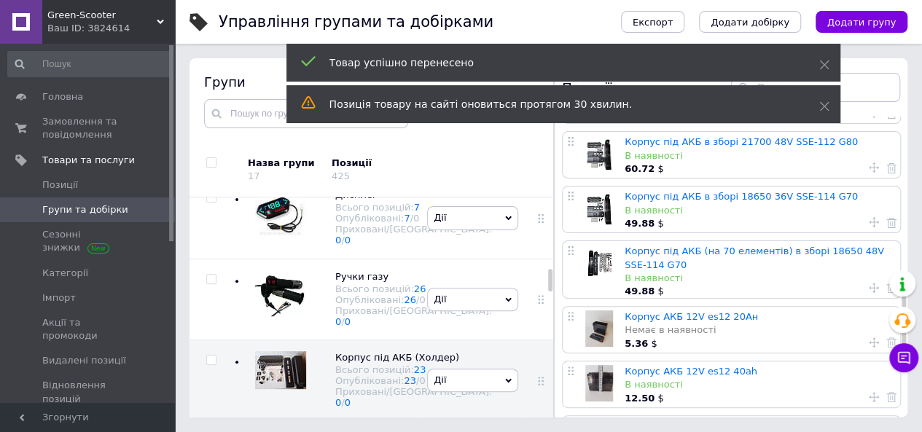
scroll to position [729, 0]
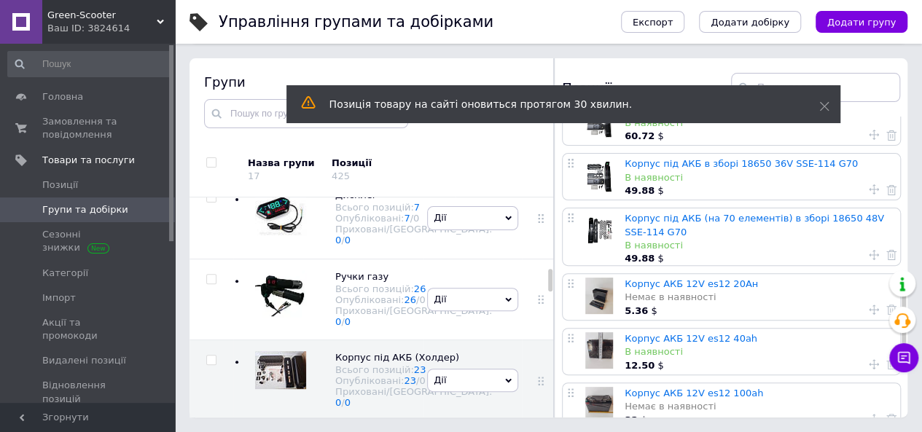
click at [870, 308] on use at bounding box center [874, 310] width 10 height 10
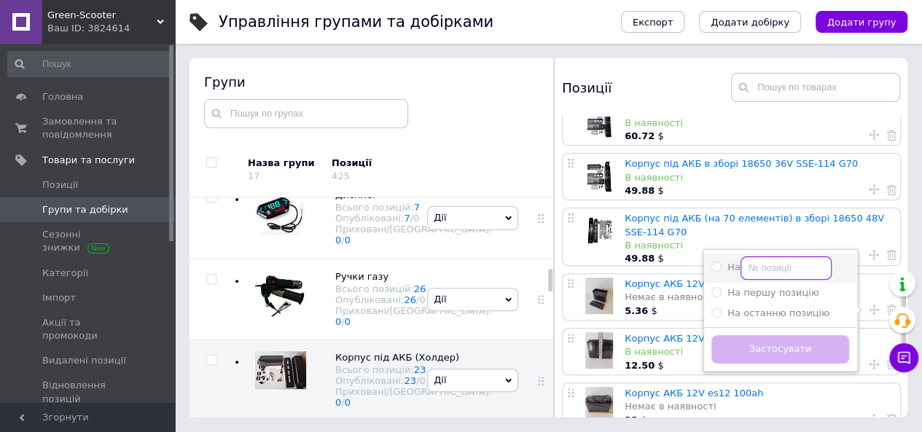
click at [767, 265] on input "На" at bounding box center [786, 268] width 91 height 23
radio input "true"
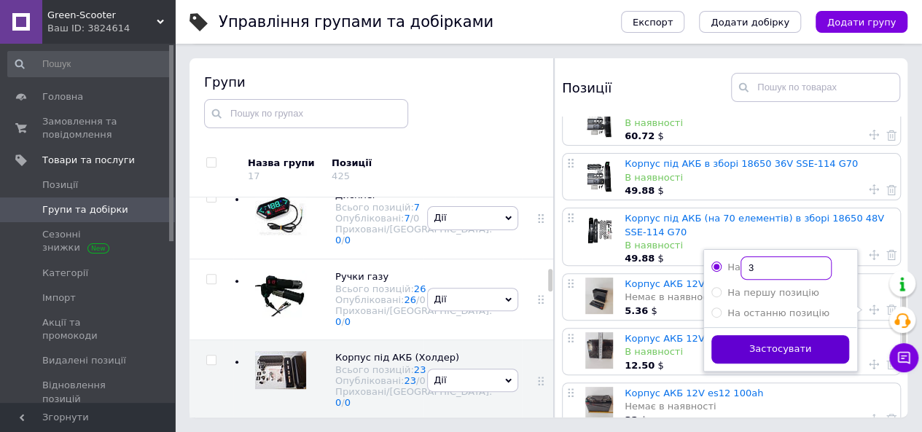
type input "3"
click at [781, 351] on button "Застосувати" at bounding box center [780, 349] width 138 height 28
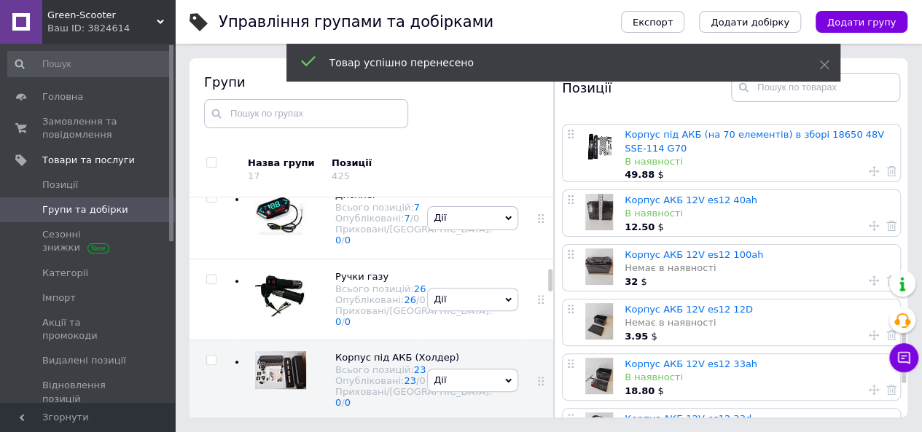
scroll to position [875, 0]
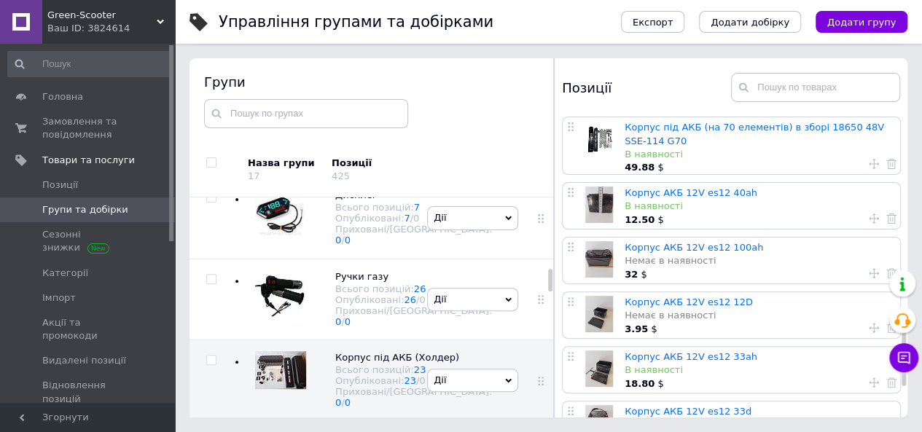
click at [869, 219] on use at bounding box center [874, 219] width 10 height 10
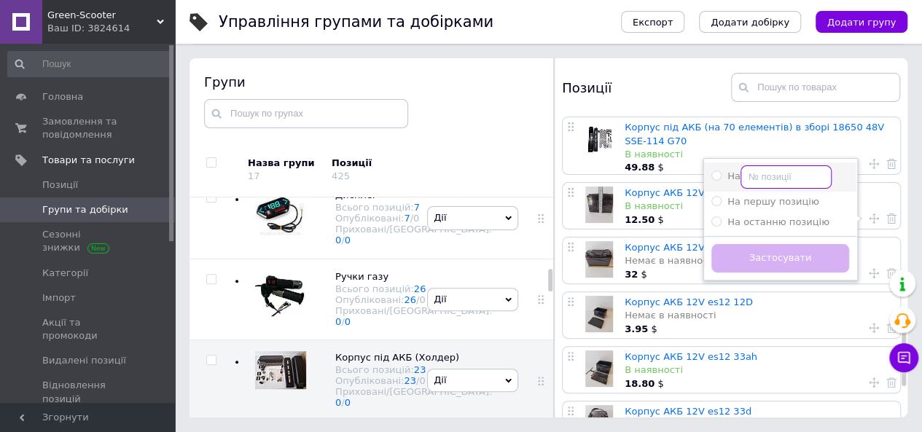
click at [780, 171] on input "На" at bounding box center [786, 176] width 91 height 23
radio input "true"
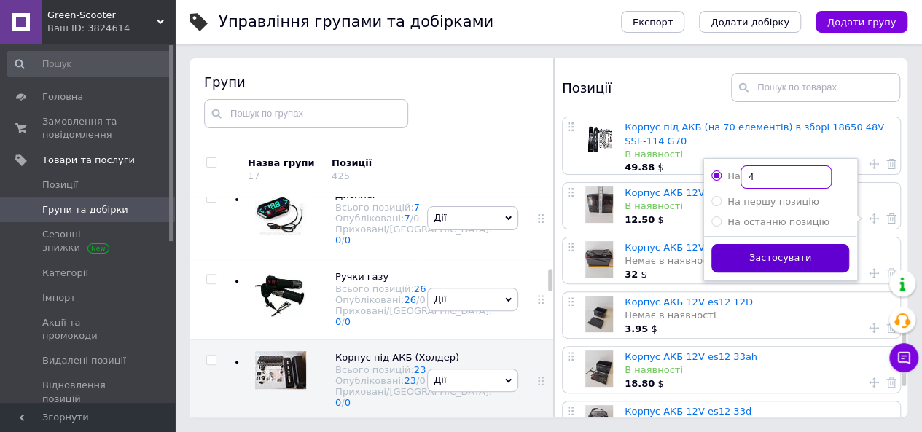
type input "4"
click at [795, 255] on button "Застосувати" at bounding box center [780, 258] width 138 height 28
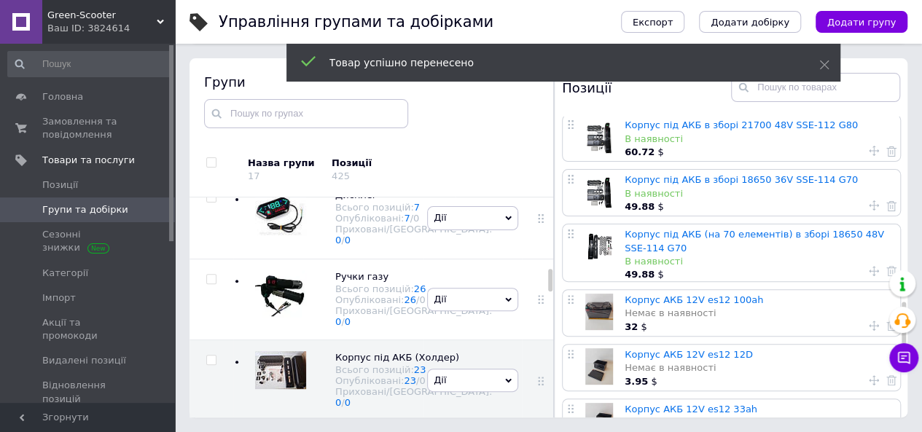
scroll to position [948, 0]
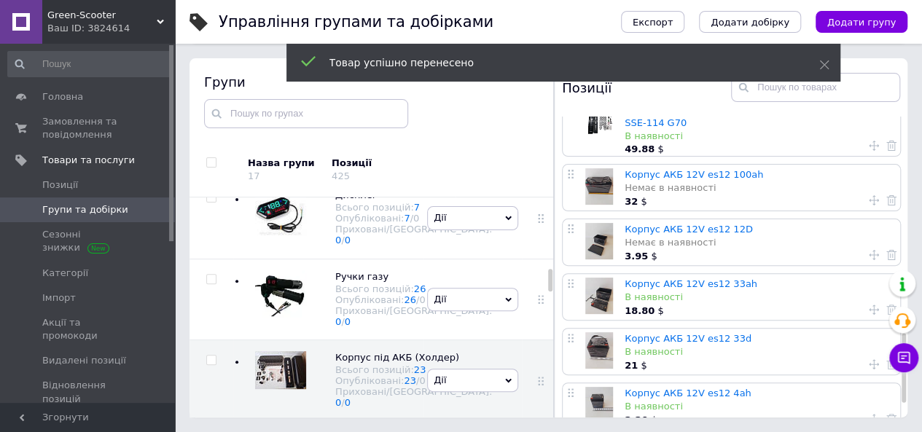
click at [870, 198] on icon at bounding box center [874, 200] width 10 height 10
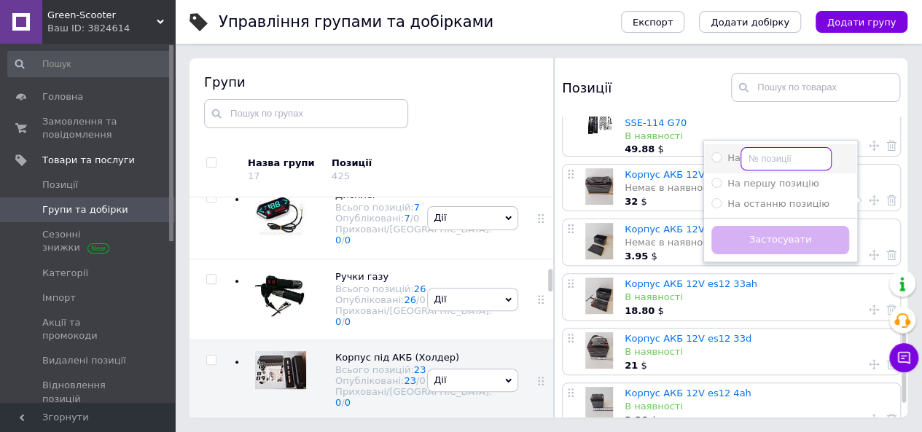
click at [790, 155] on input "На" at bounding box center [786, 158] width 91 height 23
radio input "true"
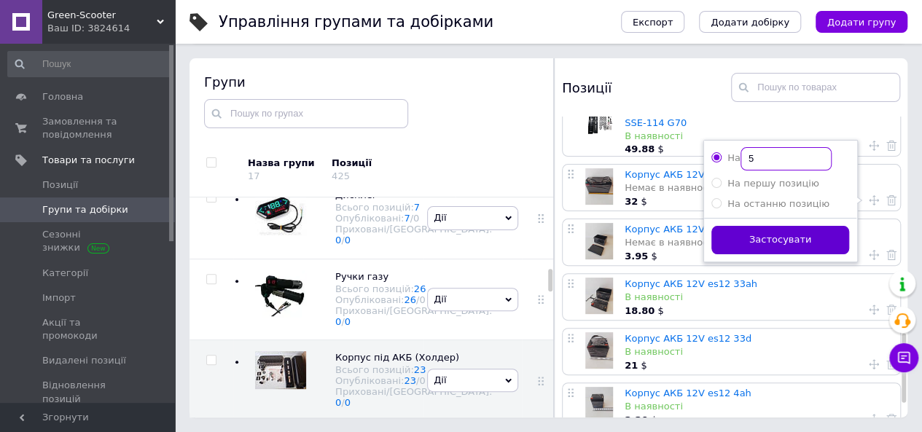
type input "5"
click at [790, 235] on button "Застосувати" at bounding box center [780, 240] width 138 height 28
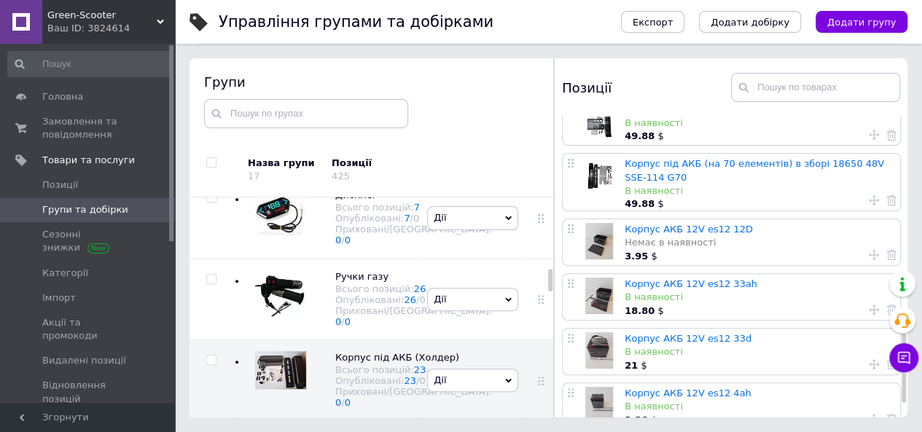
click at [869, 256] on icon at bounding box center [874, 255] width 10 height 10
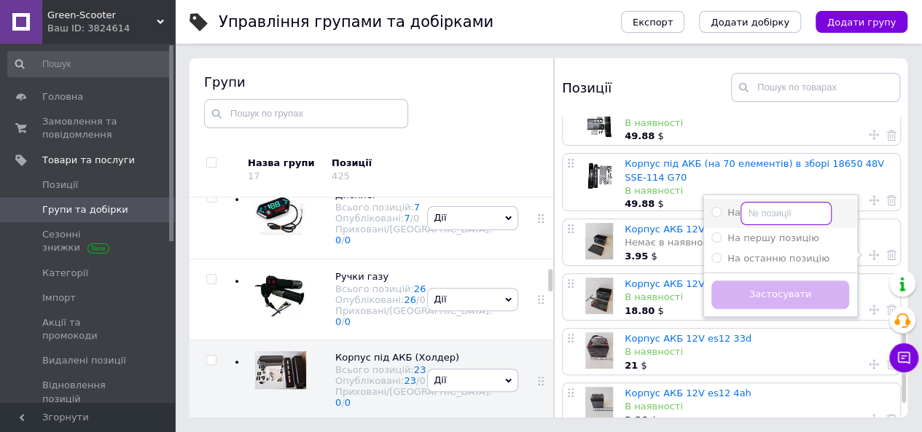
click at [780, 212] on input "На" at bounding box center [786, 213] width 91 height 23
radio input "true"
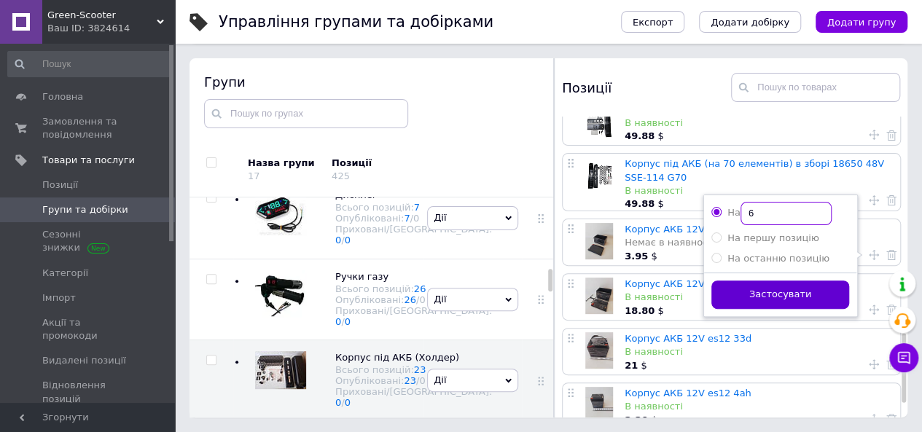
type input "6"
click at [805, 286] on button "Застосувати" at bounding box center [780, 295] width 138 height 28
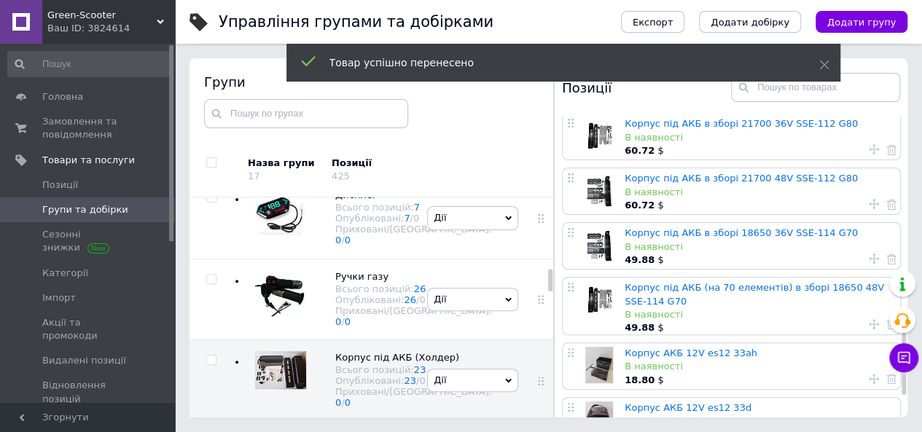
scroll to position [1009, 0]
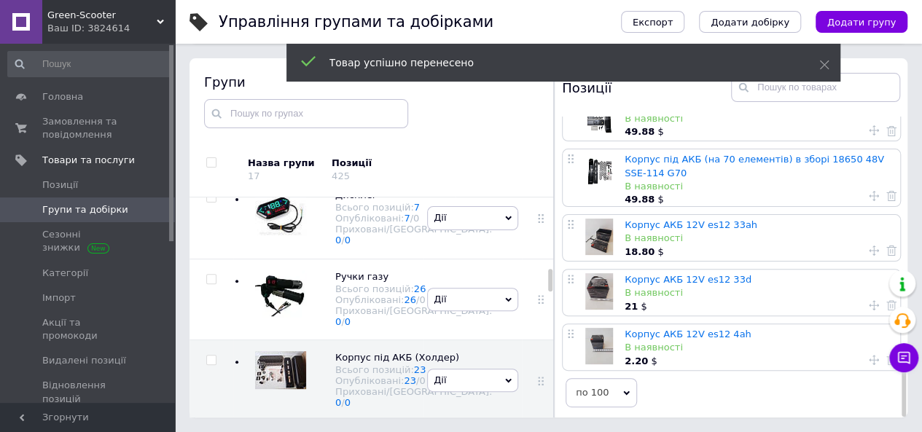
click at [869, 247] on use at bounding box center [874, 251] width 10 height 10
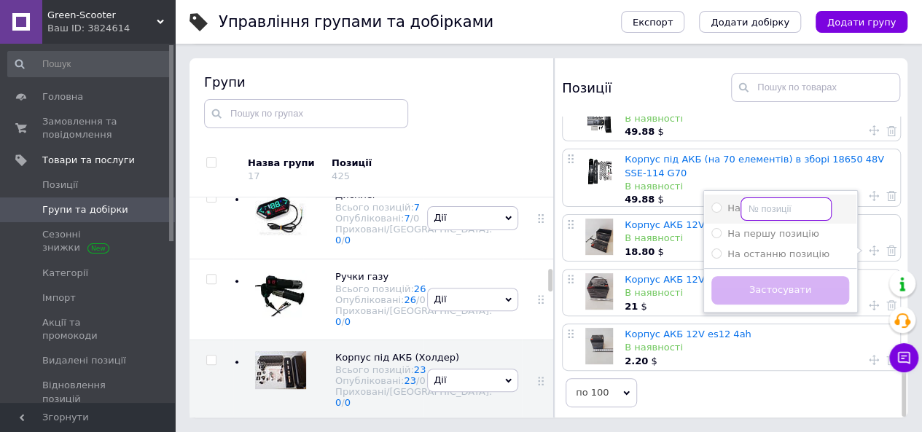
click at [771, 203] on input "На" at bounding box center [786, 209] width 91 height 23
radio input "true"
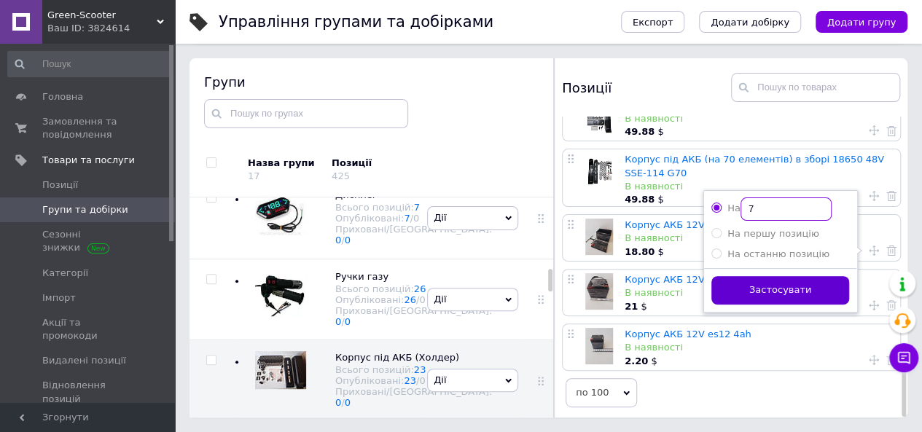
type input "7"
click at [794, 284] on button "Застосувати" at bounding box center [780, 290] width 138 height 28
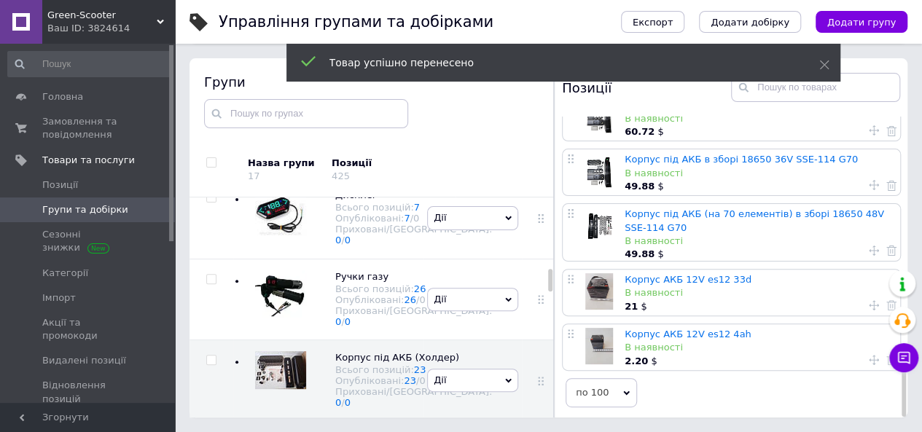
click at [869, 300] on icon at bounding box center [874, 305] width 10 height 10
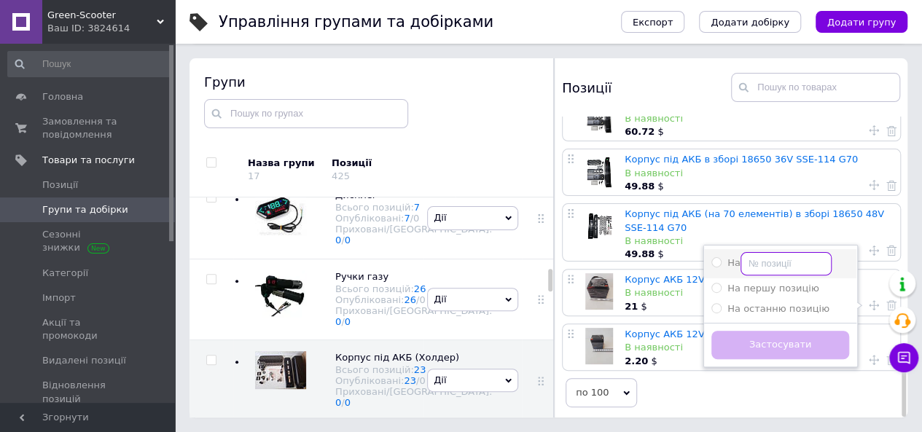
click at [765, 257] on input "На" at bounding box center [786, 263] width 91 height 23
radio input "true"
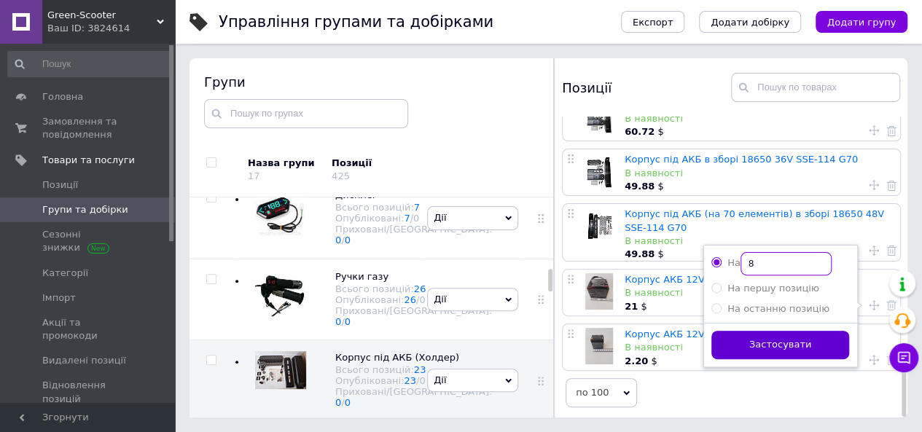
type input "8"
click at [787, 332] on button "Застосувати" at bounding box center [780, 345] width 138 height 28
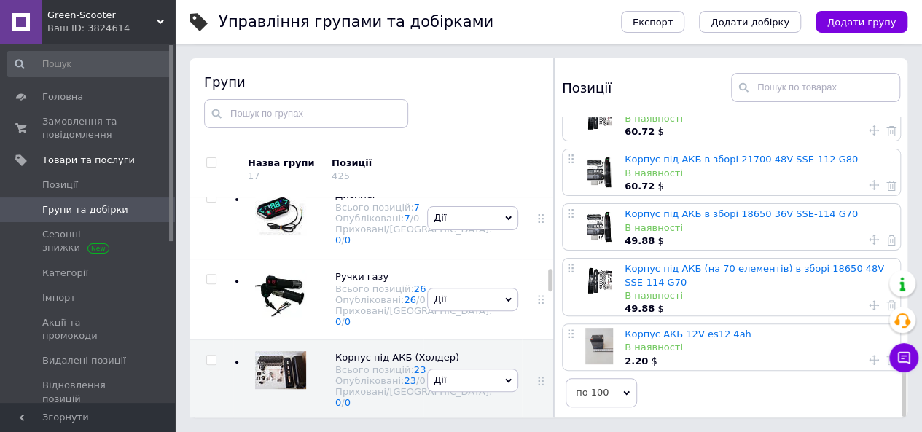
click at [870, 359] on icon at bounding box center [874, 360] width 10 height 10
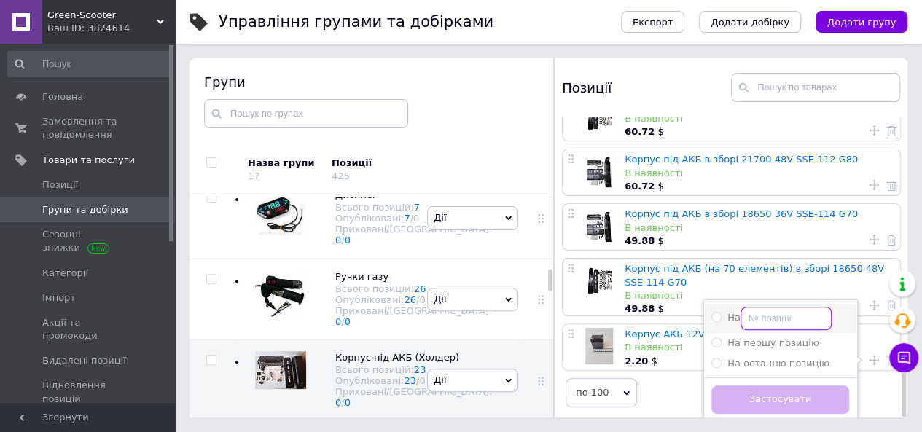
click at [774, 316] on input "На" at bounding box center [786, 318] width 91 height 23
radio input "true"
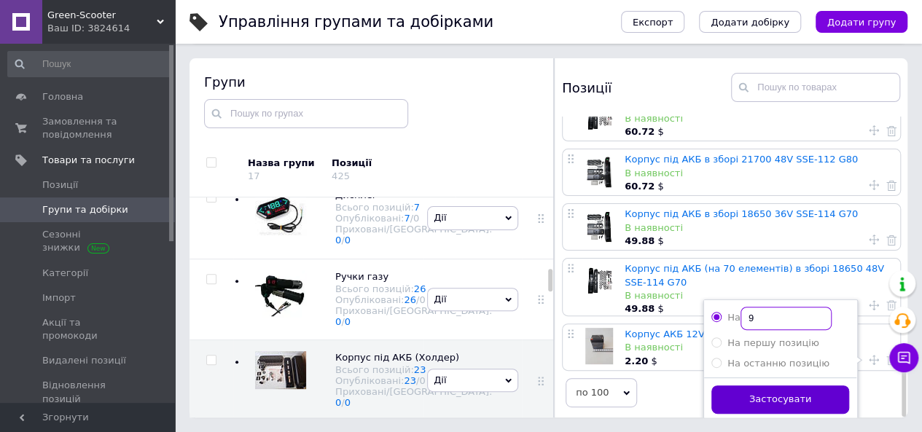
type input "9"
click at [792, 400] on button "Застосувати" at bounding box center [780, 400] width 138 height 28
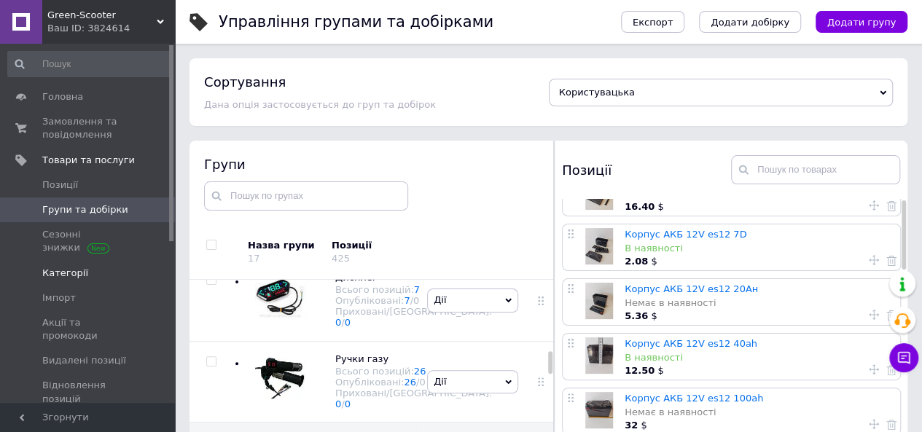
scroll to position [0, 0]
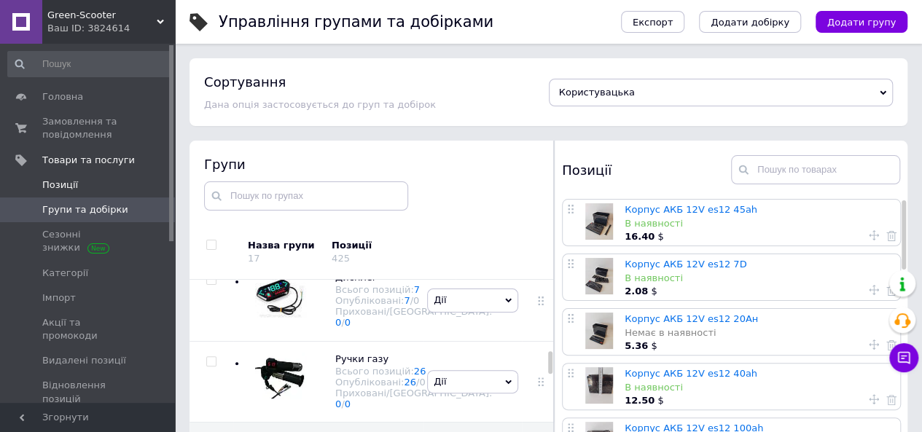
click at [61, 185] on span "Позиції" at bounding box center [60, 185] width 36 height 13
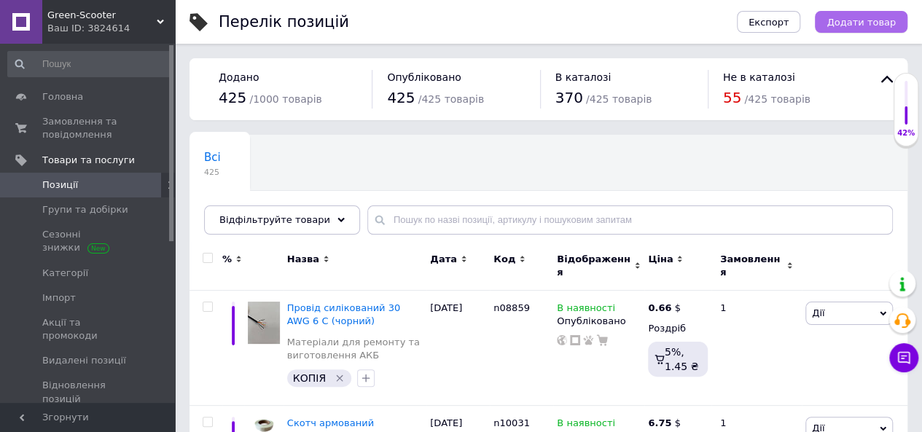
click at [844, 20] on span "Додати товар" at bounding box center [861, 22] width 69 height 11
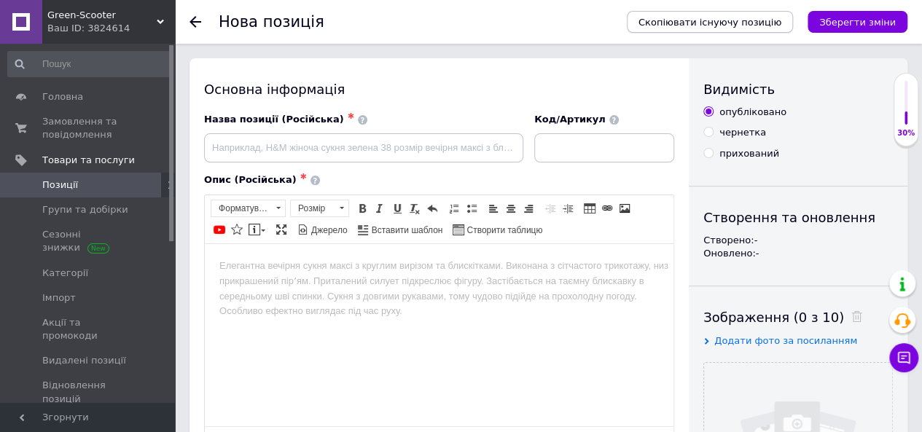
click at [738, 24] on span "Скопіювати існуючу позицію" at bounding box center [710, 22] width 143 height 11
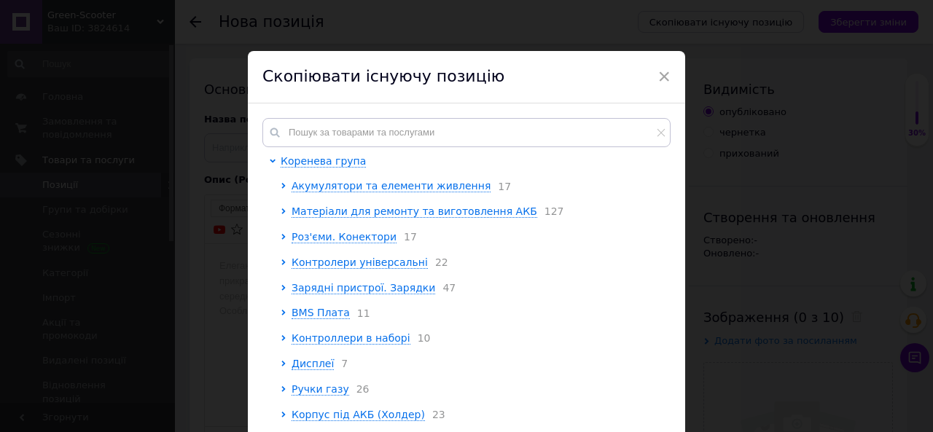
scroll to position [73, 0]
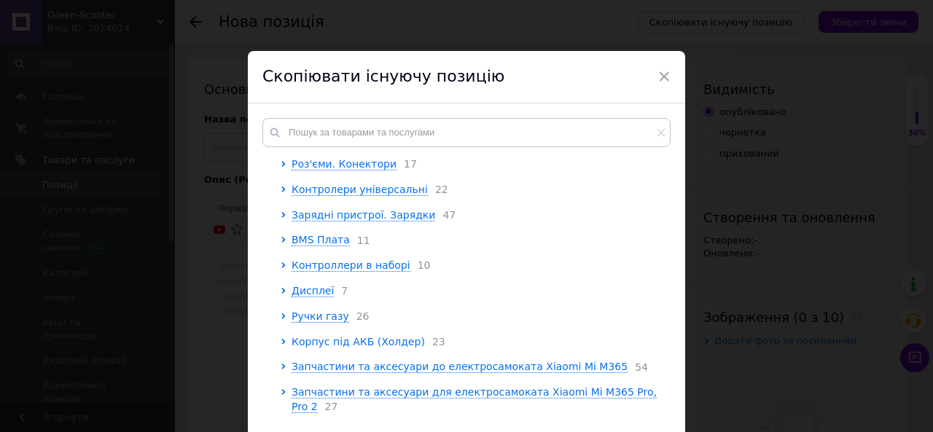
click at [341, 348] on span "Корпус під АКБ (Холдер)" at bounding box center [358, 342] width 133 height 12
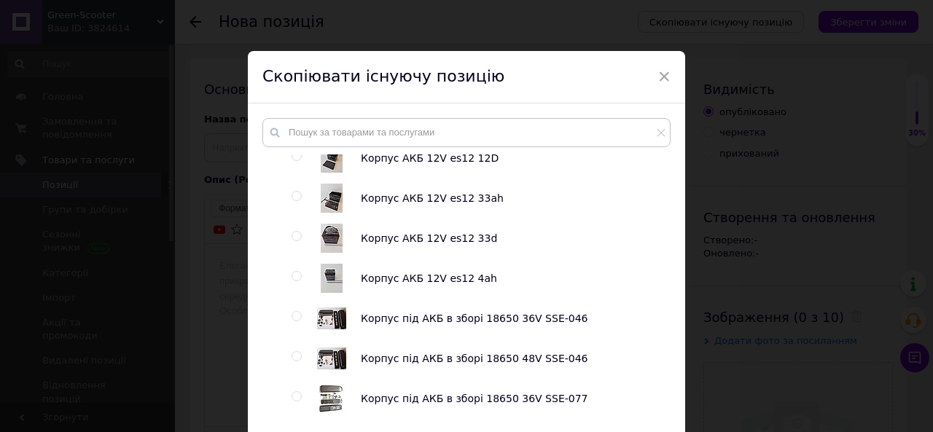
scroll to position [510, 0]
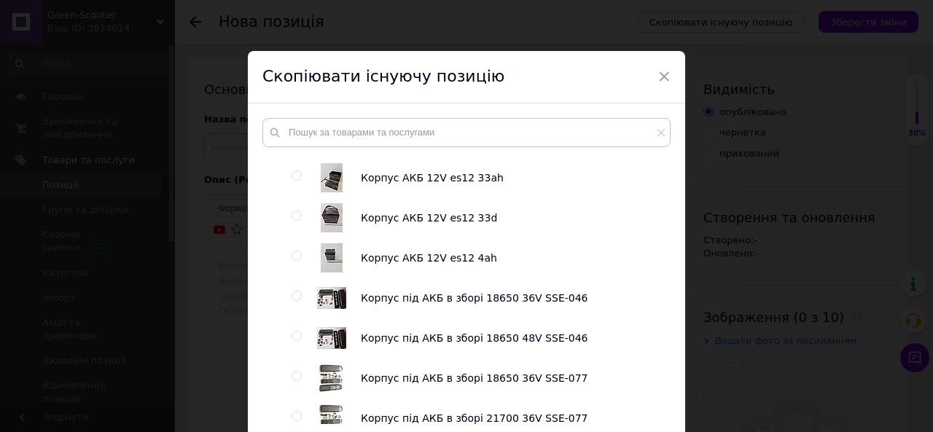
click at [395, 224] on span "Корпус АКБ 12V es12 33d" at bounding box center [429, 218] width 136 height 12
click at [297, 221] on input "radio" at bounding box center [296, 215] width 9 height 9
radio input "true"
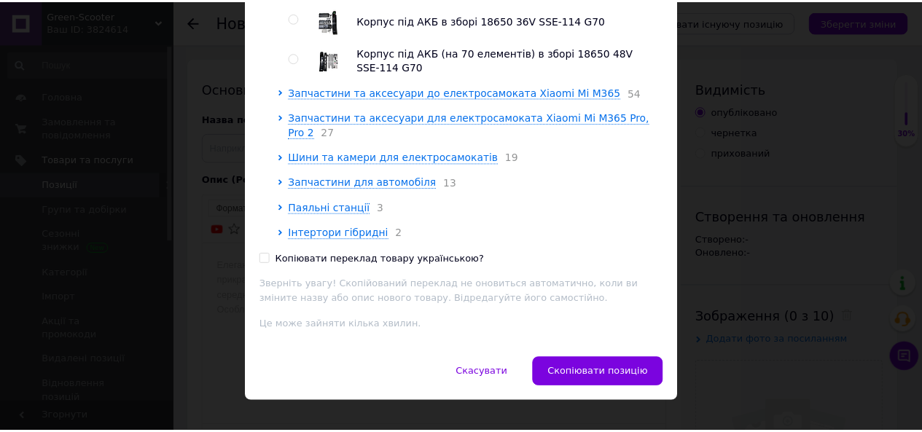
scroll to position [203, 0]
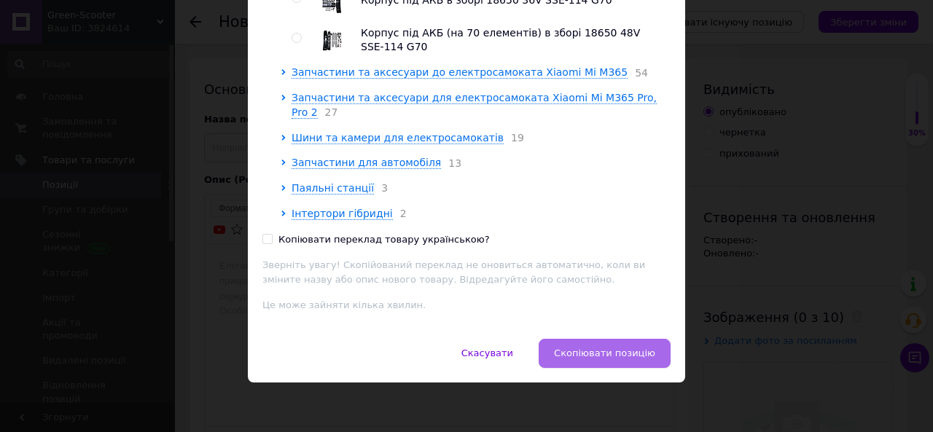
click at [604, 348] on span "Скопіювати позицію" at bounding box center [604, 353] width 101 height 11
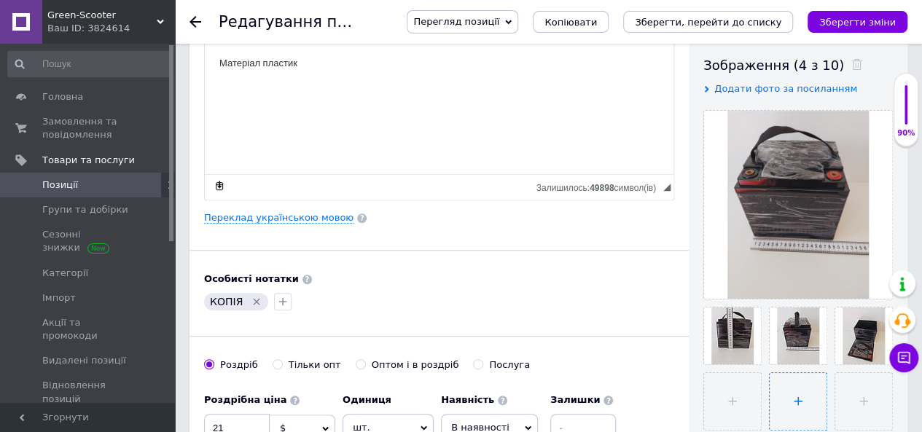
scroll to position [364, 0]
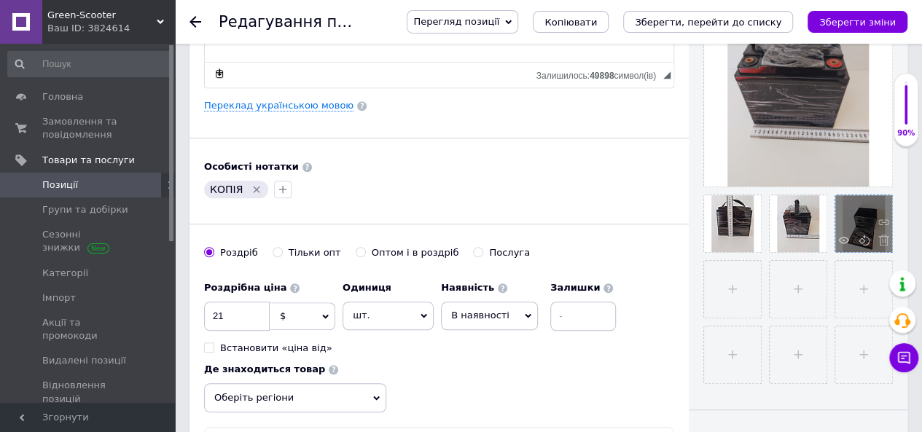
click at [850, 238] on div at bounding box center [863, 223] width 57 height 57
click at [881, 241] on use at bounding box center [883, 240] width 11 height 11
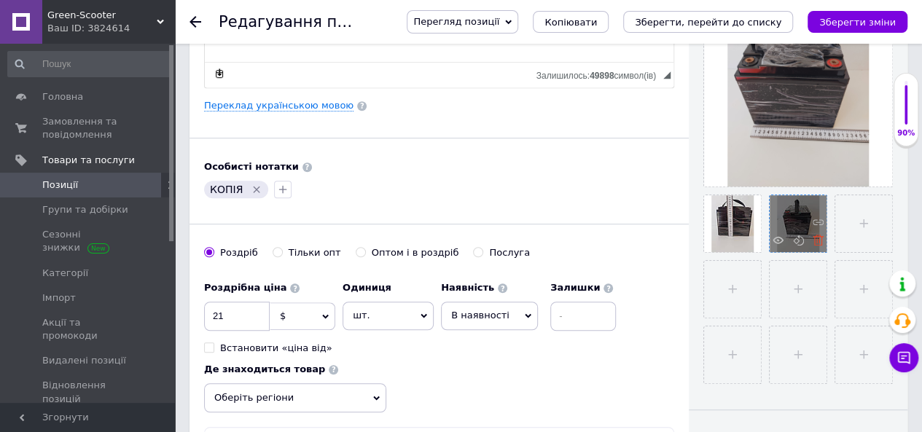
click at [816, 240] on use at bounding box center [818, 240] width 11 height 11
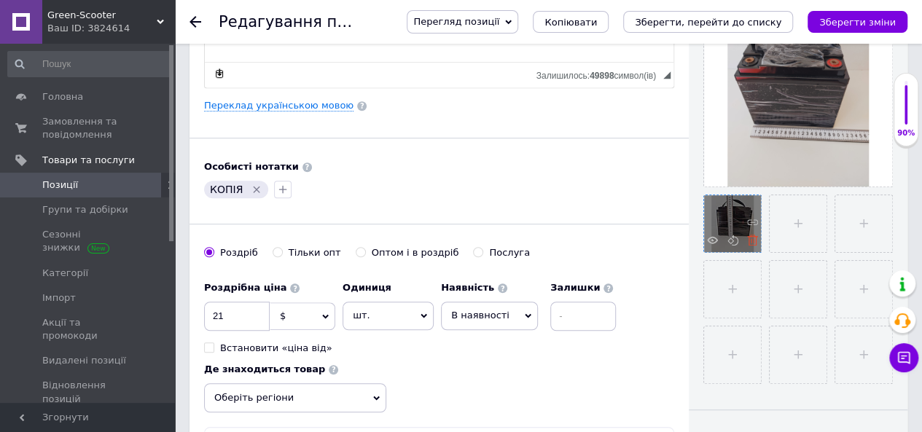
click at [754, 243] on icon at bounding box center [752, 240] width 11 height 11
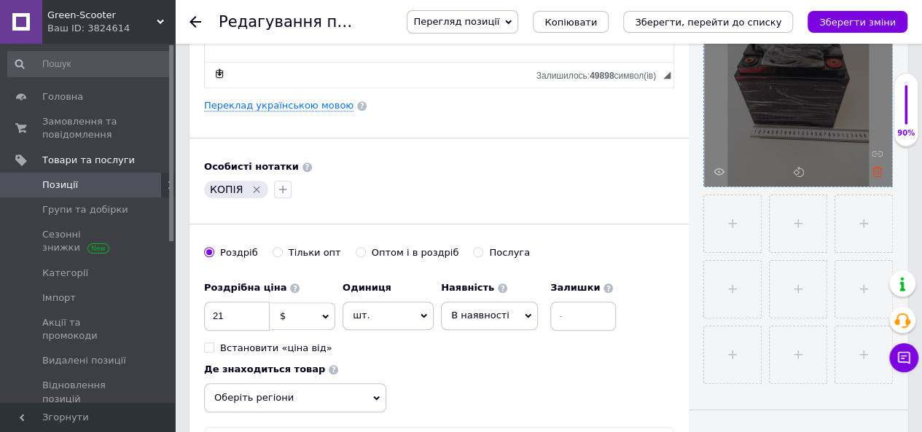
click at [877, 173] on icon at bounding box center [877, 171] width 11 height 11
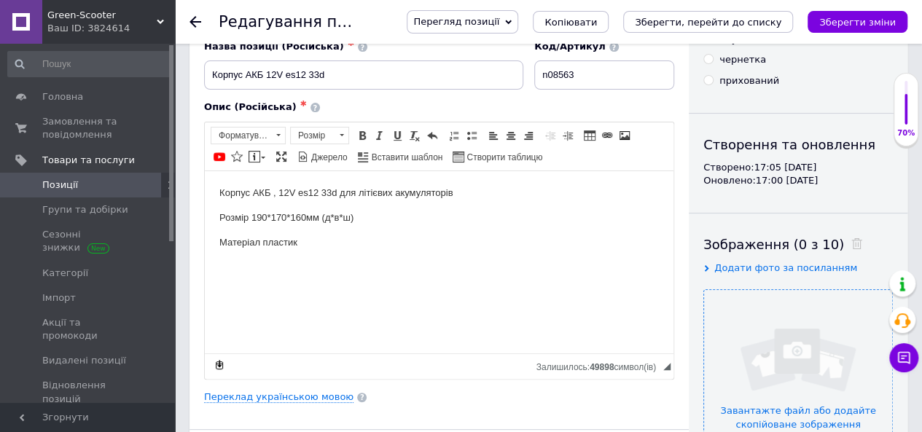
scroll to position [0, 0]
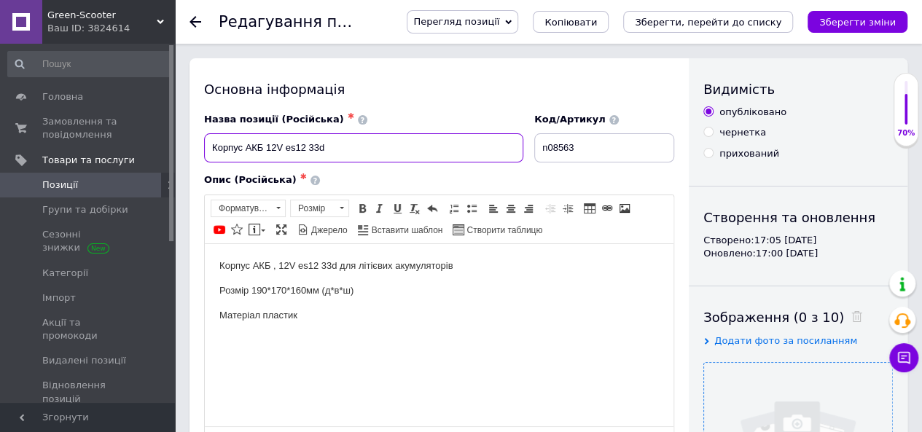
drag, startPoint x: 351, startPoint y: 147, endPoint x: 178, endPoint y: 151, distance: 173.5
paste input "універсальний під аккумулятор 48V"
type input "Корпус універсальний під аккумулятор 48V"
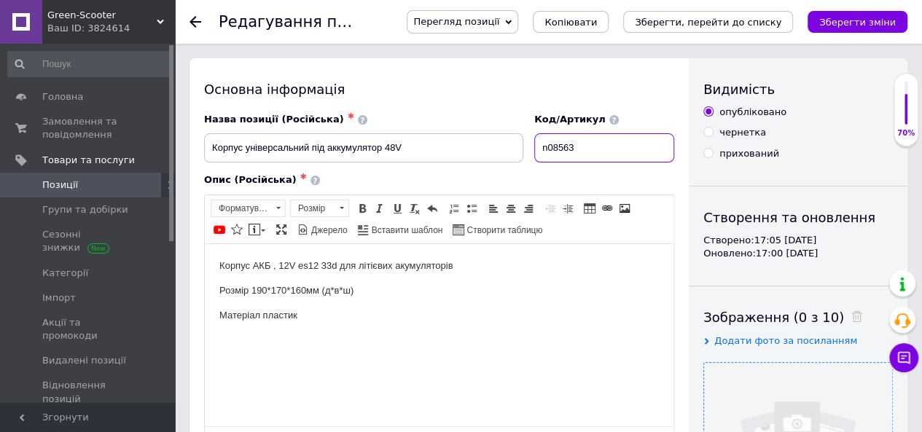
drag, startPoint x: 590, startPoint y: 148, endPoint x: 554, endPoint y: 145, distance: 36.6
click at [554, 145] on input "n08563" at bounding box center [604, 147] width 140 height 29
type input "n10254"
click at [398, 148] on input "Корпус універсальний під аккумулятор 48V" at bounding box center [363, 147] width 319 height 29
type input "Корпус універсальний під аккумулятор 72V"
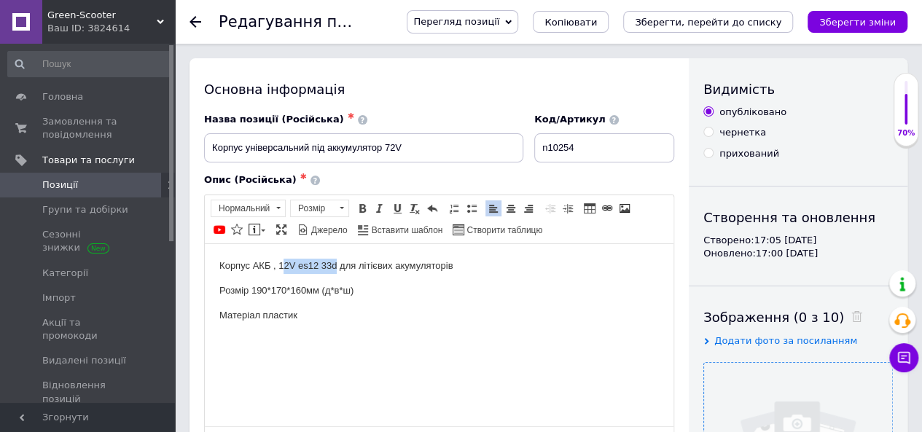
drag, startPoint x: 338, startPoint y: 265, endPoint x: 282, endPoint y: 263, distance: 55.4
click at [282, 263] on p "Корпус АКБ , 12V es12 33d для літієвих акумуляторів" at bounding box center [439, 265] width 440 height 15
click at [289, 260] on p "Корпус АКБ , 12V es12 33d для літієвих акумуляторів" at bounding box center [439, 265] width 440 height 15
click at [334, 265] on p "Корпус АКБ , 72V es12 33d для літієвих акумуляторів" at bounding box center [439, 265] width 440 height 15
click at [320, 340] on p "Редактор, 7796C5FD-F5B4-47A5-AFD2-90EC201AE205" at bounding box center [439, 339] width 440 height 15
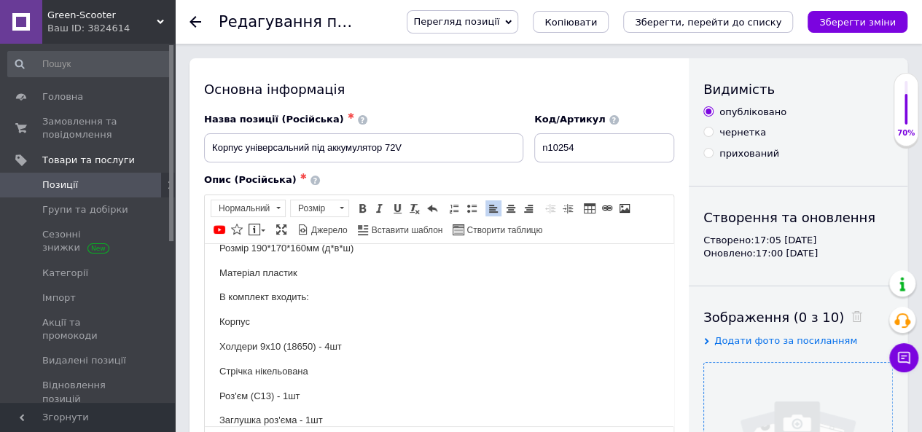
scroll to position [67, 0]
click at [322, 349] on p "Стрічка нікельована" at bounding box center [439, 346] width 440 height 15
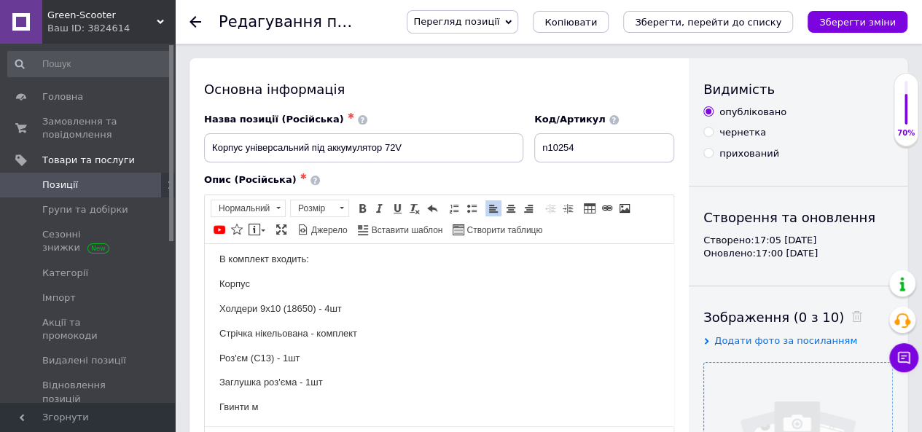
scroll to position [84, 0]
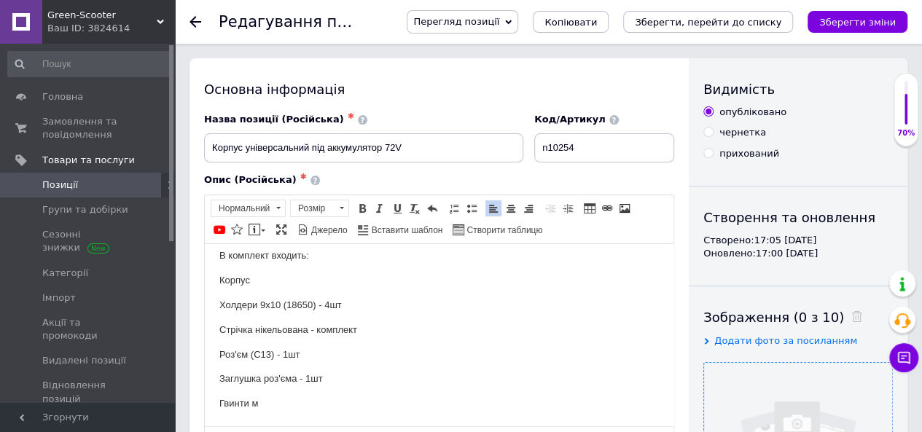
click at [262, 405] on p "Гвинти м" at bounding box center [439, 403] width 440 height 15
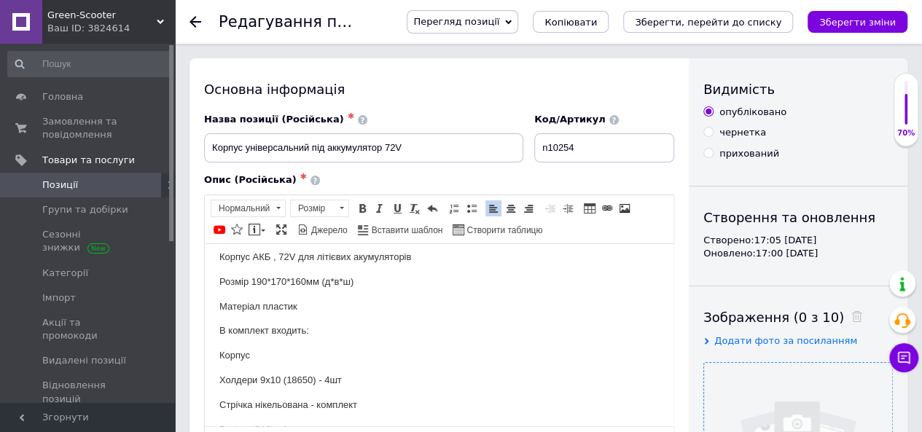
scroll to position [0, 0]
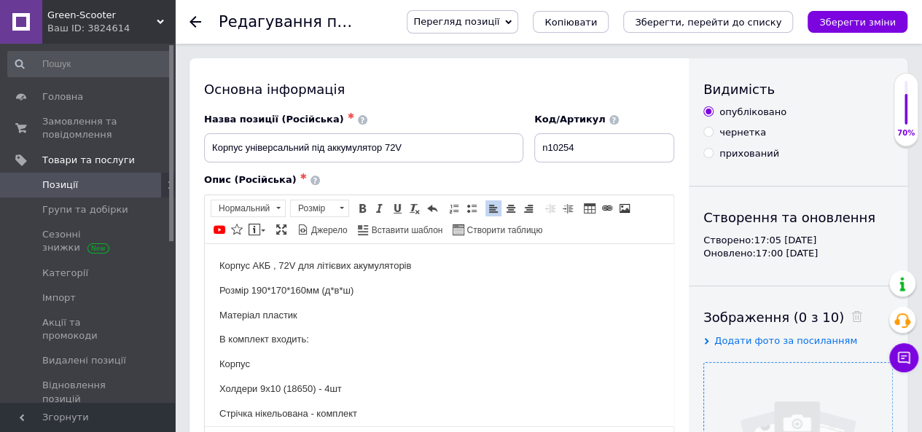
click at [263, 289] on p "Розмір 190*170*160мм (д*в*ш)" at bounding box center [439, 290] width 440 height 15
click at [284, 289] on p "Розмір 230*170*160мм (д*в*ш)" at bounding box center [439, 290] width 440 height 15
click at [303, 290] on p "Розмір 230*175*160мм (д*в*ш)" at bounding box center [439, 290] width 440 height 15
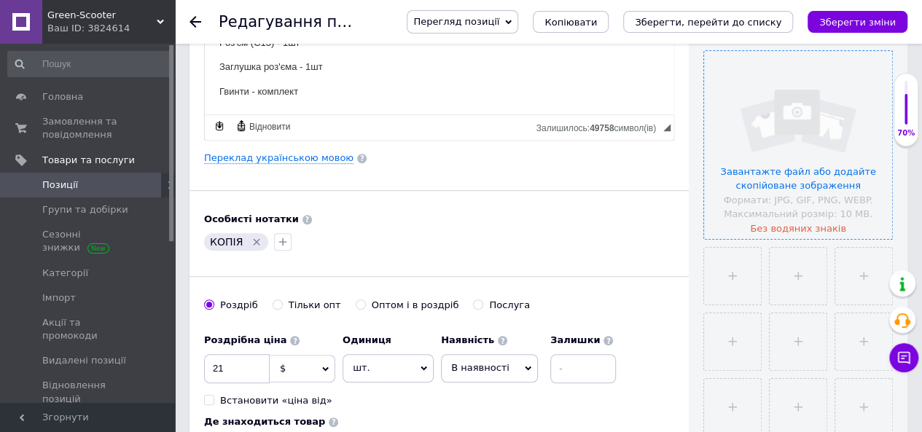
scroll to position [364, 0]
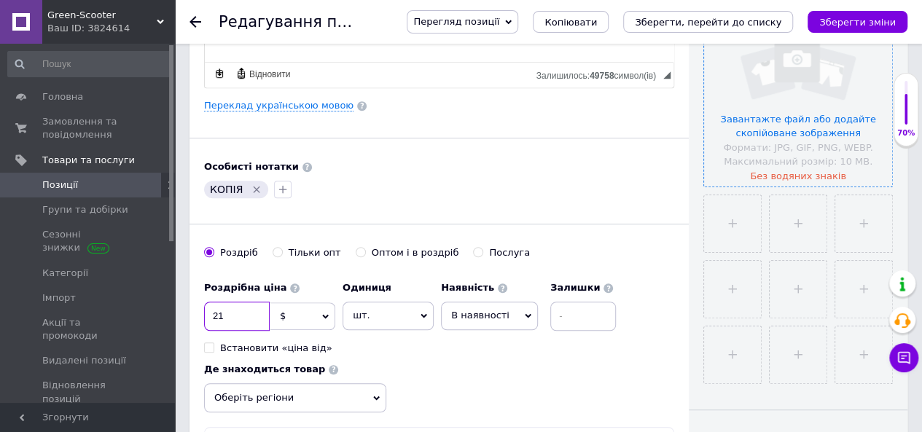
click at [246, 313] on input "21" at bounding box center [237, 316] width 66 height 29
type input "2"
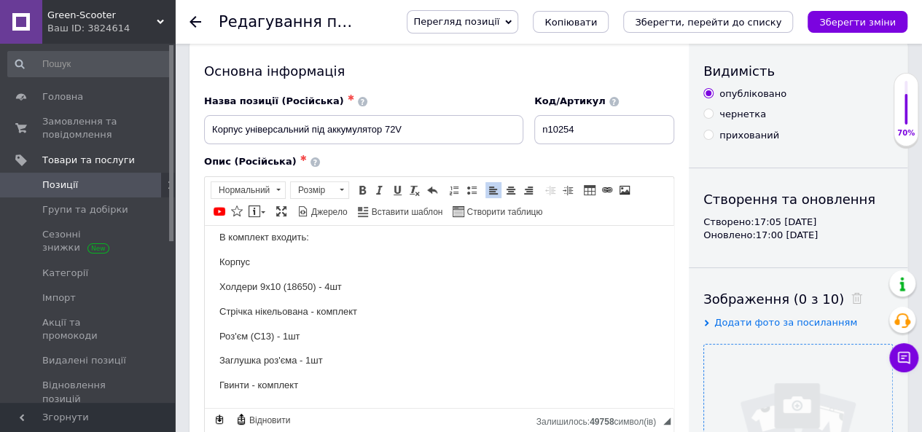
scroll to position [0, 0]
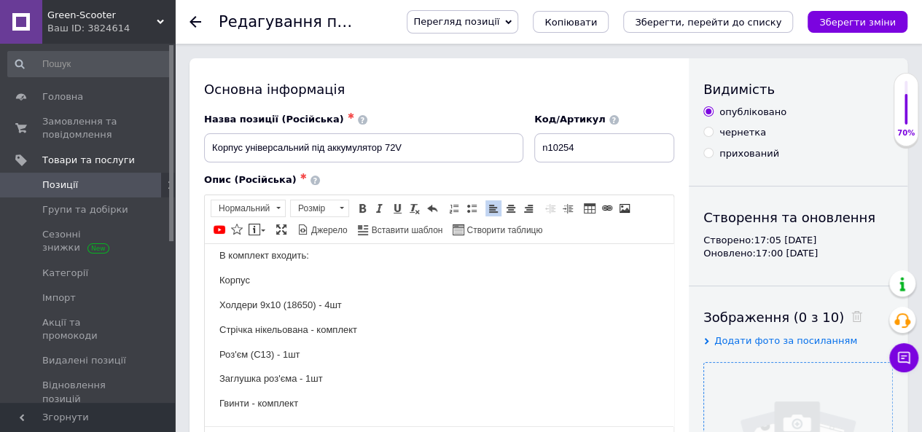
type input "30.78"
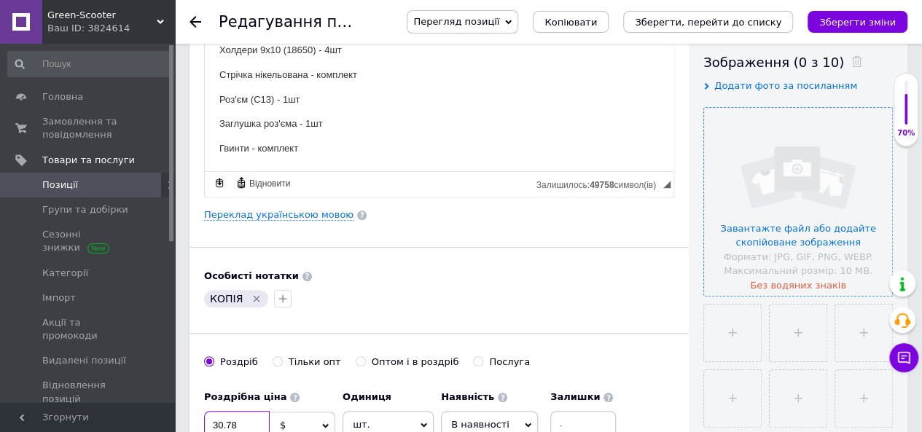
scroll to position [292, 0]
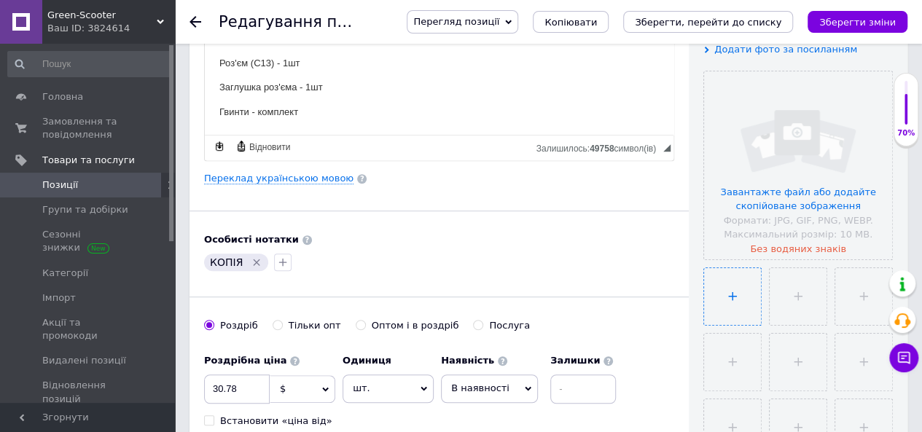
click at [729, 282] on input "file" at bounding box center [732, 296] width 57 height 57
type input "C:\fakepath\зображення_viber_2025-09-12_[PHONE_NUMBER].jpg"
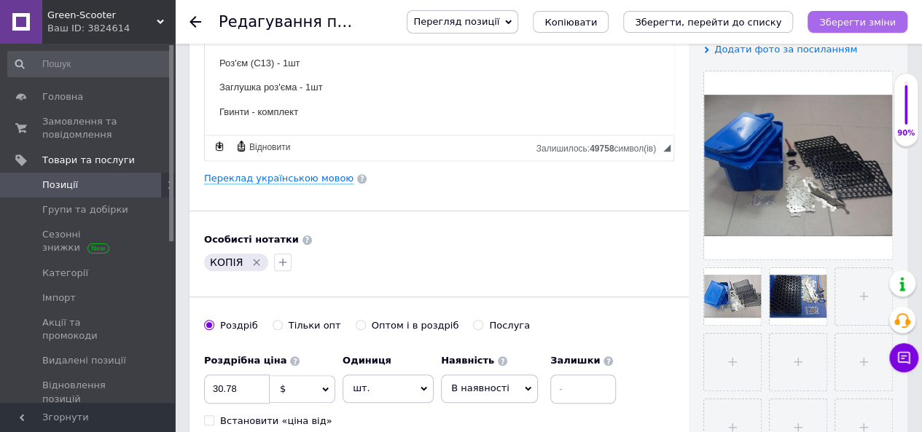
click at [849, 17] on icon "Зберегти зміни" at bounding box center [857, 22] width 77 height 11
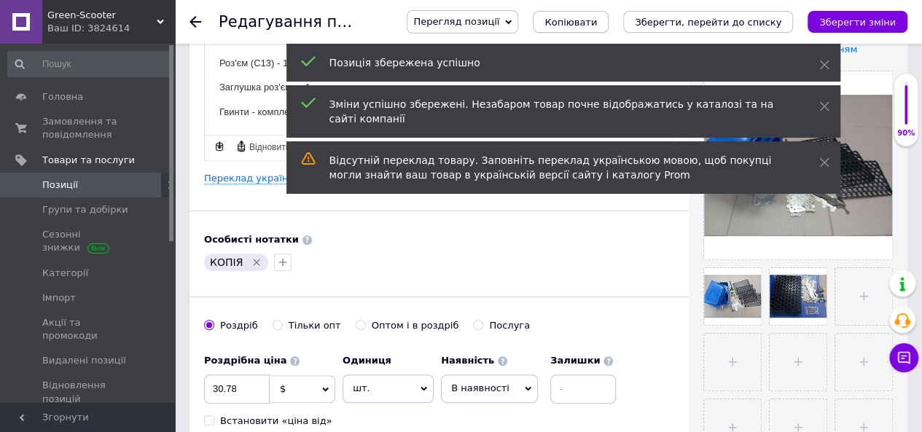
click at [597, 23] on span "Копіювати" at bounding box center [571, 22] width 52 height 11
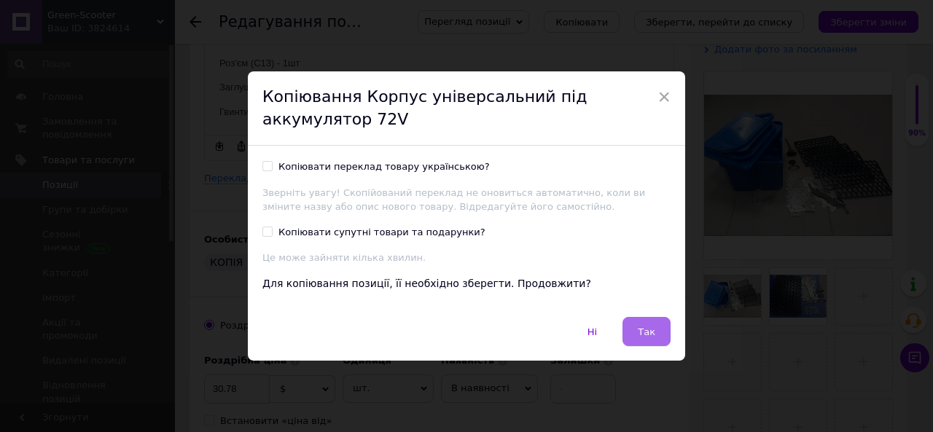
click at [641, 324] on button "Так" at bounding box center [647, 331] width 48 height 29
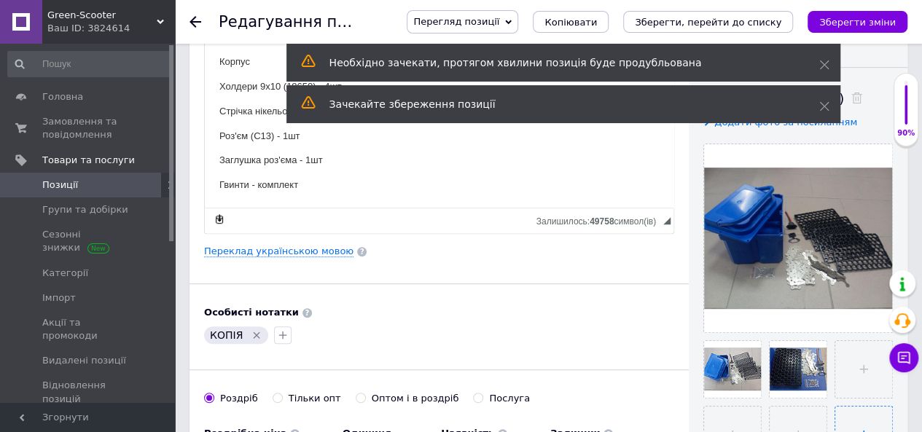
scroll to position [292, 0]
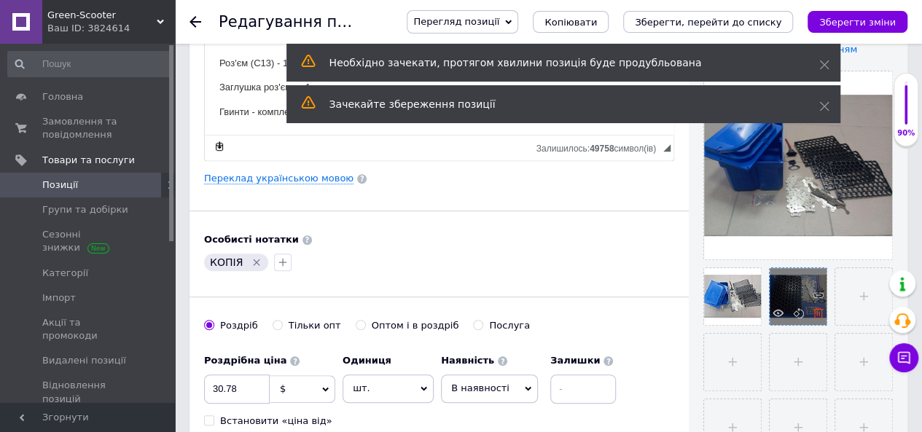
click at [817, 313] on icon at bounding box center [818, 313] width 11 height 11
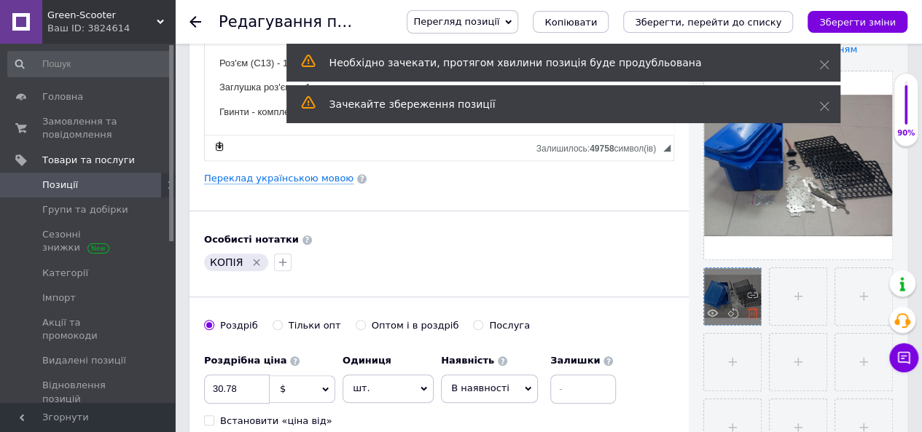
click at [752, 310] on icon at bounding box center [752, 313] width 11 height 11
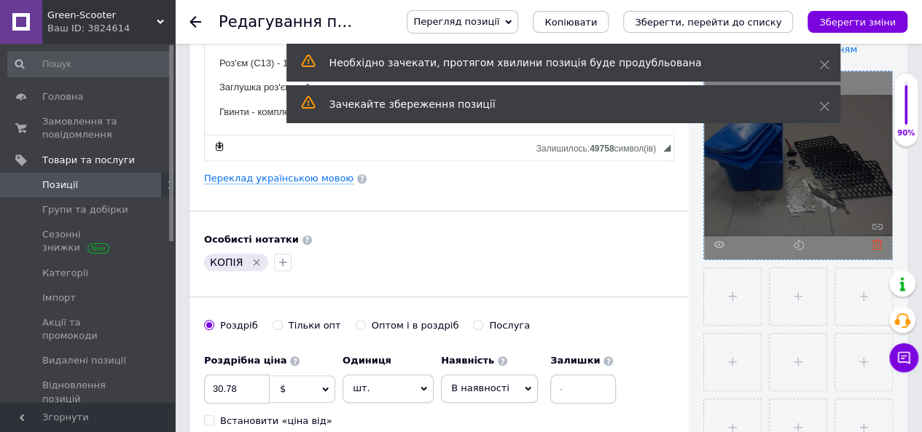
click at [878, 244] on icon at bounding box center [877, 244] width 11 height 11
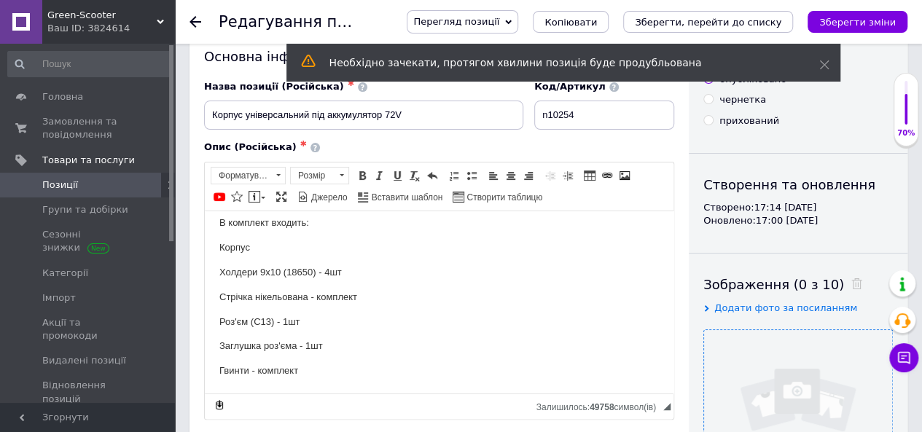
scroll to position [0, 0]
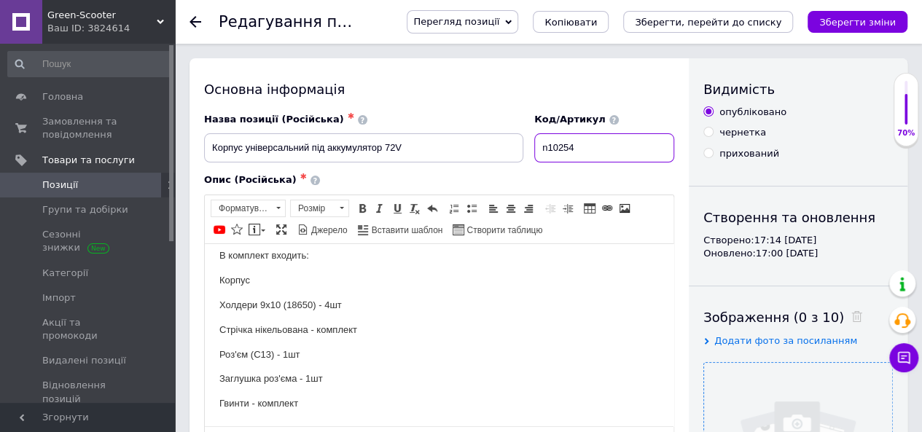
click at [582, 152] on input "n10254" at bounding box center [604, 147] width 140 height 29
type input "n10252"
click at [394, 151] on input "Корпус універсальний під аккумулятор 72V" at bounding box center [363, 147] width 319 height 29
click at [397, 148] on input "Корпус універсальний під аккумулятор 72V" at bounding box center [363, 147] width 319 height 29
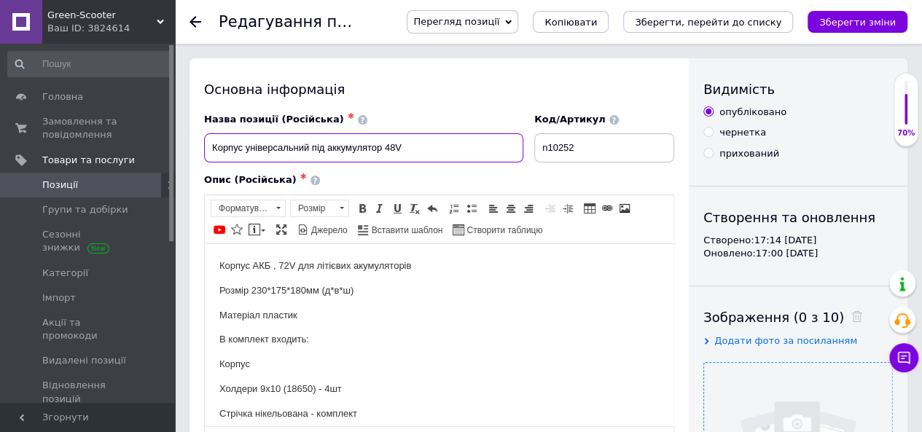
type input "Корпус універсальний під аккумулятор 48V"
click at [291, 266] on p "Корпус АКБ , 72V для літієвих акумуляторів" at bounding box center [439, 265] width 440 height 15
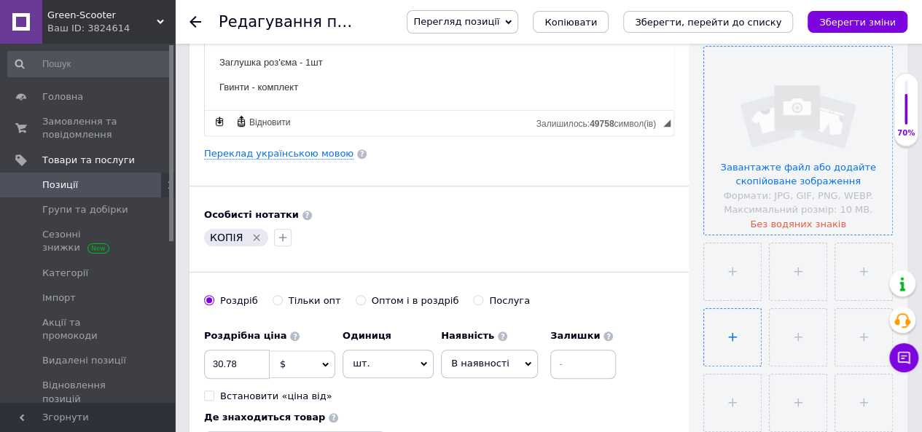
scroll to position [364, 0]
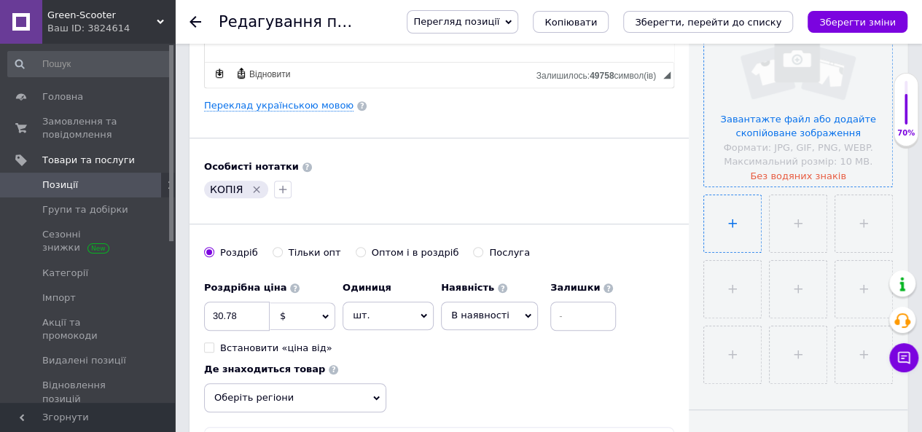
click at [746, 214] on input "file" at bounding box center [732, 223] width 57 height 57
type input "C:\fakepath\зображення_viber_2025-09-12_[PHONE_NUMBER].jpg"
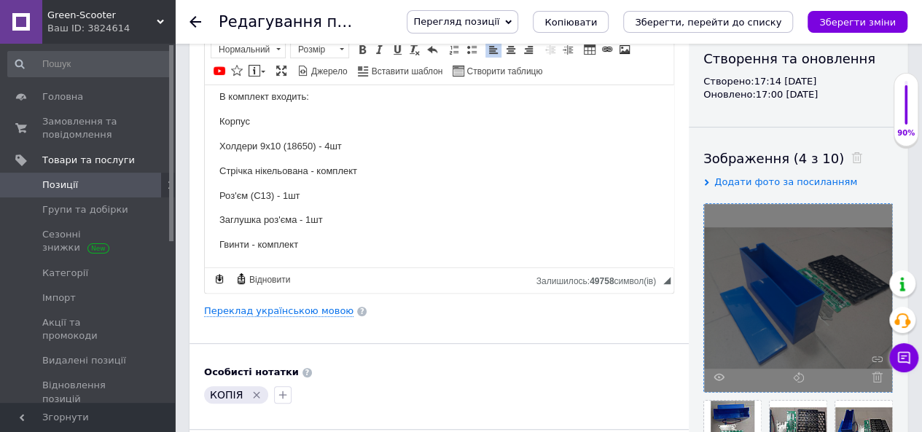
scroll to position [0, 0]
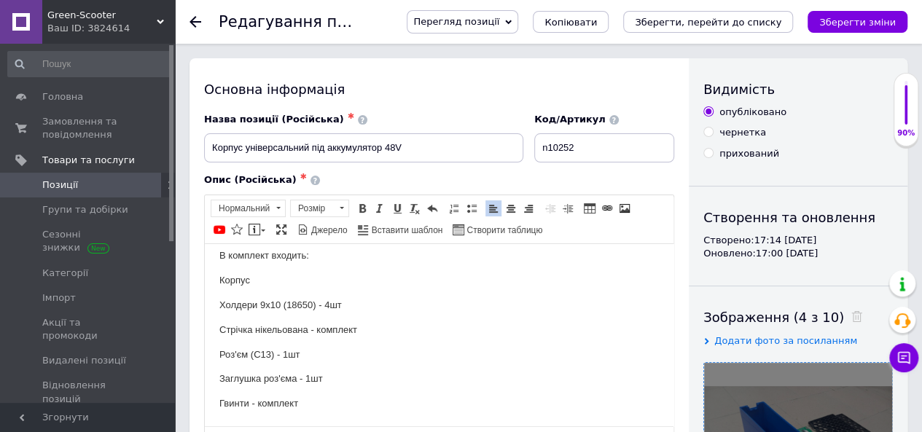
click at [266, 303] on p "Холдери 9х10 (18650) - 4шт" at bounding box center [439, 304] width 440 height 15
click at [332, 305] on p "Холдери 6х13 (18650) - 4шт" at bounding box center [439, 304] width 440 height 15
click at [430, 353] on p "Роз'єм (С13) - 1шт" at bounding box center [439, 354] width 440 height 15
click at [302, 354] on p "Роз'єм (С13) - 1шт" at bounding box center [439, 354] width 440 height 15
drag, startPoint x: 257, startPoint y: 354, endPoint x: 218, endPoint y: 354, distance: 39.4
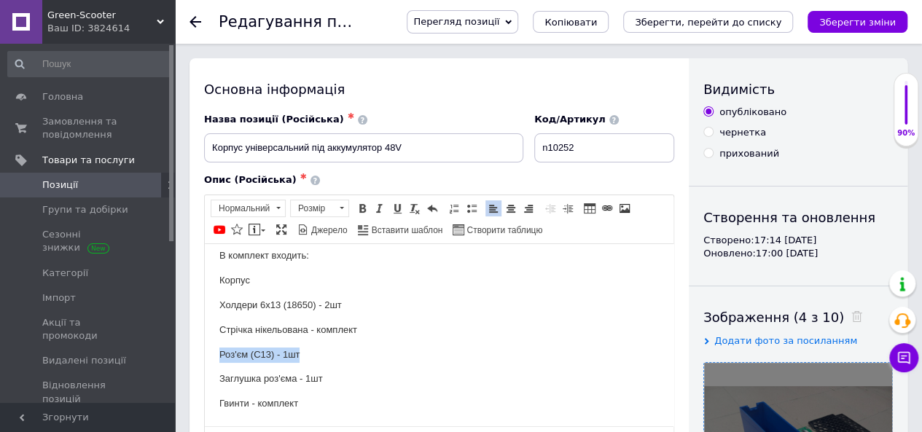
click at [218, 354] on html "Корпус АКБ , 48V для літієвих акумуляторів Розмір 230*175*180мм (д*в*ш) Матеріа…" at bounding box center [439, 293] width 469 height 266
drag, startPoint x: 338, startPoint y: 379, endPoint x: 324, endPoint y: 379, distance: 13.1
click at [324, 379] on p "Заглушка роз'єма - 1шт" at bounding box center [439, 378] width 440 height 15
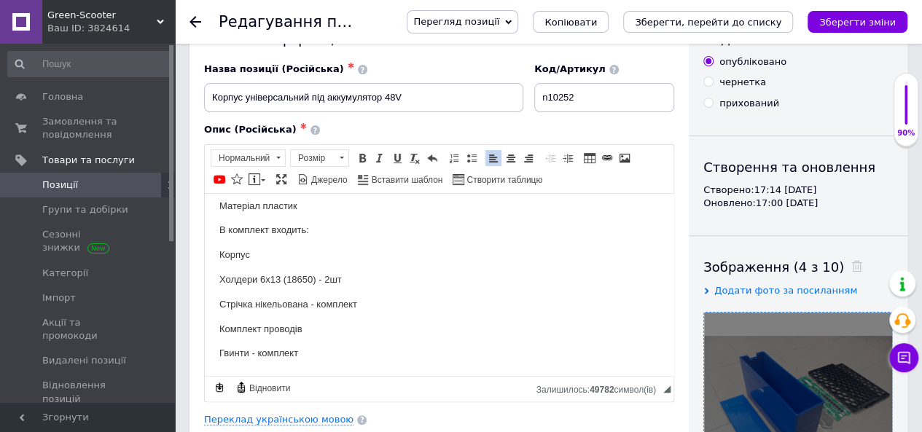
scroll to position [73, 0]
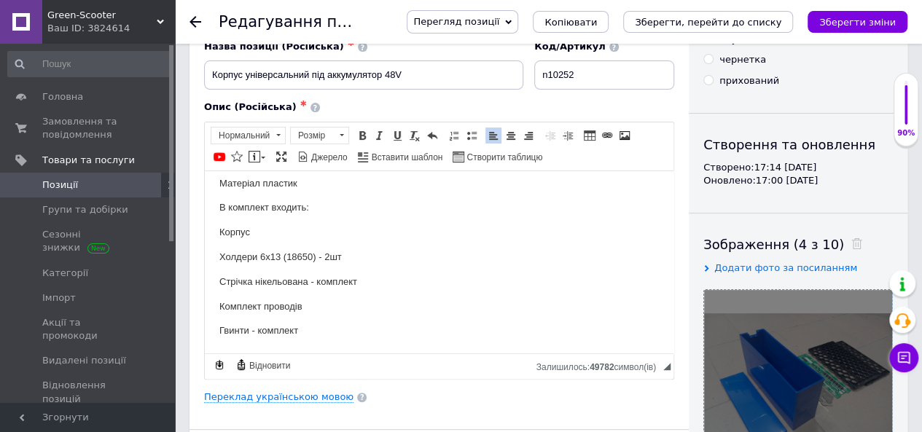
click at [311, 333] on p "Гвинти - комплект" at bounding box center [439, 330] width 440 height 15
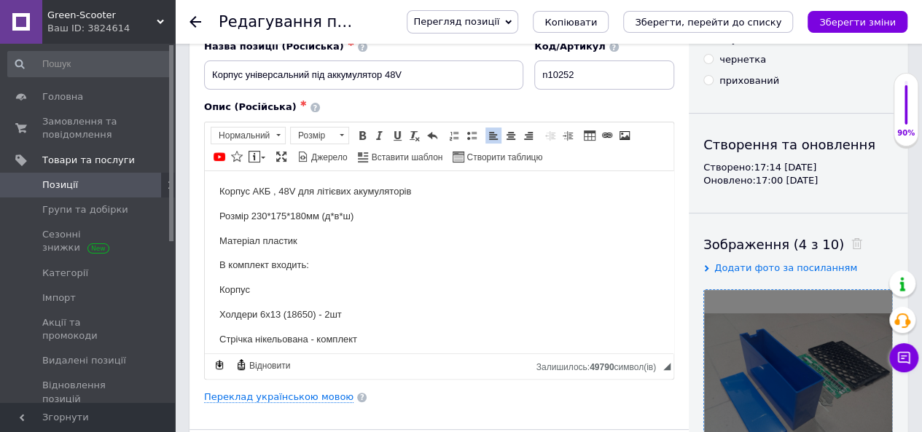
scroll to position [0, 0]
click at [268, 221] on p "Розмір 230*175*180мм (д*в*ш)" at bounding box center [439, 217] width 440 height 15
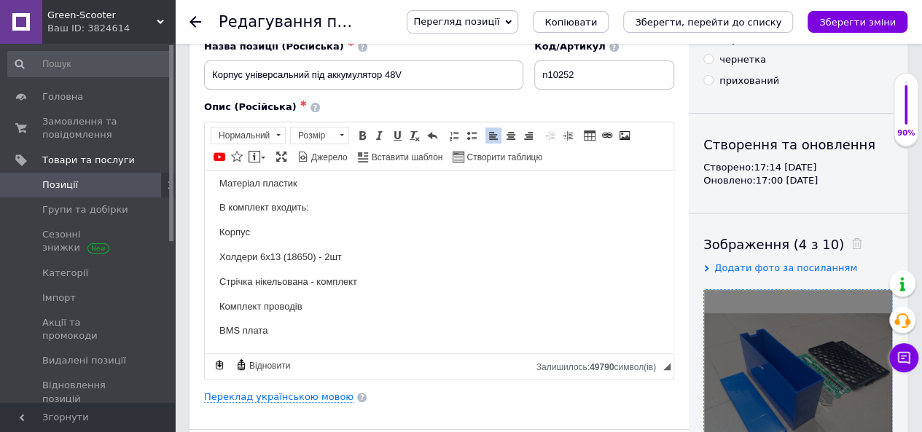
click at [299, 325] on p "ВМS плата" at bounding box center [439, 330] width 440 height 15
click at [394, 289] on body "Корпус АКБ , 48V для літієвих акумуляторів Розмір 230*175*180мм (д*в*ш) Матеріа…" at bounding box center [439, 232] width 440 height 212
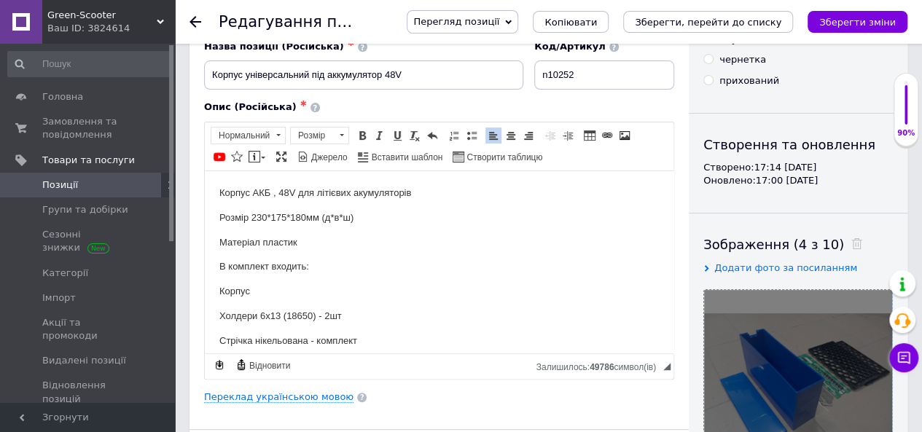
click at [262, 219] on p "Розмір 230*175*180мм (д*в*ш)" at bounding box center [439, 217] width 440 height 15
click at [281, 220] on p "Розмір 250*175*180мм (д*в*ш)" at bounding box center [439, 217] width 440 height 15
click at [300, 219] on p "Розмір 250*145*180мм (д*в*ш)" at bounding box center [439, 217] width 440 height 15
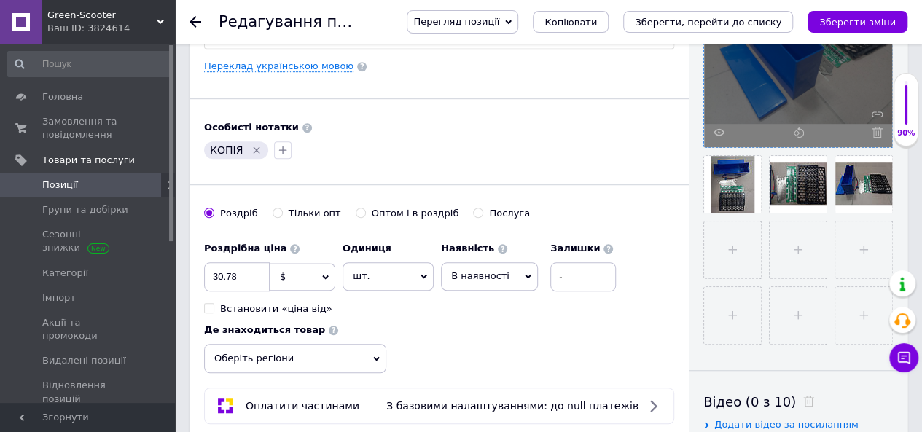
scroll to position [510, 0]
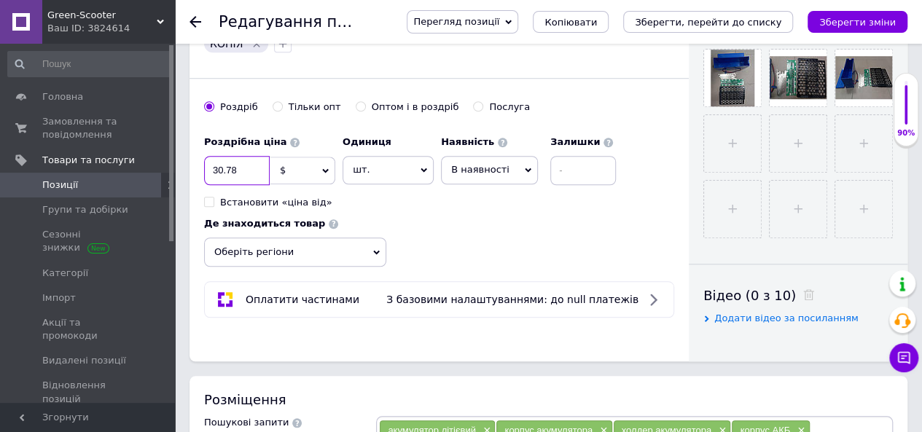
click at [246, 165] on input "30.78" at bounding box center [237, 170] width 66 height 29
type input "3"
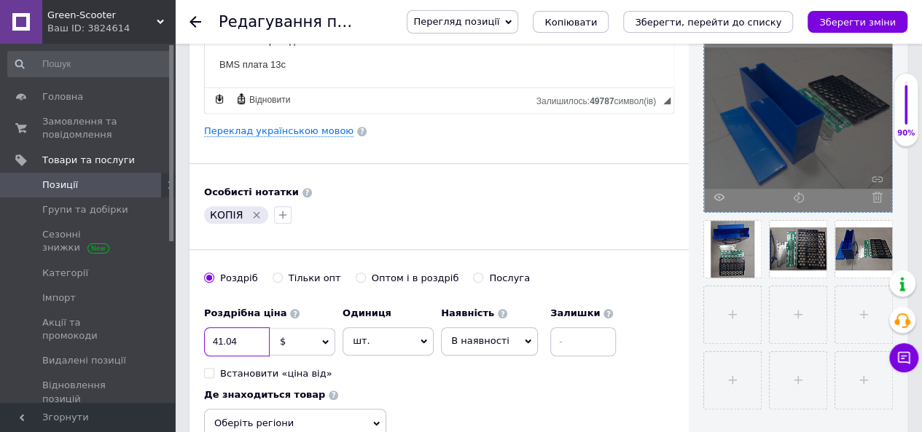
scroll to position [292, 0]
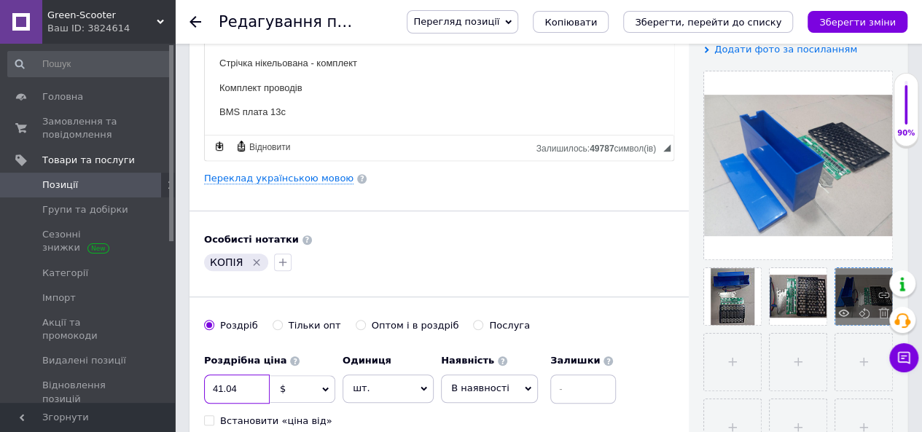
type input "41.04"
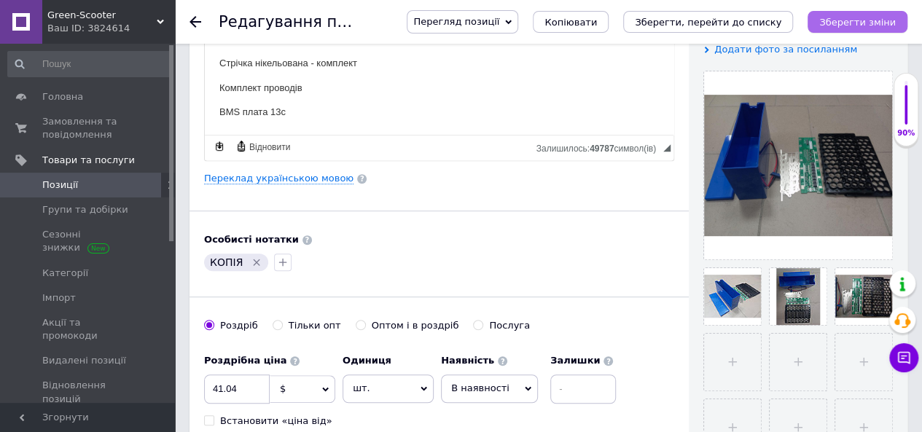
click at [853, 20] on icon "Зберегти зміни" at bounding box center [857, 22] width 77 height 11
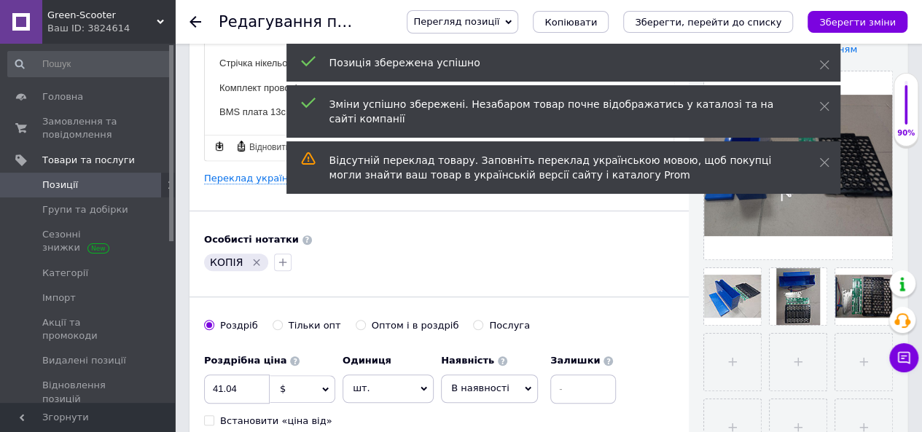
scroll to position [0, 0]
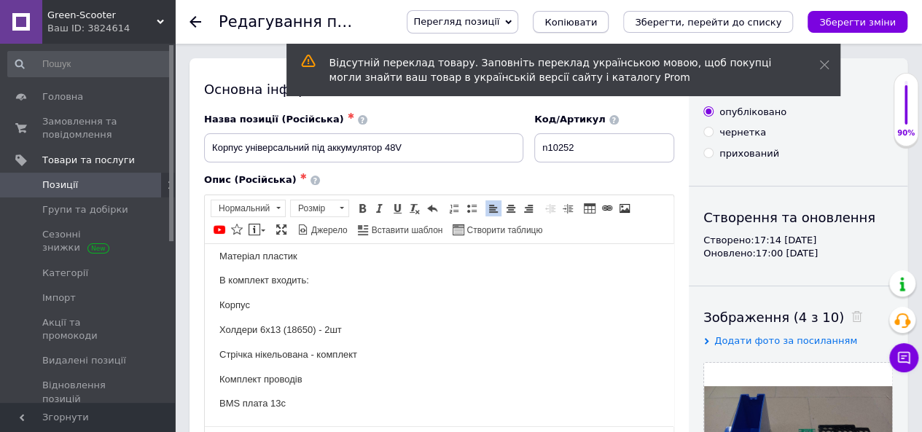
click at [597, 23] on span "Копіювати" at bounding box center [571, 22] width 52 height 11
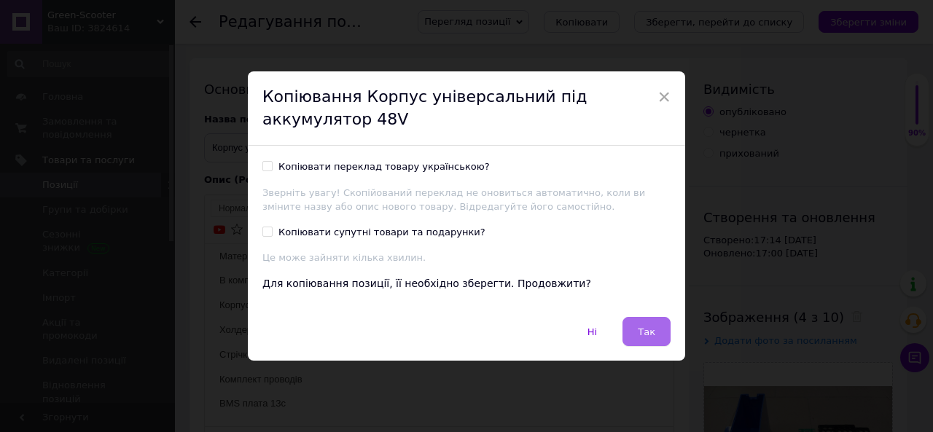
click at [640, 329] on span "Так" at bounding box center [646, 332] width 17 height 11
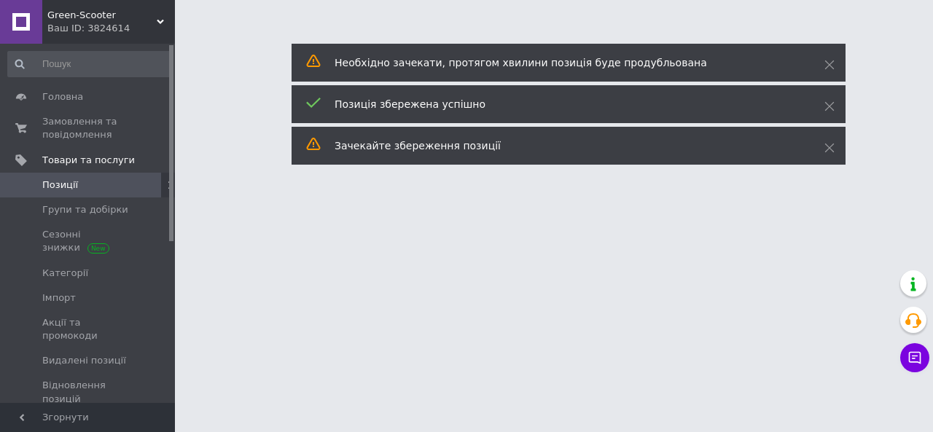
click at [413, 36] on html "Green-Scooter Ваш ID: 3824614 Сайт Green-Scooter Кабінет покупця Перевірити ста…" at bounding box center [466, 18] width 933 height 36
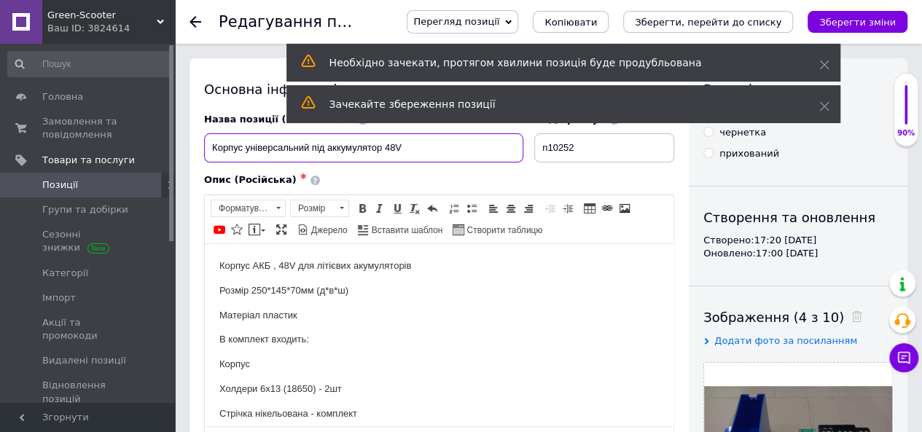
click at [397, 152] on input "Корпус універсальний під аккумулятор 48V" at bounding box center [363, 147] width 319 height 29
type input "Корпус універсальний під аккумулятор 60V"
click at [596, 145] on input "n10252" at bounding box center [604, 147] width 140 height 29
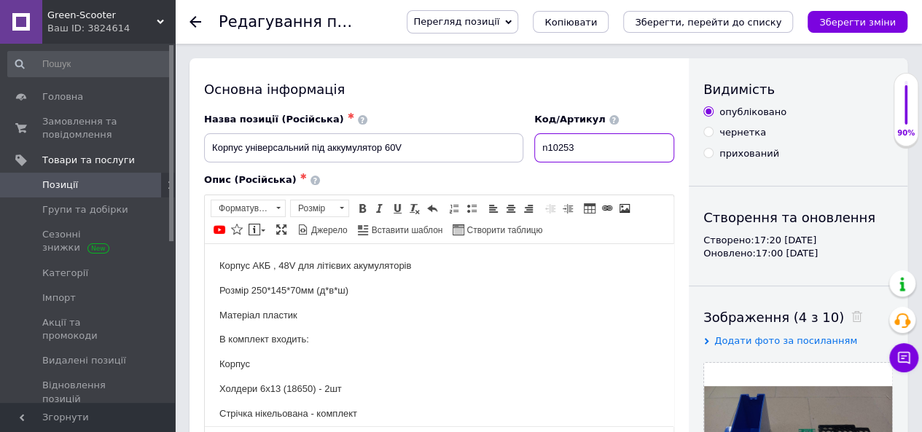
type input "n10253"
click at [289, 265] on p "Корпус АКБ , 48V для літієвих акумуляторів" at bounding box center [439, 265] width 440 height 15
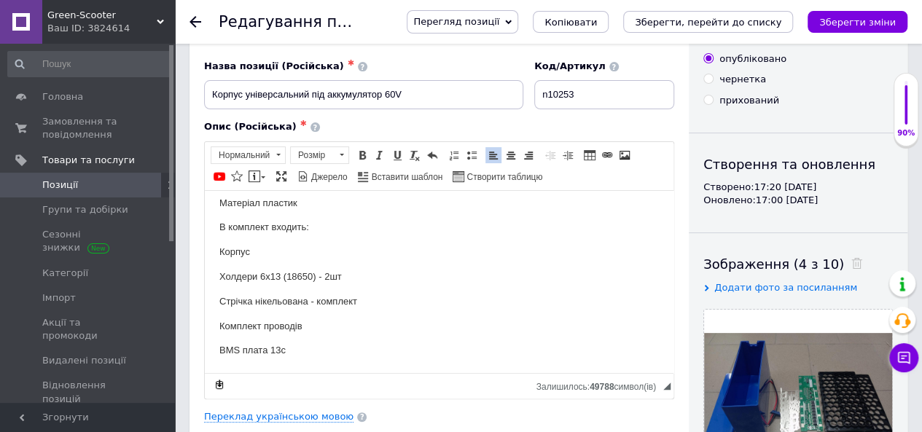
scroll to position [73, 0]
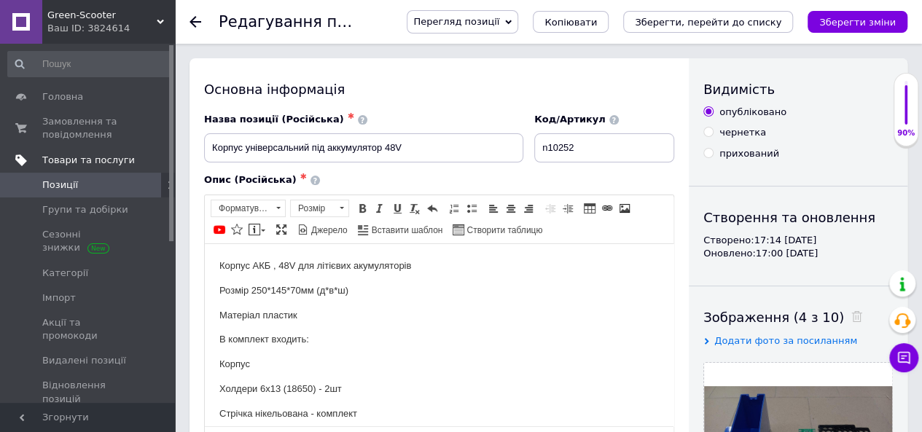
click at [83, 158] on span "Товари та послуги" at bounding box center [88, 160] width 93 height 13
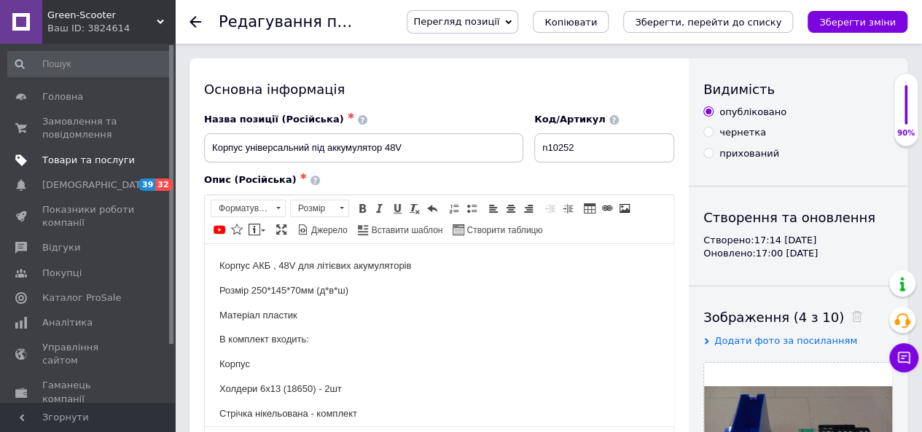
click at [86, 160] on span "Товари та послуги" at bounding box center [88, 160] width 93 height 13
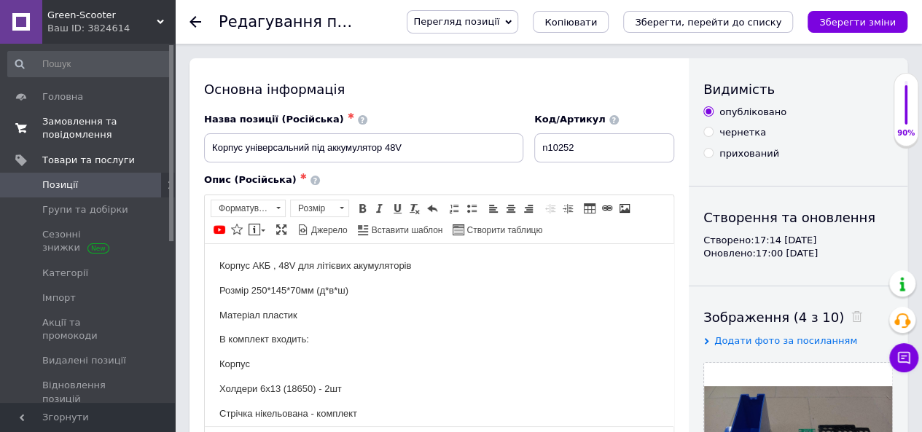
click at [53, 125] on span "Замовлення та повідомлення" at bounding box center [88, 128] width 93 height 26
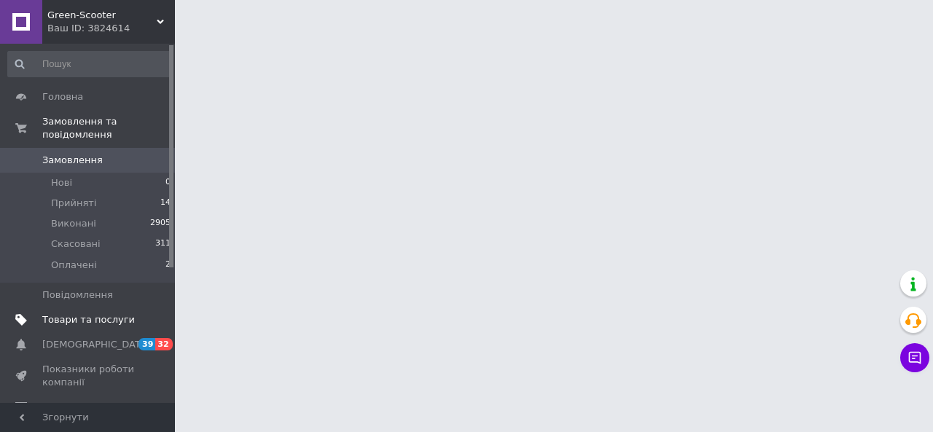
click at [73, 313] on span "Товари та послуги" at bounding box center [88, 319] width 93 height 13
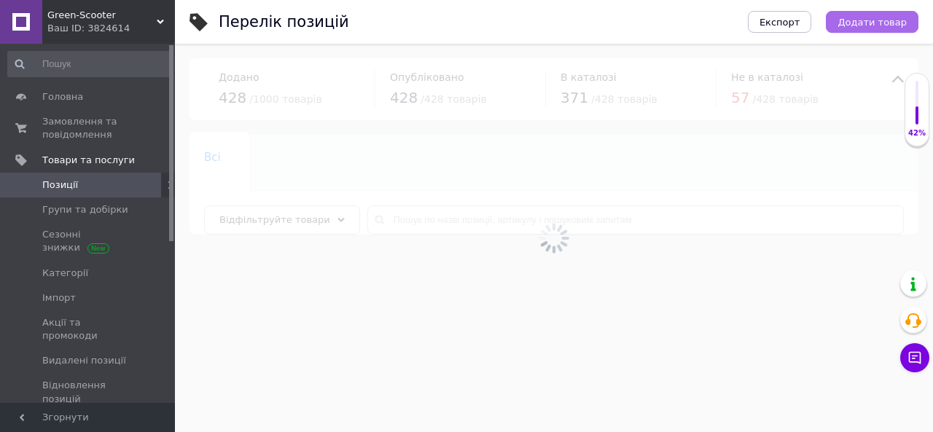
click at [874, 21] on span "Додати товар" at bounding box center [872, 22] width 69 height 11
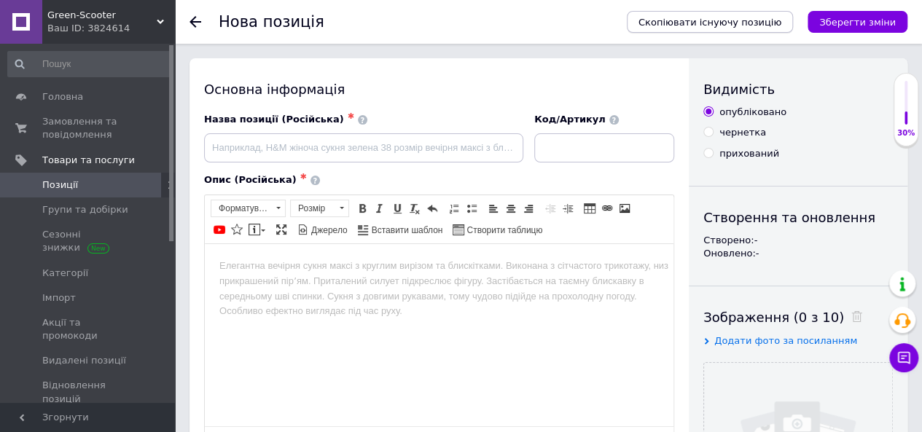
click at [714, 24] on span "Скопіювати існуючу позицію" at bounding box center [710, 22] width 143 height 11
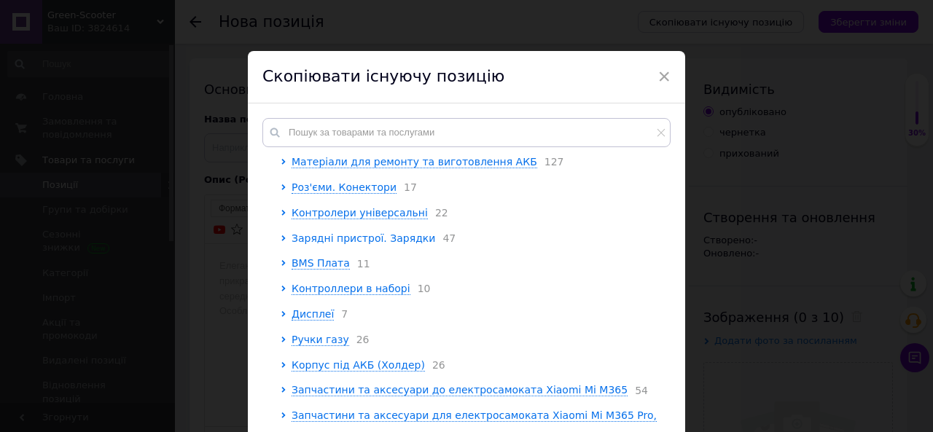
scroll to position [73, 0]
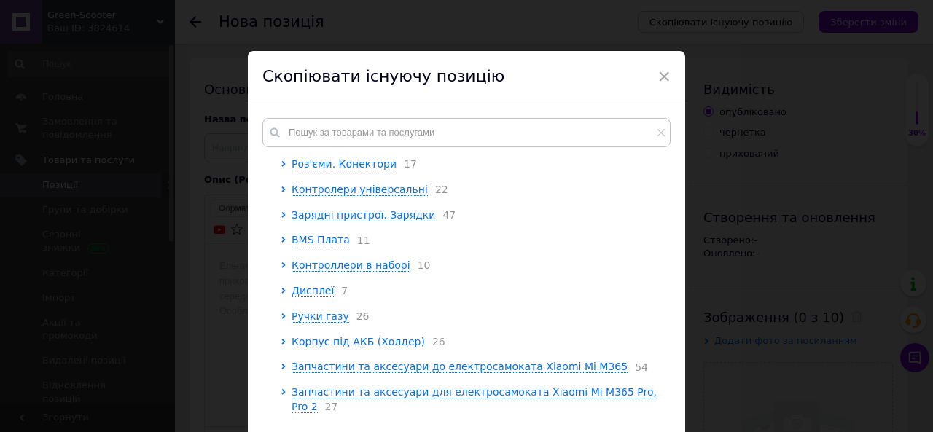
click at [351, 348] on span "Корпус під АКБ (Холдер)" at bounding box center [358, 342] width 133 height 12
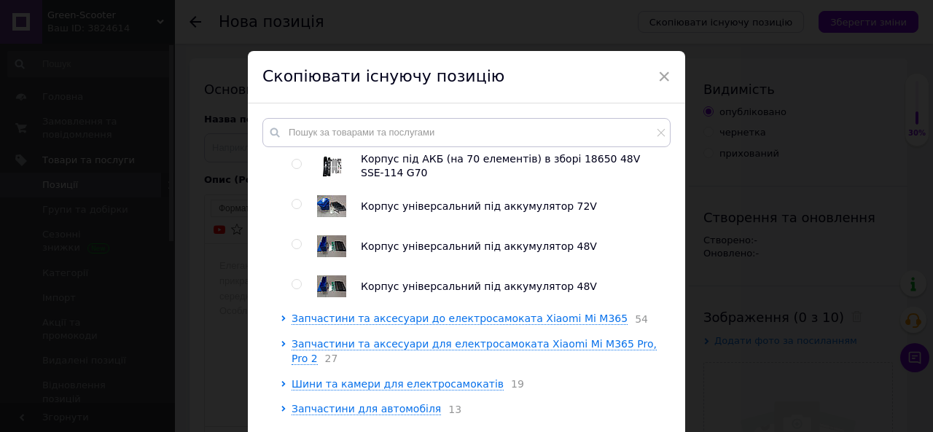
scroll to position [1141, 0]
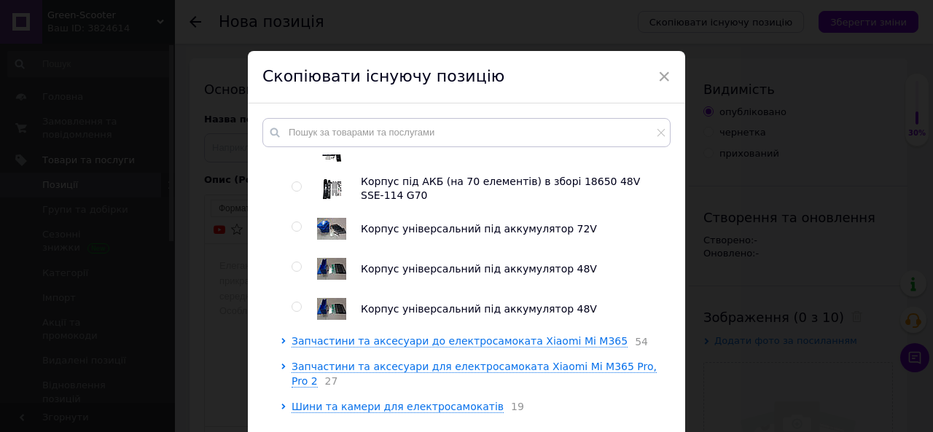
click at [297, 232] on input "radio" at bounding box center [296, 226] width 9 height 9
radio input "true"
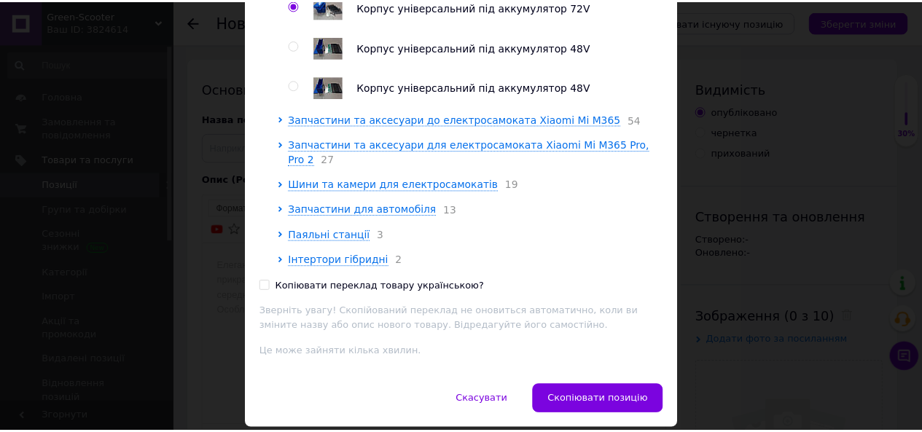
scroll to position [203, 0]
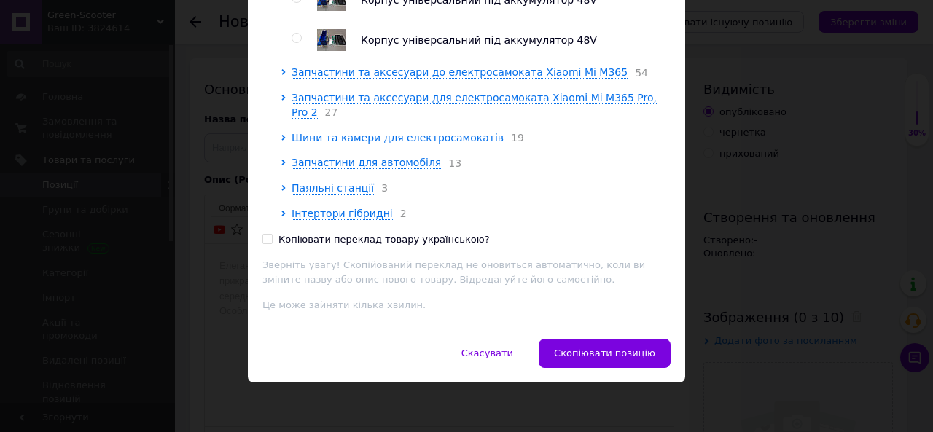
click at [608, 357] on span "Скопіювати позицію" at bounding box center [604, 353] width 101 height 11
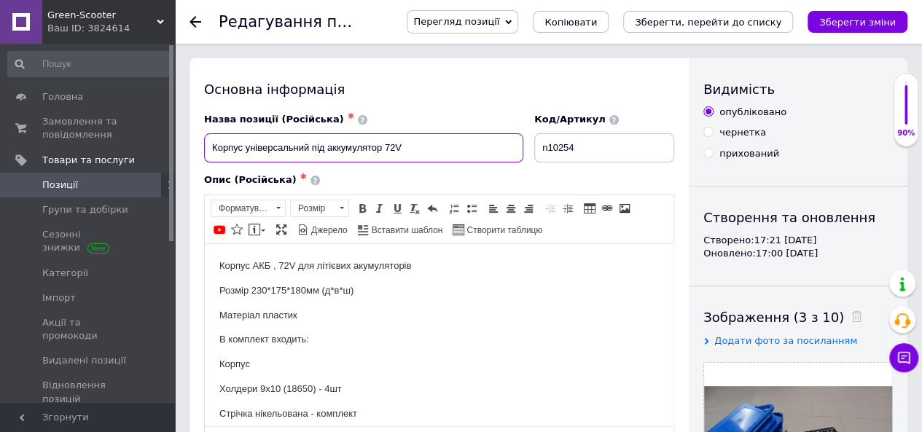
click at [397, 151] on input "Корпус універсальний під аккумулятор 72V" at bounding box center [363, 147] width 319 height 29
type input "Корпус універсальний під аккумулятор 60V"
click at [593, 149] on input "n10254" at bounding box center [604, 147] width 140 height 29
type input "n10253"
click at [288, 268] on p "Корпус АКБ , 72V для літієвих акумуляторів" at bounding box center [439, 265] width 440 height 15
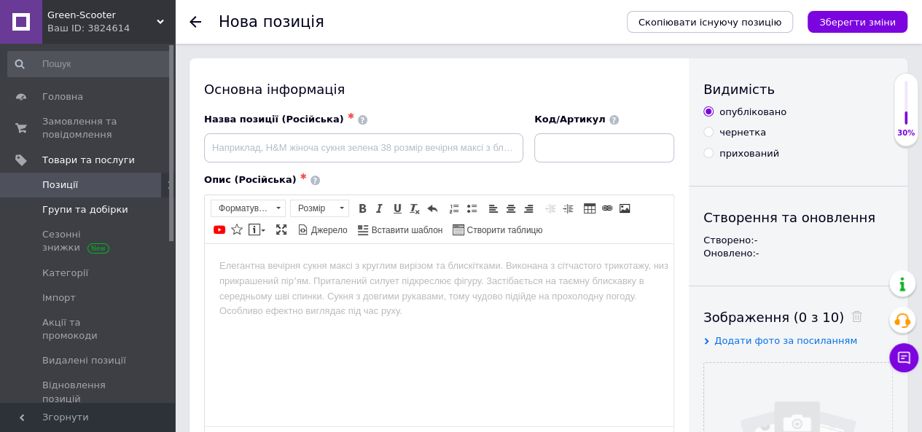
click at [66, 217] on link "Групи та добірки" at bounding box center [89, 210] width 179 height 25
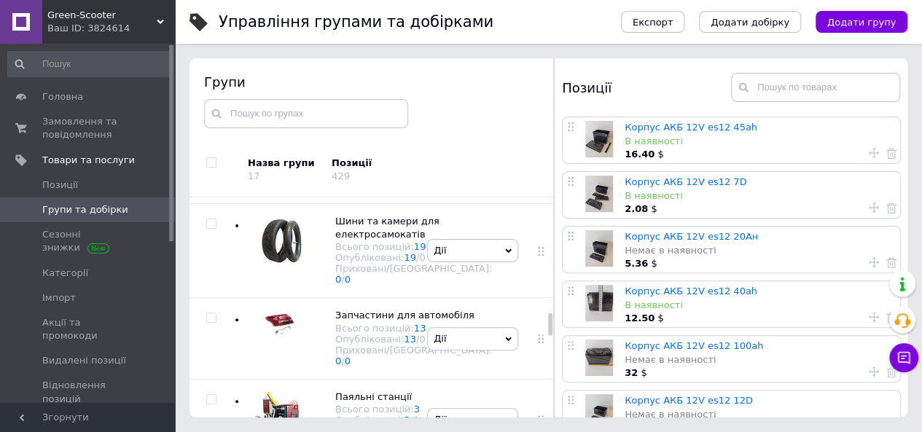
scroll to position [1131, 0]
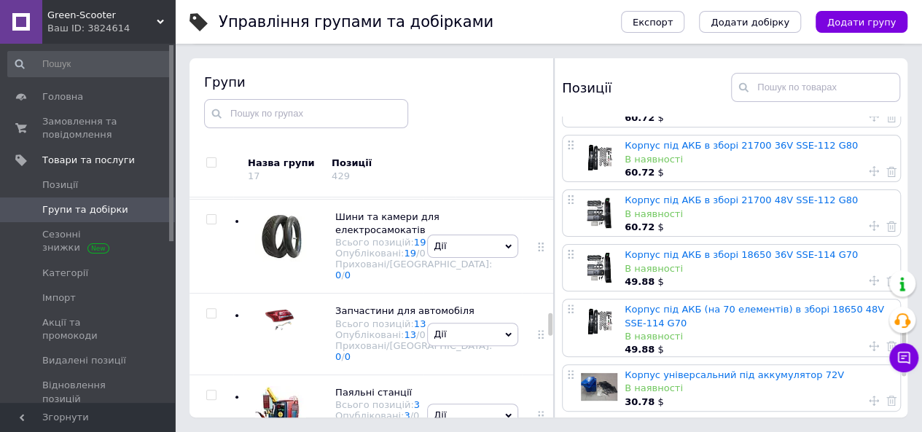
scroll to position [1228, 0]
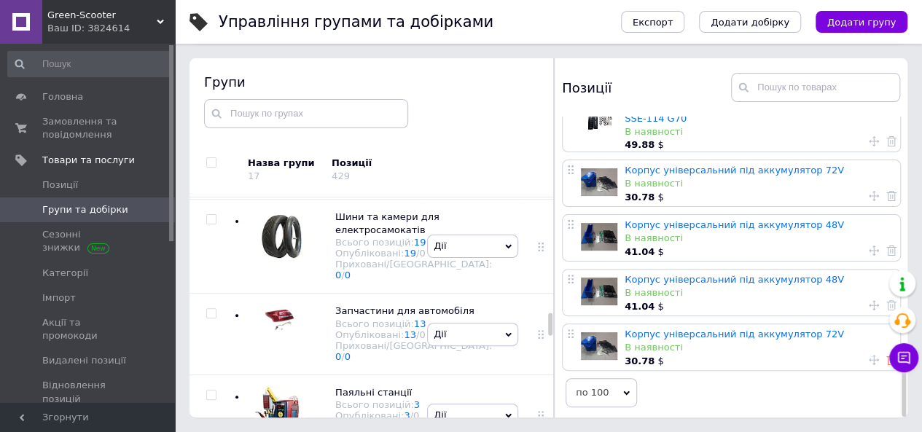
click at [886, 356] on use at bounding box center [891, 360] width 10 height 10
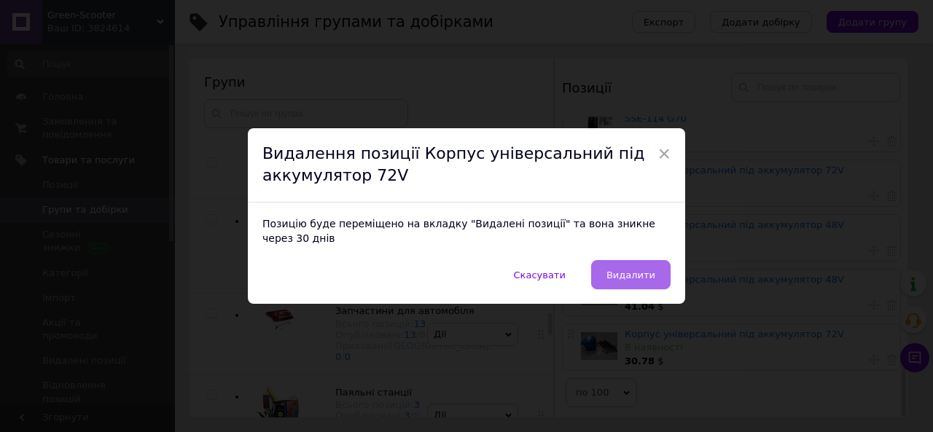
click at [608, 272] on button "Видалити" at bounding box center [630, 274] width 79 height 29
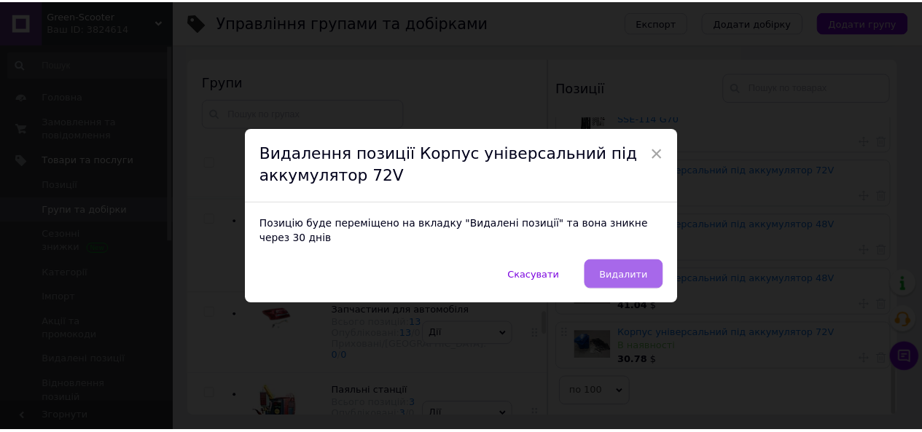
scroll to position [1173, 0]
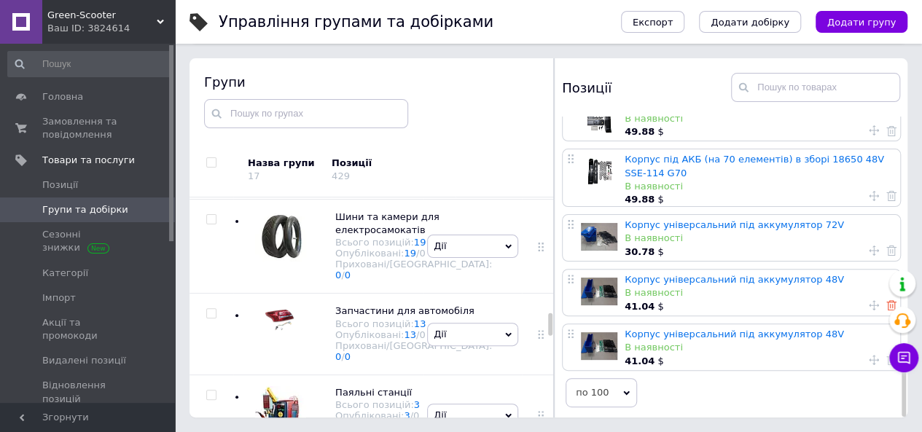
click at [886, 302] on icon at bounding box center [891, 305] width 10 height 10
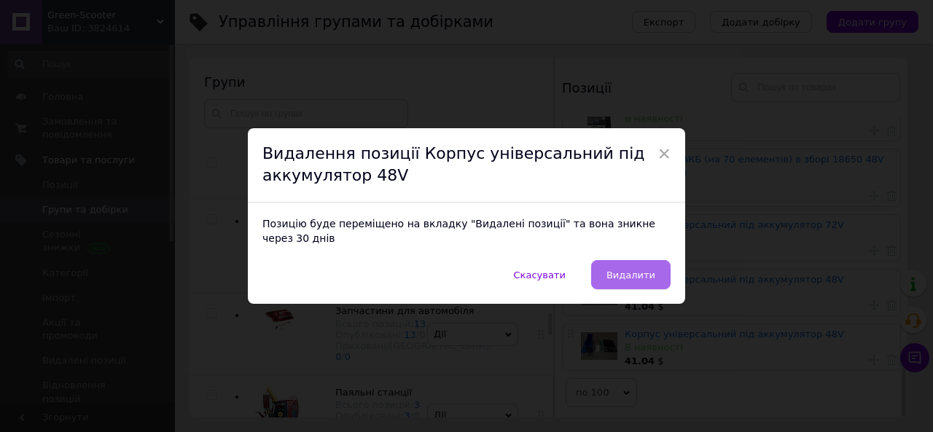
click at [649, 270] on span "Видалити" at bounding box center [630, 275] width 49 height 11
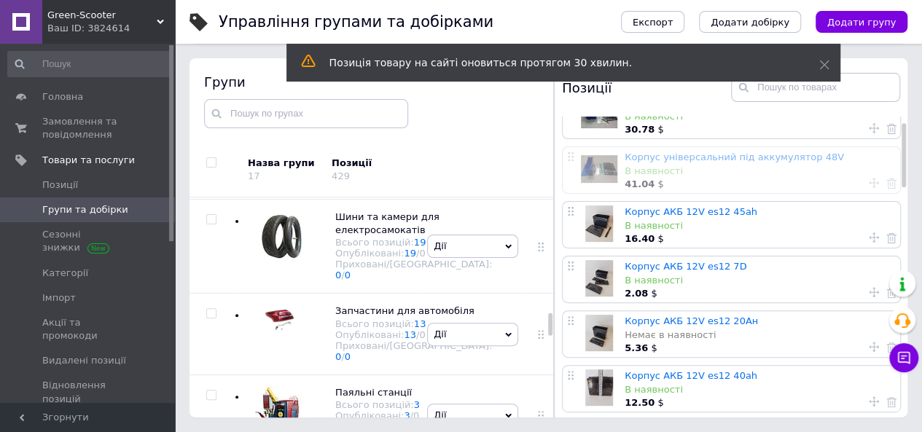
scroll to position [0, 0]
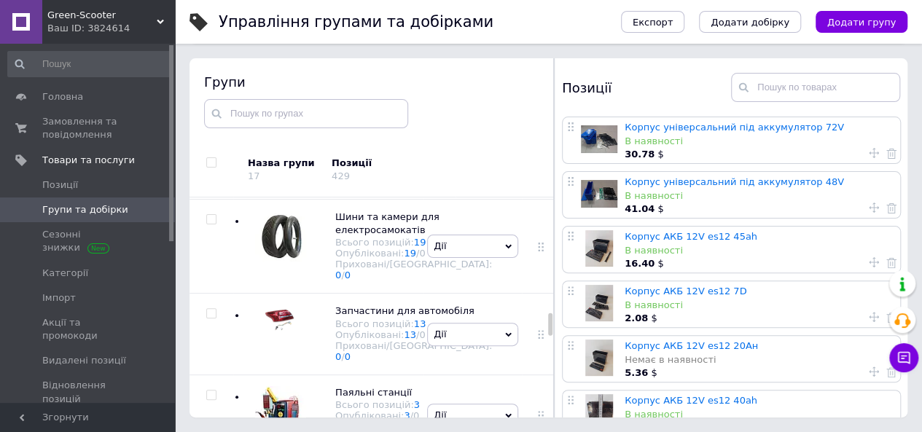
click at [86, 208] on span "Групи та добірки" at bounding box center [85, 209] width 86 height 13
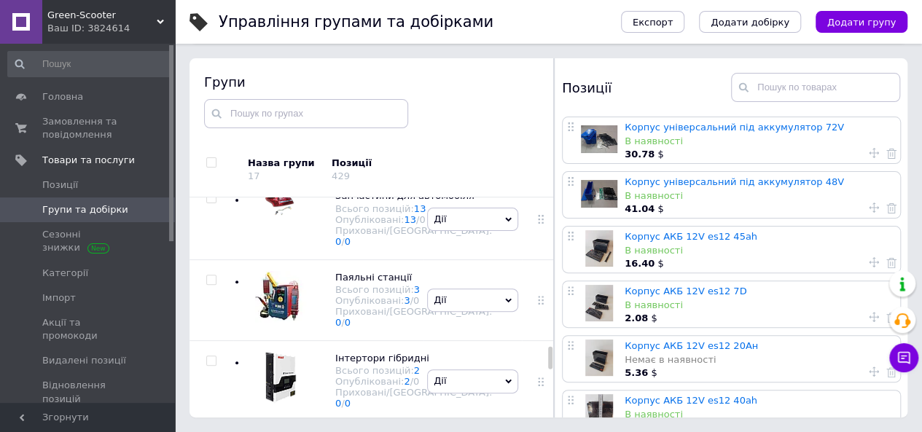
scroll to position [1423, 0]
click at [364, 26] on span "Запчастини та аксесуари для електросамоката Xiaomi Mi M365 Pro, Pro 2" at bounding box center [409, 6] width 149 height 37
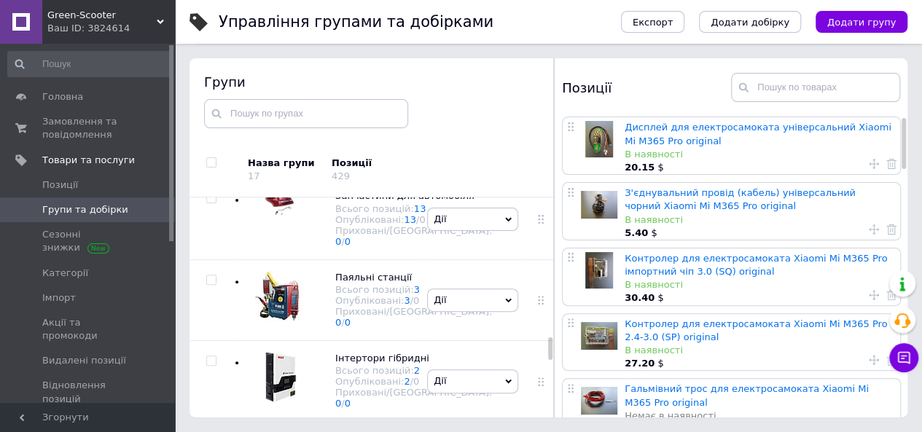
scroll to position [1277, 0]
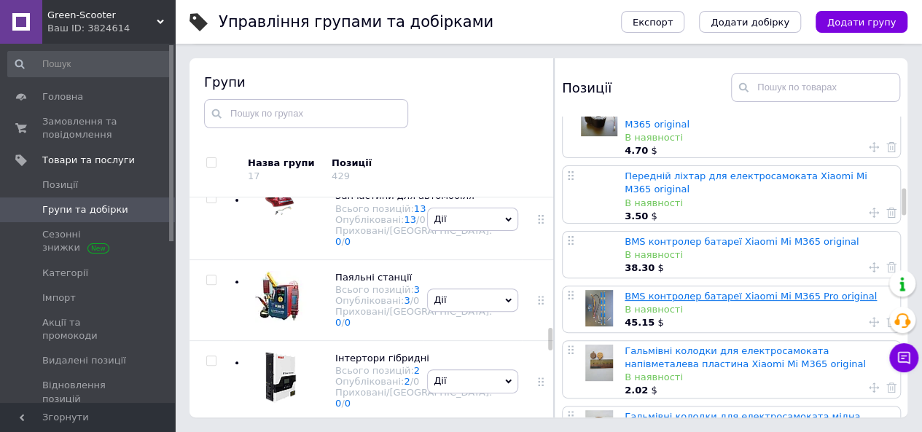
scroll to position [875, 0]
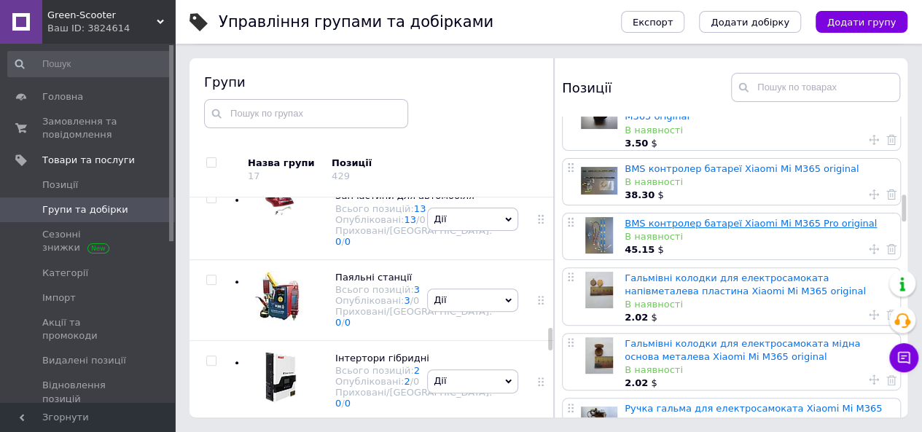
click at [691, 218] on link "BMS контролер батареї Xiaomi Mi M365 Pro original" at bounding box center [751, 223] width 252 height 11
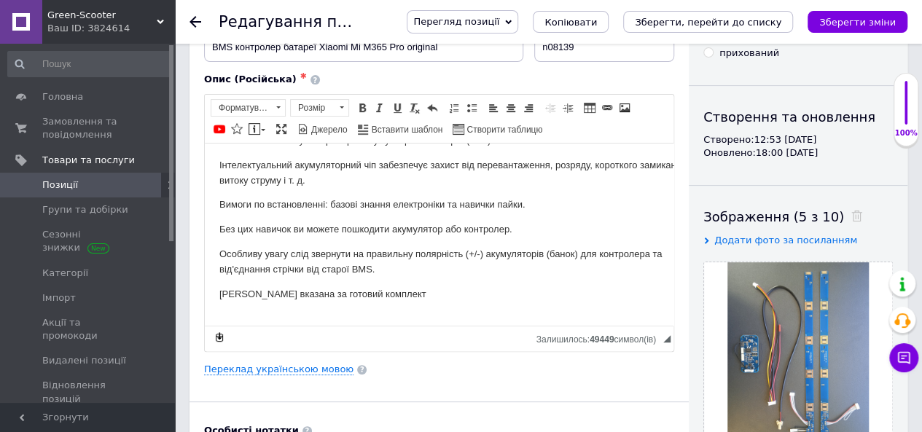
scroll to position [364, 0]
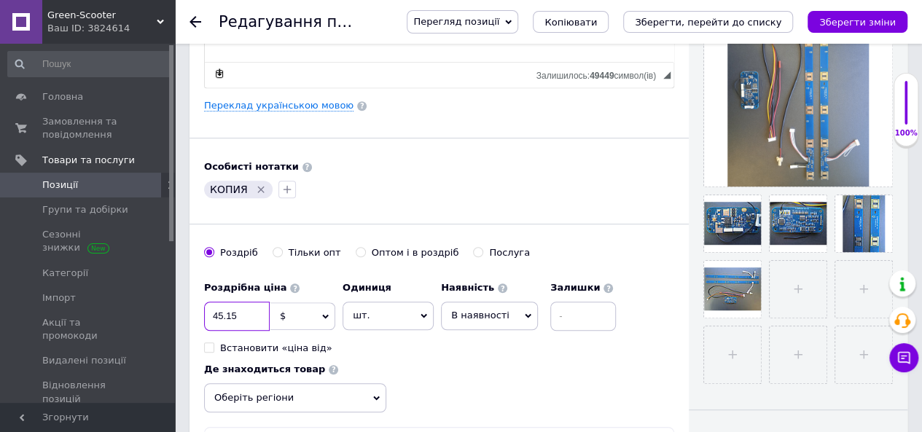
drag, startPoint x: 248, startPoint y: 309, endPoint x: 203, endPoint y: 313, distance: 44.6
click at [203, 310] on div "Основна інформація Назва позиції (Російська) ✱ BMS контролер батареї Xiaomi Mi …" at bounding box center [439, 101] width 499 height 814
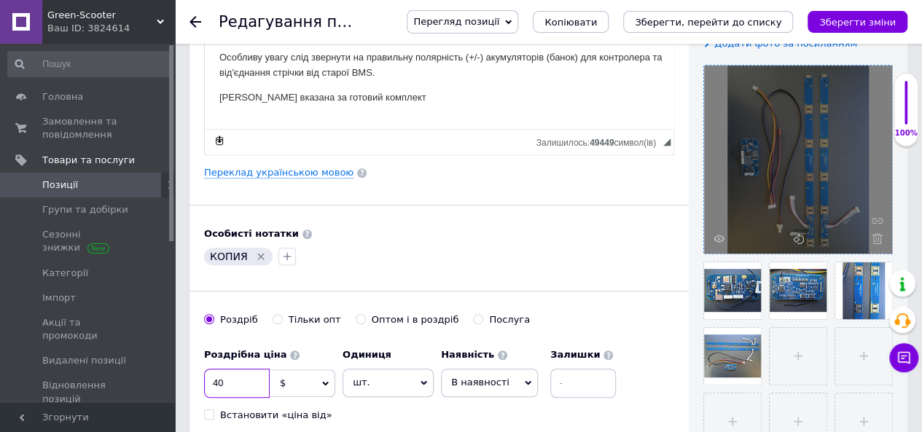
scroll to position [219, 0]
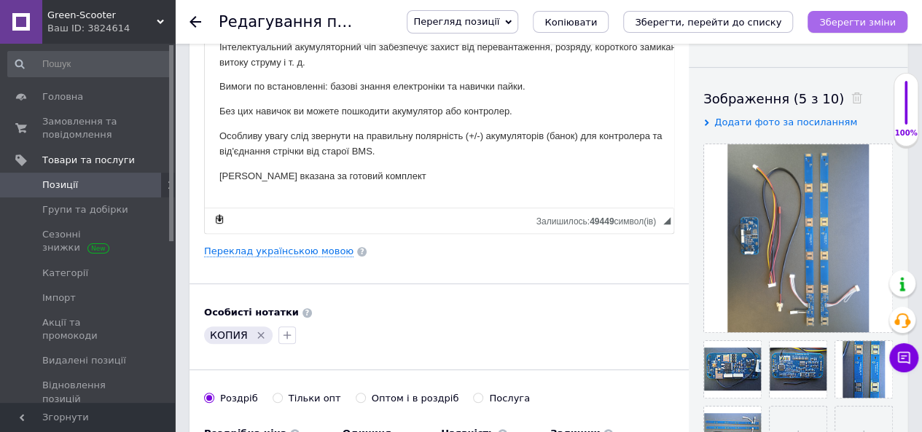
type input "40"
click at [870, 22] on icon "Зберегти зміни" at bounding box center [857, 22] width 77 height 11
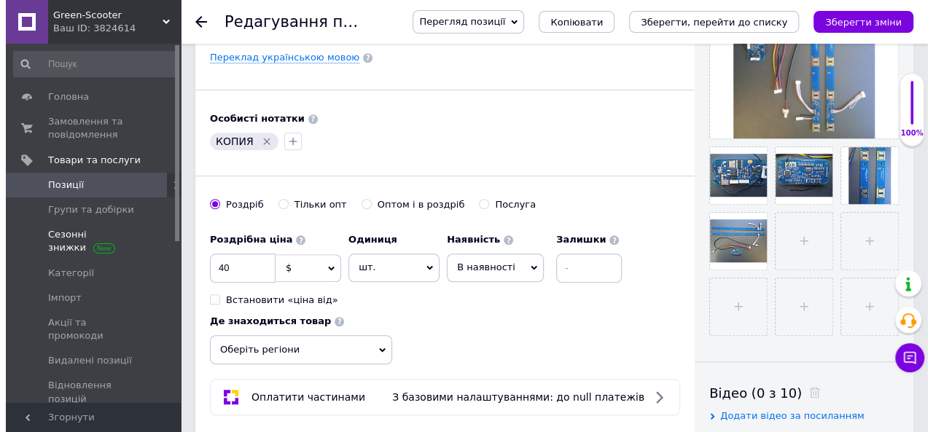
scroll to position [0, 0]
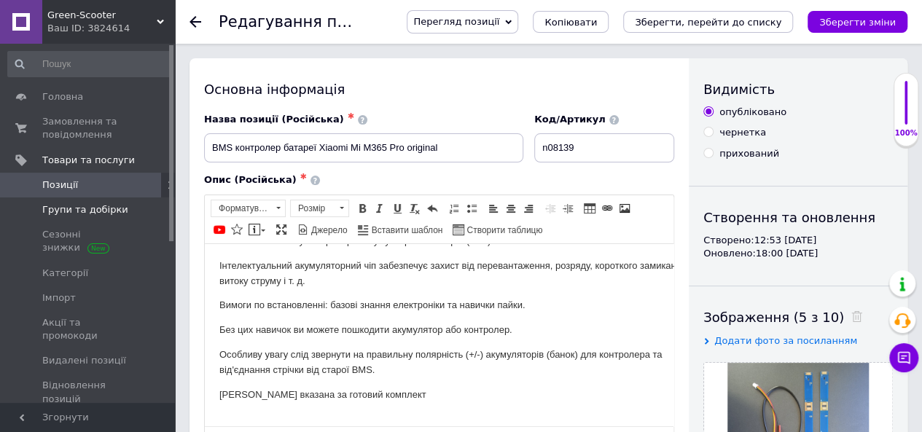
click at [64, 210] on span "Групи та добірки" at bounding box center [85, 209] width 86 height 13
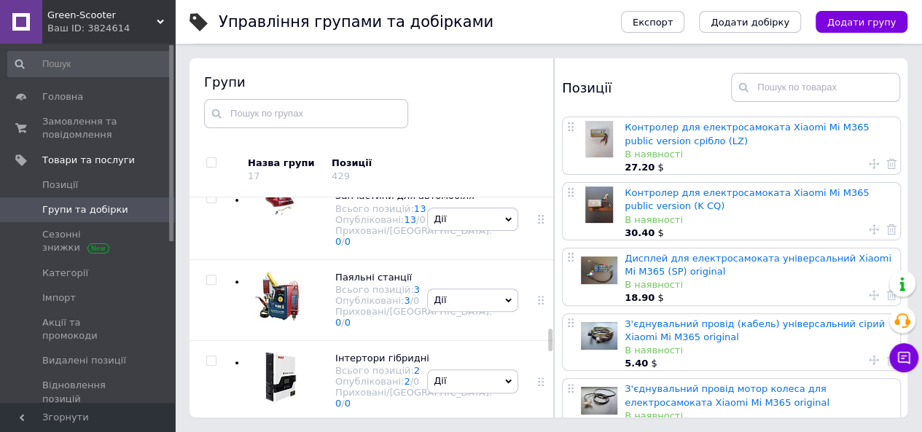
scroll to position [1287, 0]
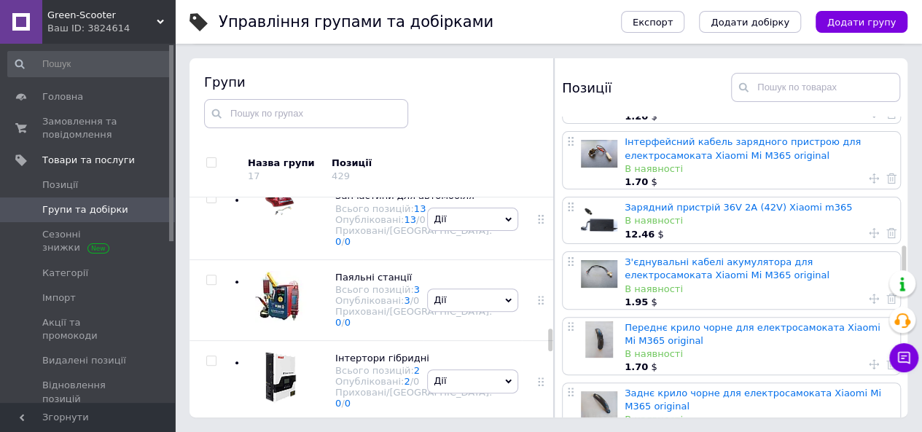
scroll to position [1214, 0]
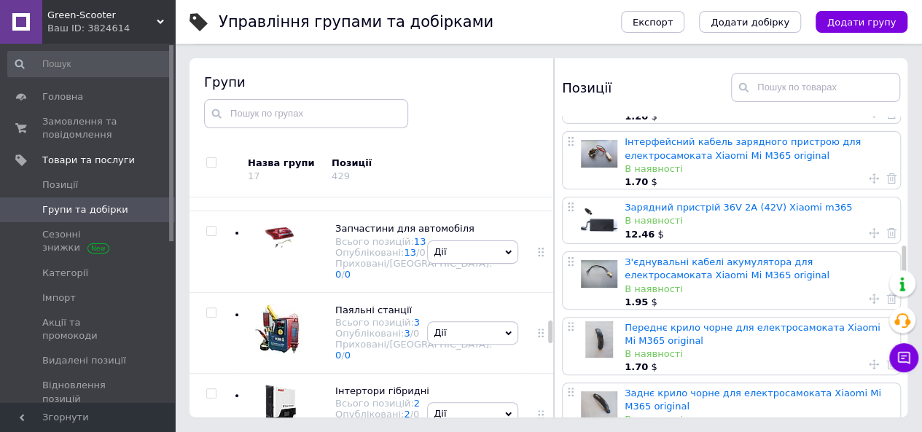
click at [63, 208] on span "Групи та добірки" at bounding box center [85, 209] width 86 height 13
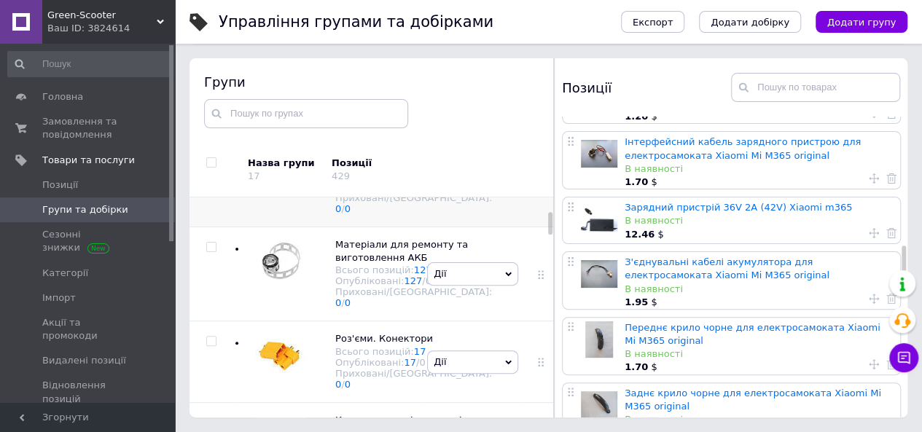
scroll to position [146, 0]
click at [366, 262] on span "Матеріали для ремонту та виготовлення АКБ" at bounding box center [401, 250] width 133 height 24
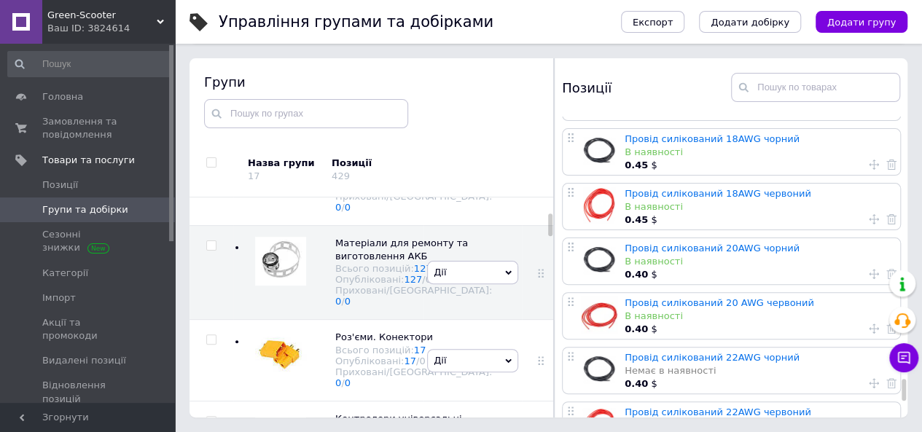
scroll to position [5345, 0]
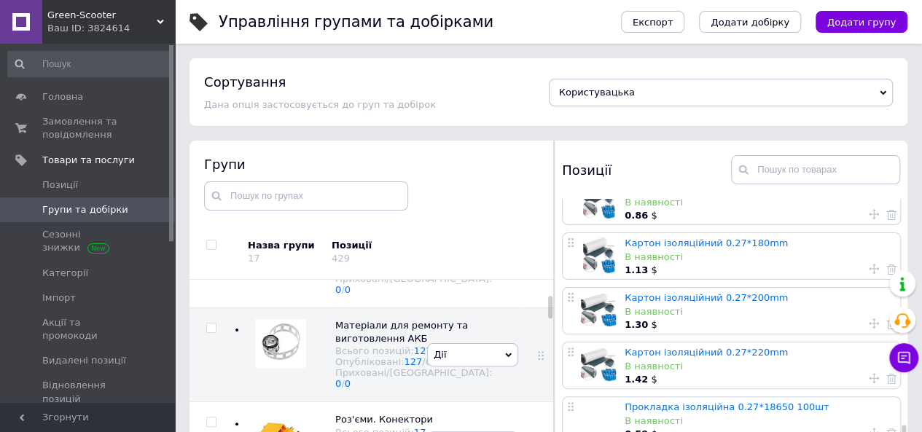
scroll to position [1147, 0]
